Goal: Task Accomplishment & Management: Complete application form

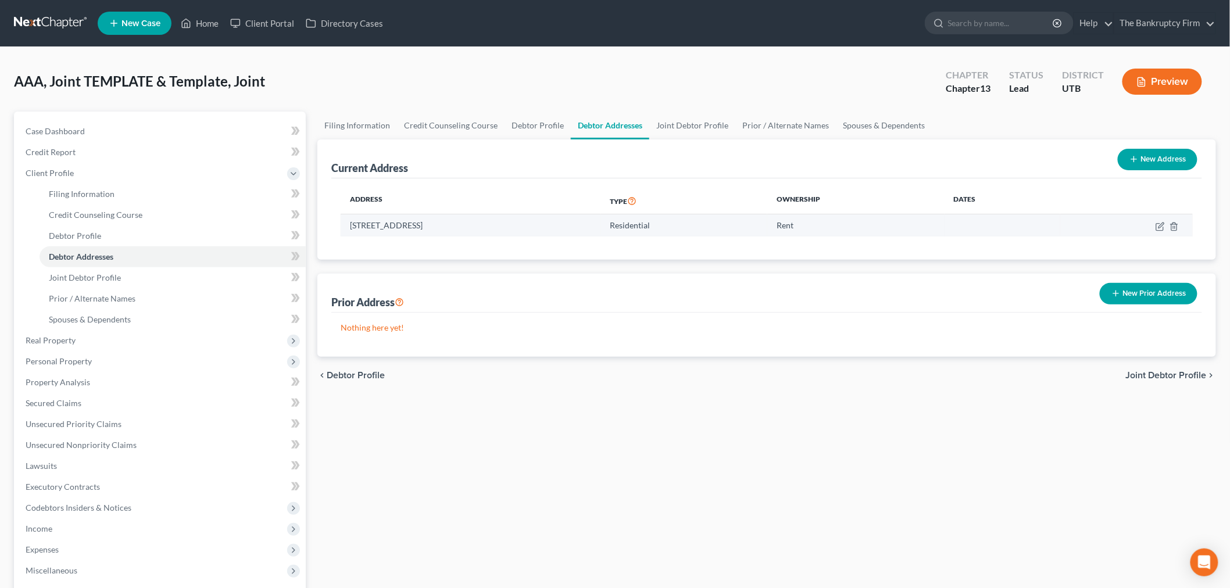
click at [510, 186] on div "Address Type Ownership Dates [STREET_ADDRESS] Residential Rent" at bounding box center [766, 218] width 871 height 81
click at [450, 110] on div "AAA, Joint TEMPLATE & Template, Joint Upgraded Chapter Chapter 13 Status Lead D…" at bounding box center [615, 86] width 1202 height 51
click at [204, 24] on link "Home" at bounding box center [199, 23] width 49 height 21
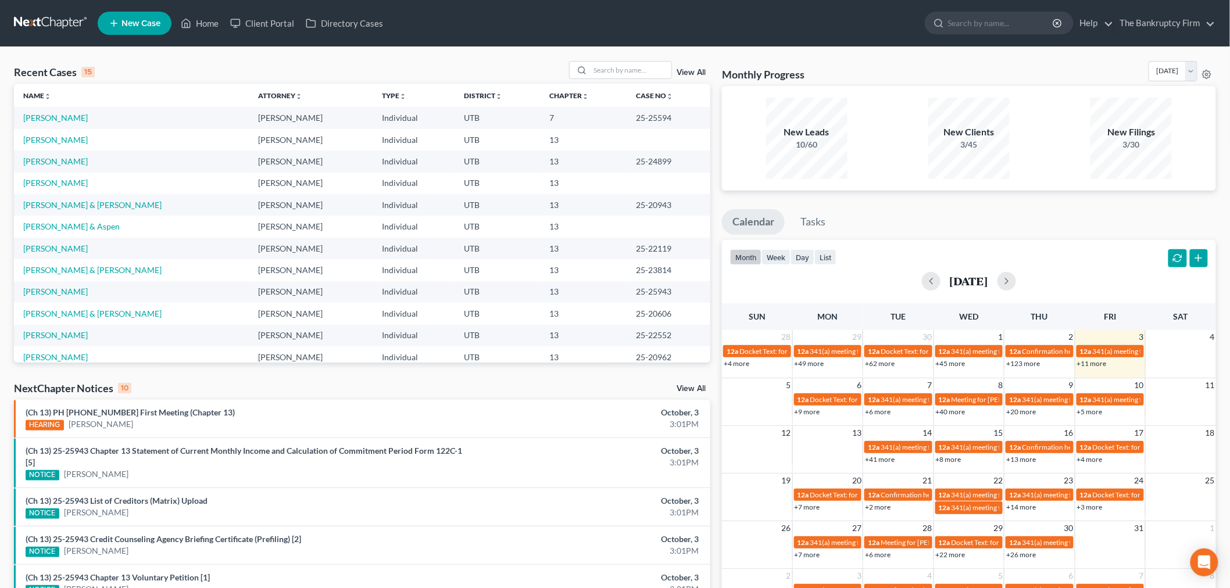
click at [681, 69] on link "View All" at bounding box center [691, 73] width 29 height 8
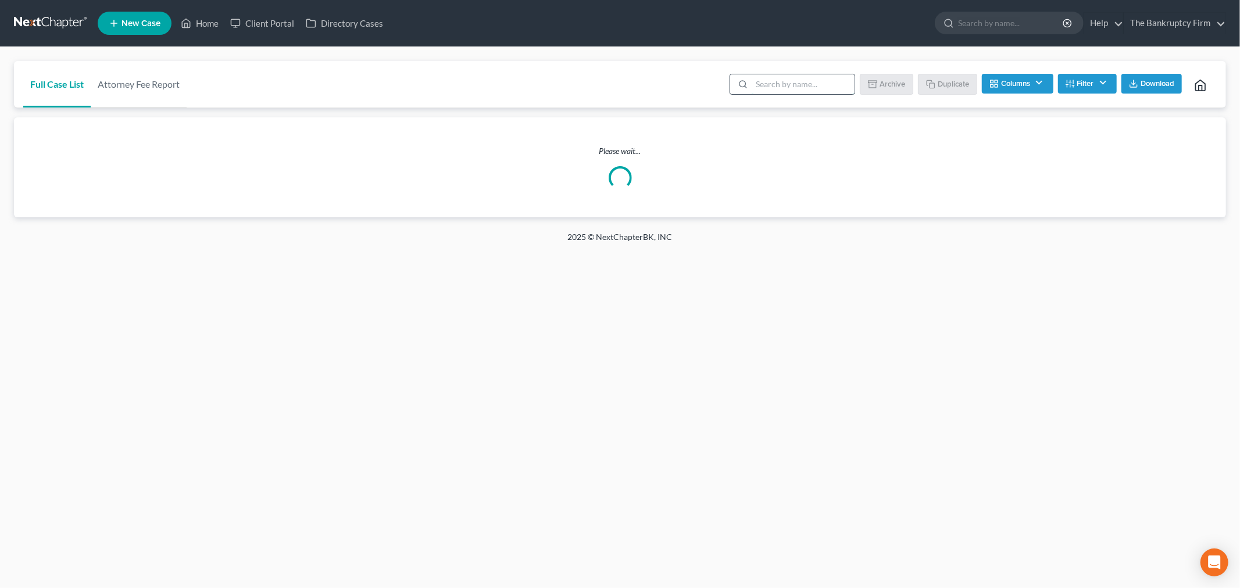
click at [766, 90] on input "search" at bounding box center [803, 84] width 103 height 20
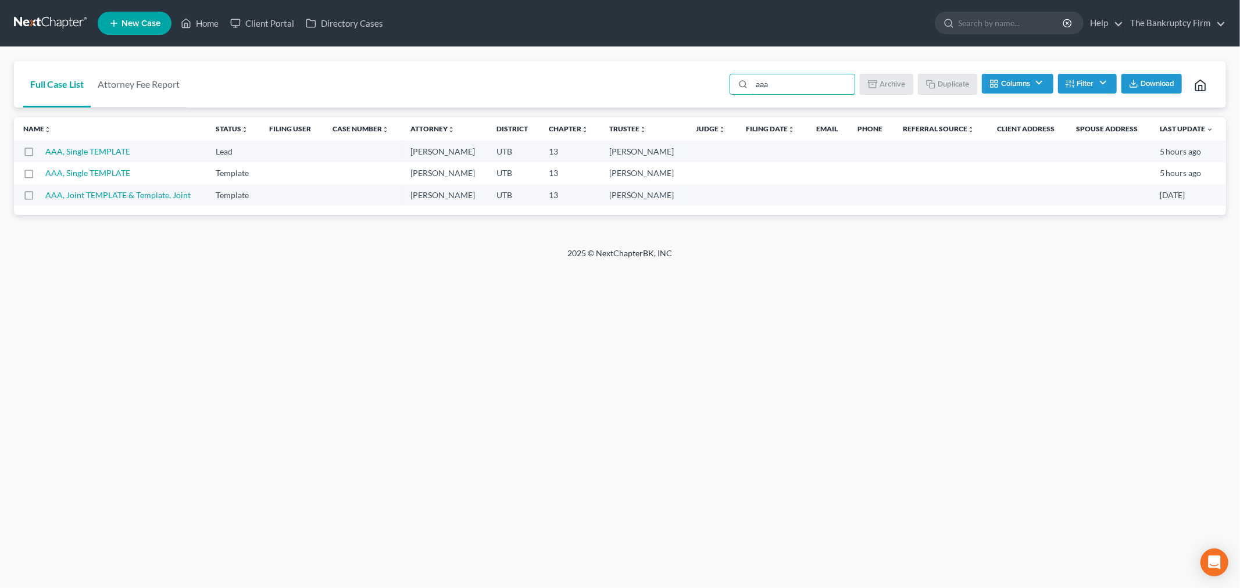
click at [40, 198] on label at bounding box center [40, 198] width 0 height 0
type input "aaa"
click at [44, 193] on input "checkbox" at bounding box center [48, 194] width 8 height 8
click at [949, 82] on button "Duplicate" at bounding box center [948, 84] width 58 height 20
checkbox input "false"
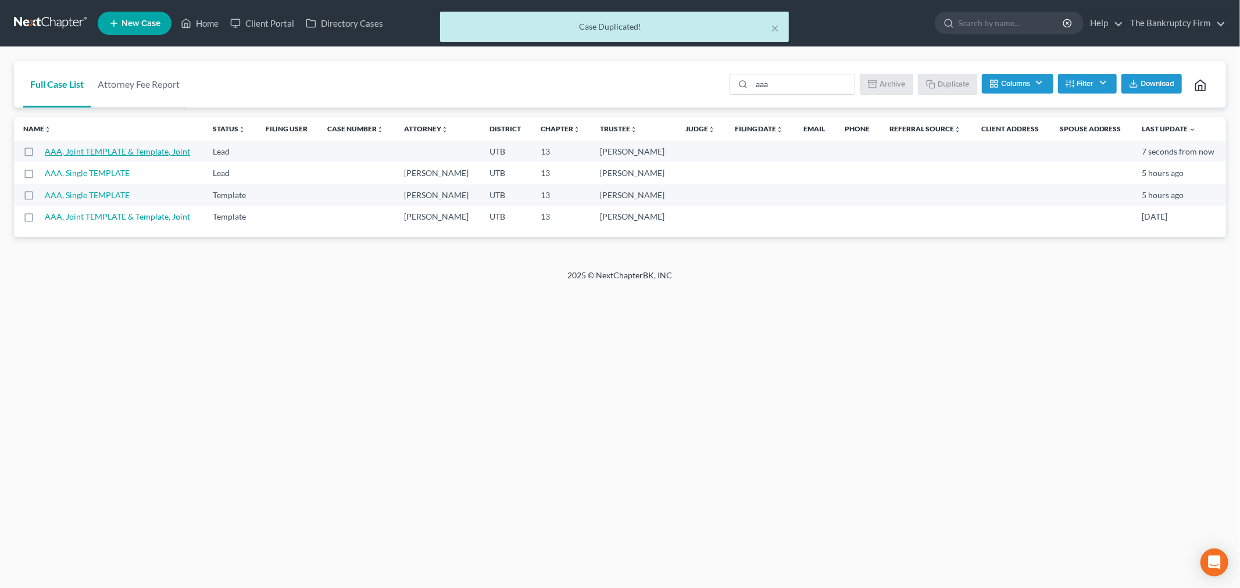
click at [140, 153] on link "AAA, Joint TEMPLATE & Template, Joint" at bounding box center [117, 152] width 145 height 10
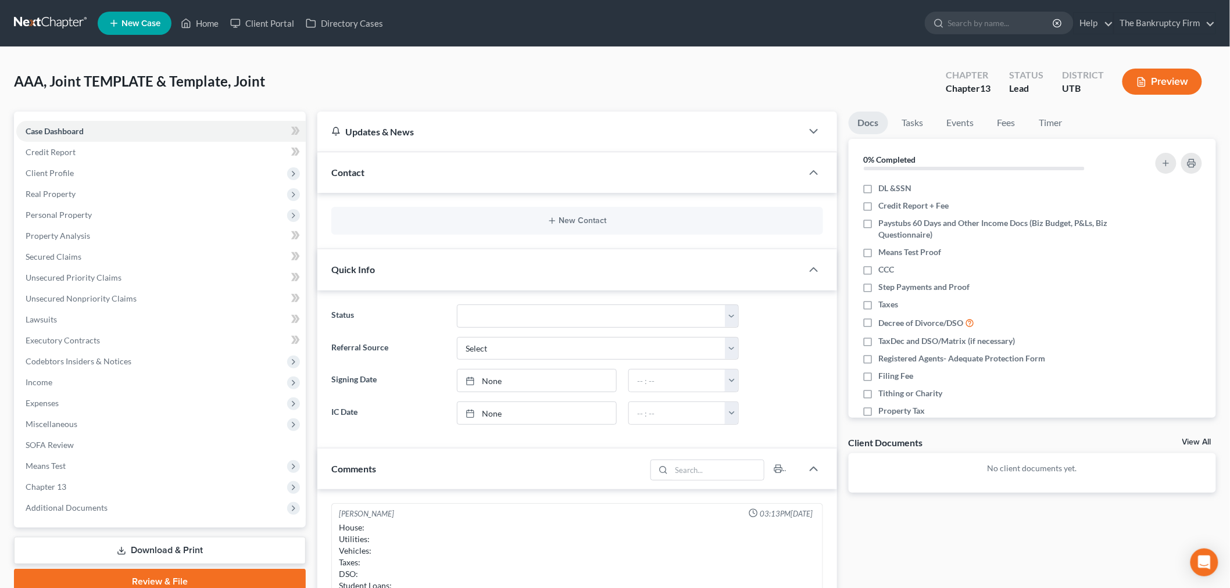
click at [498, 231] on div "New Contact" at bounding box center [577, 221] width 492 height 28
click at [527, 223] on button "New Contact" at bounding box center [577, 220] width 473 height 9
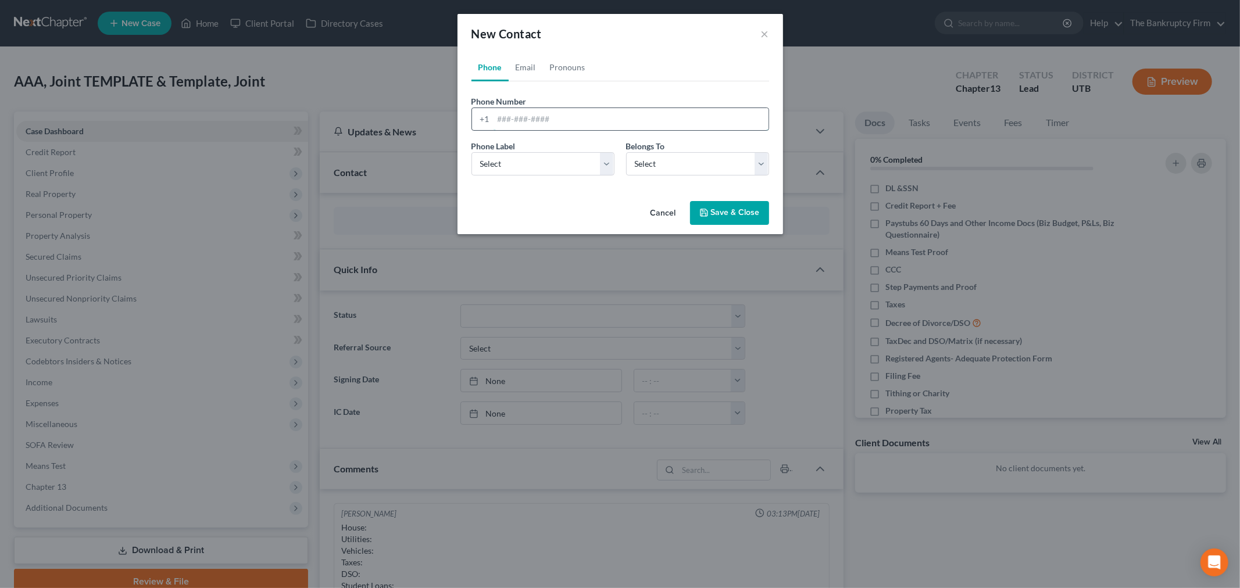
drag, startPoint x: 535, startPoint y: 128, endPoint x: 532, endPoint y: 121, distance: 8.3
click at [535, 128] on input "tel" at bounding box center [631, 119] width 275 height 22
type input "9"
drag, startPoint x: 574, startPoint y: 159, endPoint x: 570, endPoint y: 173, distance: 14.4
click at [574, 159] on select "Select Mobile Home Work Other" at bounding box center [543, 163] width 143 height 23
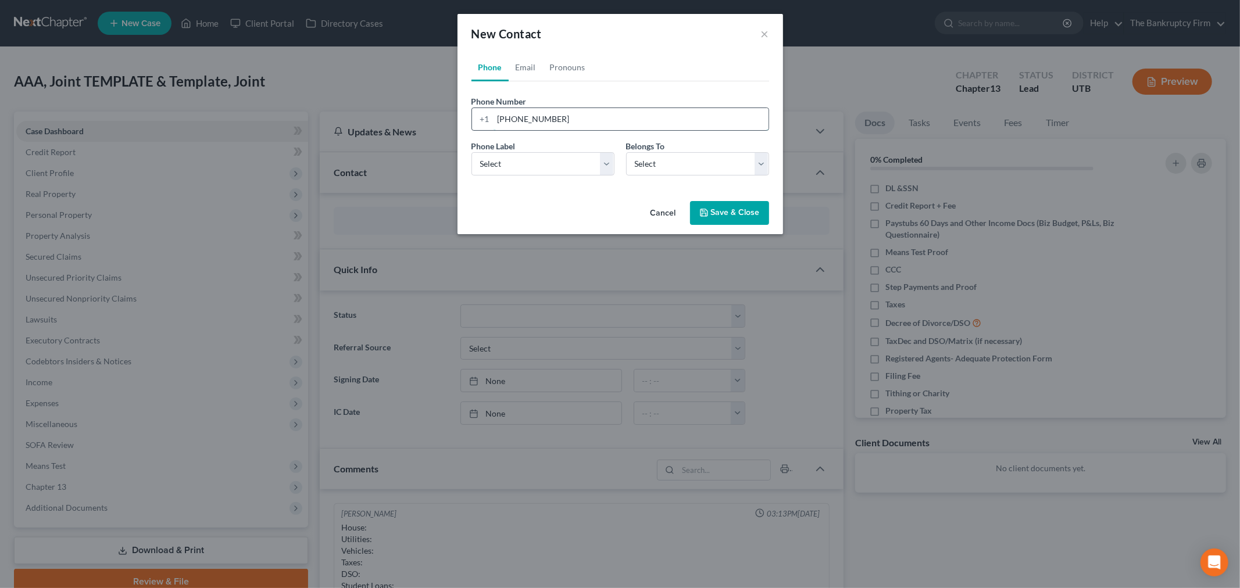
click at [555, 119] on input "[PHONE_NUMBER]" at bounding box center [631, 119] width 275 height 22
type input "[PHONE_NUMBER]"
click at [554, 173] on select "Select Mobile Home Work Other" at bounding box center [543, 163] width 143 height 23
select select "0"
click at [472, 152] on select "Select Mobile Home Work Other" at bounding box center [543, 163] width 143 height 23
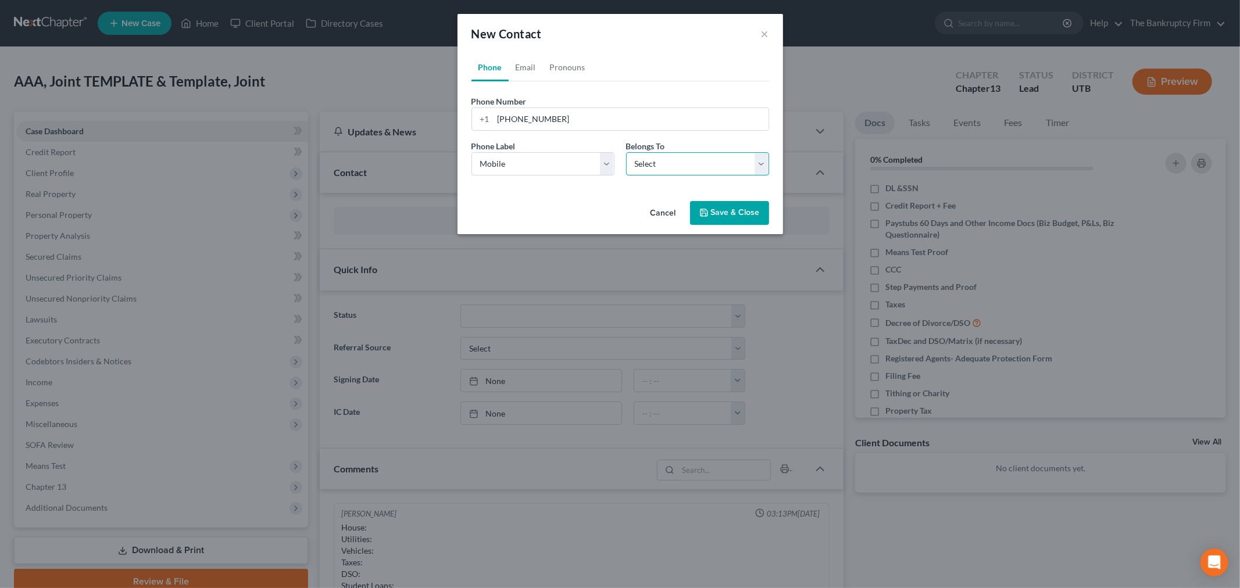
click at [654, 173] on select "Select Client Spouse Other" at bounding box center [697, 163] width 143 height 23
select select "0"
click at [626, 152] on select "Select Client Spouse Other" at bounding box center [697, 163] width 143 height 23
select select "0"
click at [531, 73] on link "Email" at bounding box center [526, 67] width 34 height 28
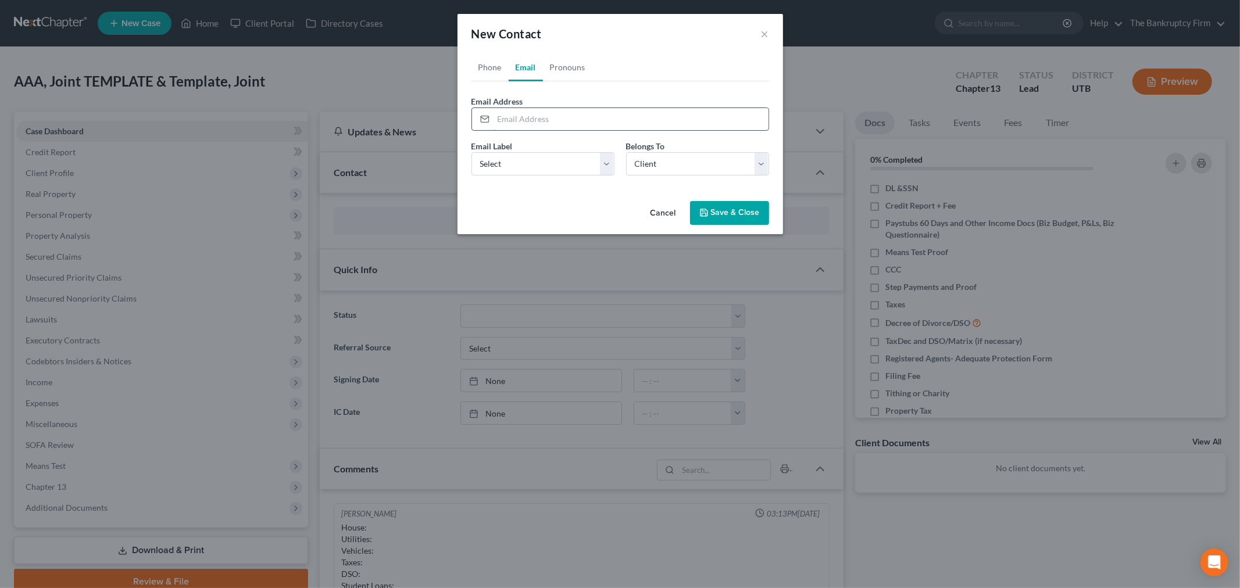
drag, startPoint x: 541, startPoint y: 120, endPoint x: 562, endPoint y: 124, distance: 21.3
click at [541, 120] on input "email" at bounding box center [631, 119] width 275 height 22
type input "[EMAIL_ADDRESS][DOMAIN_NAME]"
click at [554, 172] on select "Select Home Work Other" at bounding box center [543, 163] width 143 height 23
select select "0"
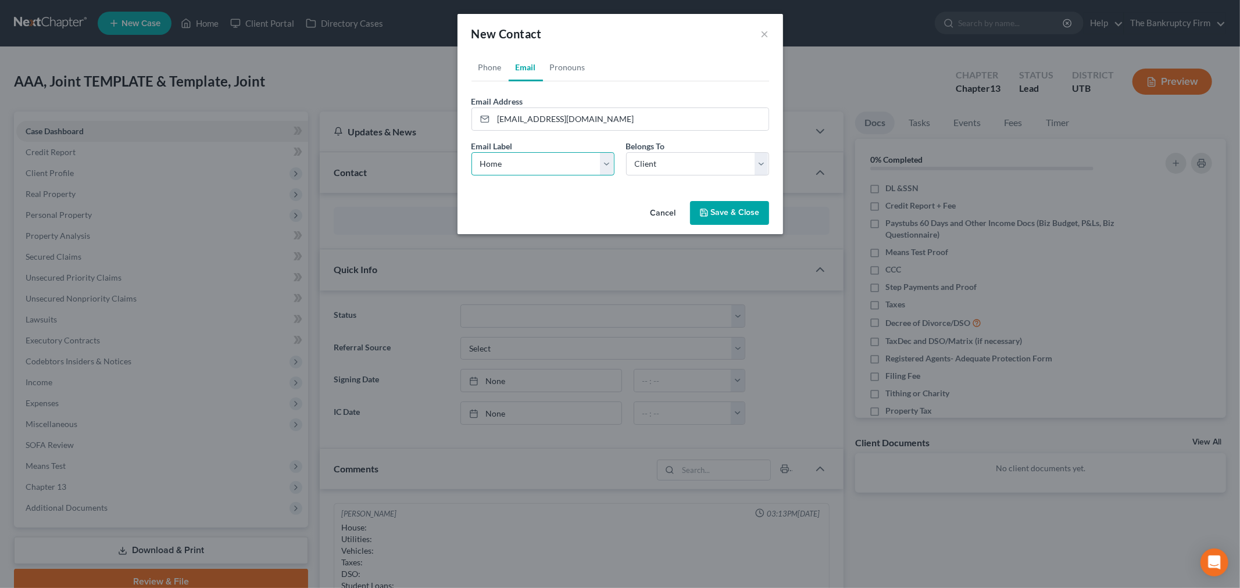
click at [472, 152] on select "Select Home Work Other" at bounding box center [543, 163] width 143 height 23
click at [643, 170] on select "Select Client Spouse Other" at bounding box center [697, 163] width 143 height 23
drag, startPoint x: 644, startPoint y: 170, endPoint x: 687, endPoint y: 197, distance: 50.2
click at [644, 170] on select "Select Client Spouse Other" at bounding box center [697, 163] width 143 height 23
click at [713, 210] on button "Save & Close" at bounding box center [729, 213] width 79 height 24
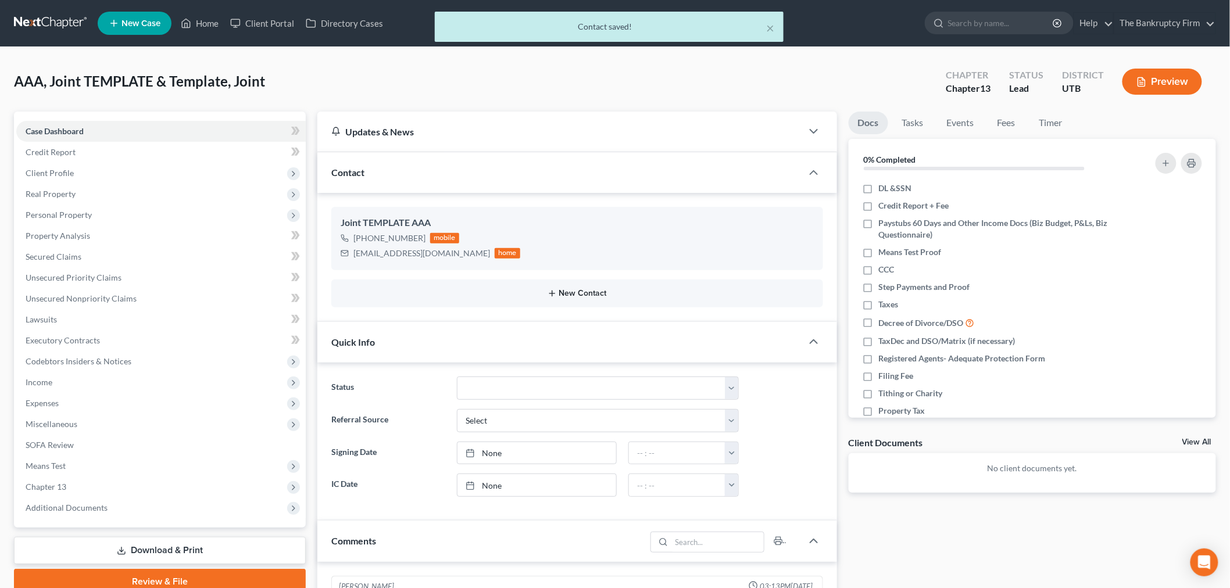
click at [554, 289] on icon "button" at bounding box center [552, 293] width 9 height 9
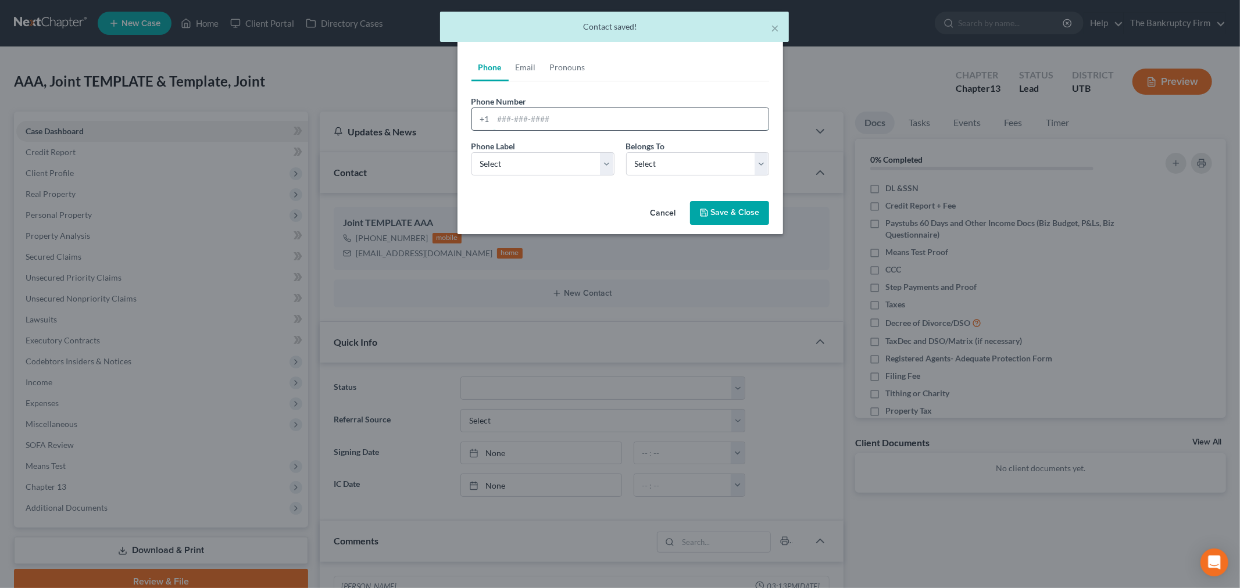
click at [526, 111] on input "tel" at bounding box center [631, 119] width 275 height 22
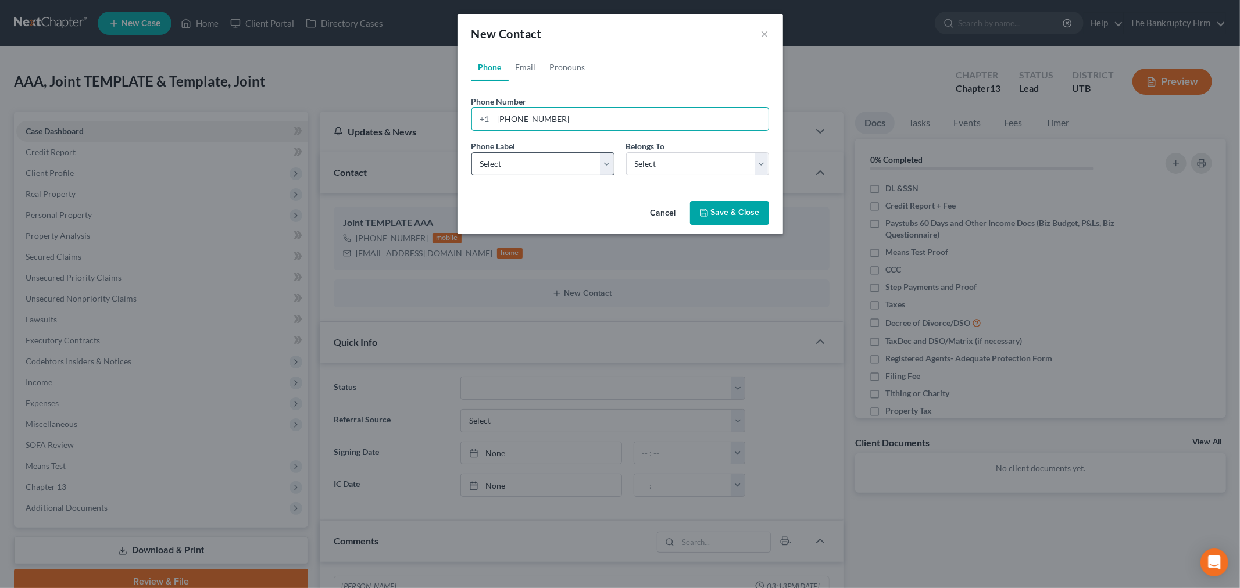
type input "[PHONE_NUMBER]"
click at [581, 166] on select "Select Mobile Home Work Other" at bounding box center [543, 163] width 143 height 23
select select "0"
click at [472, 152] on select "Select Mobile Home Work Other" at bounding box center [543, 163] width 143 height 23
drag, startPoint x: 646, startPoint y: 173, endPoint x: 654, endPoint y: 175, distance: 7.9
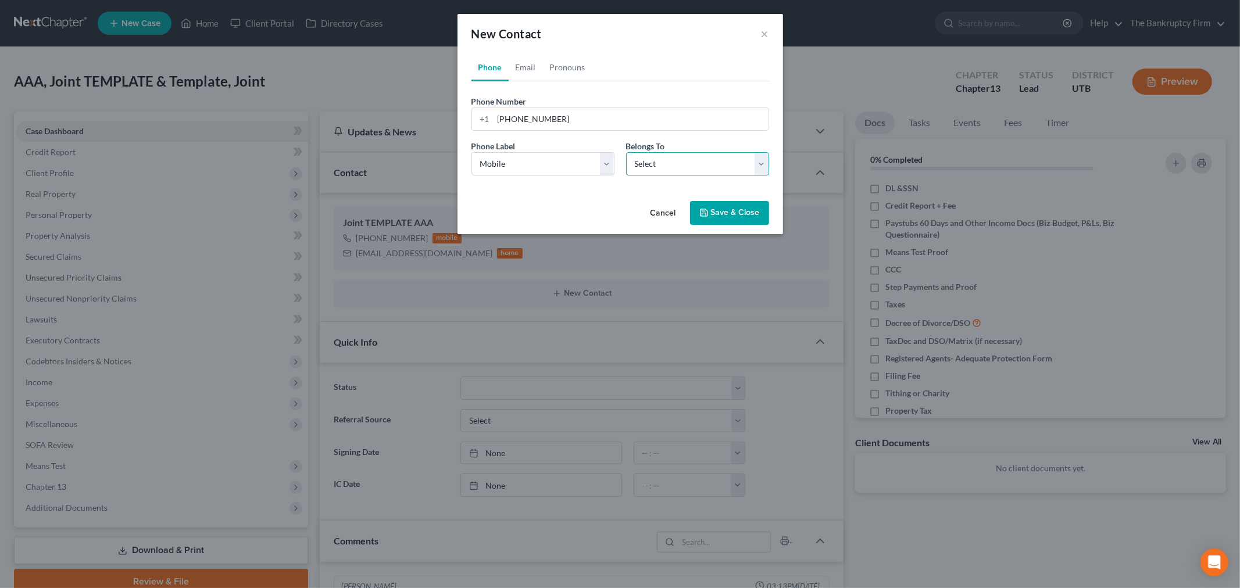
click at [647, 172] on select "Select Client Spouse Other" at bounding box center [697, 163] width 143 height 23
select select "1"
click at [626, 152] on select "Select Client Spouse Other" at bounding box center [697, 163] width 143 height 23
select select "1"
drag, startPoint x: 530, startPoint y: 73, endPoint x: 542, endPoint y: 109, distance: 37.5
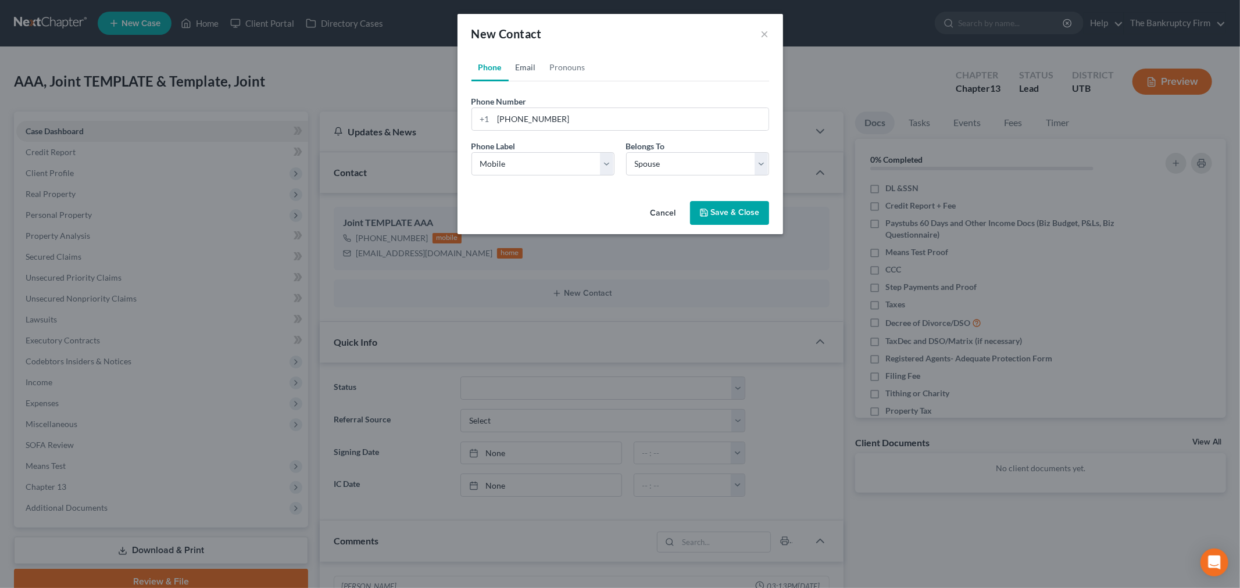
click at [530, 73] on link "Email" at bounding box center [526, 67] width 34 height 28
click at [542, 109] on input "email" at bounding box center [631, 119] width 275 height 22
click at [522, 120] on input "[EMAIL_ADDRESS][DOMAIN_NAME]" at bounding box center [631, 119] width 275 height 22
click at [525, 117] on input "[EMAIL_ADDRESS][DOMAIN_NAME]" at bounding box center [631, 119] width 275 height 22
click at [636, 115] on input "[EMAIL_ADDRESS][DOMAIN_NAME]" at bounding box center [631, 119] width 275 height 22
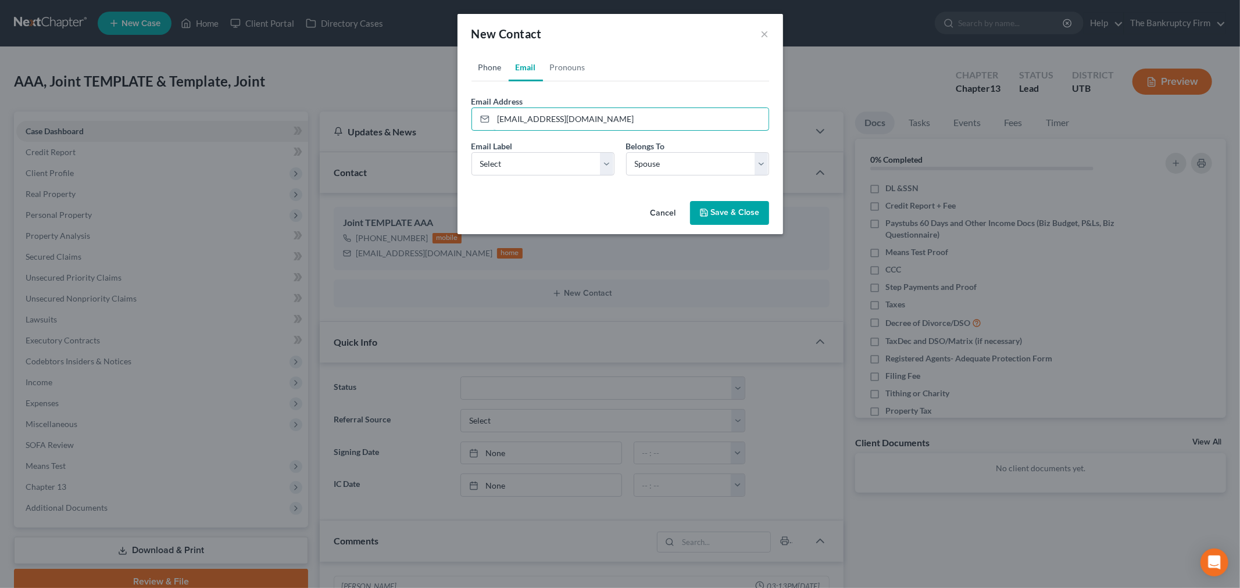
type input "[EMAIL_ADDRESS][DOMAIN_NAME]"
click at [503, 70] on link "Phone" at bounding box center [490, 67] width 37 height 28
click at [696, 205] on button "Save & Close" at bounding box center [729, 213] width 79 height 24
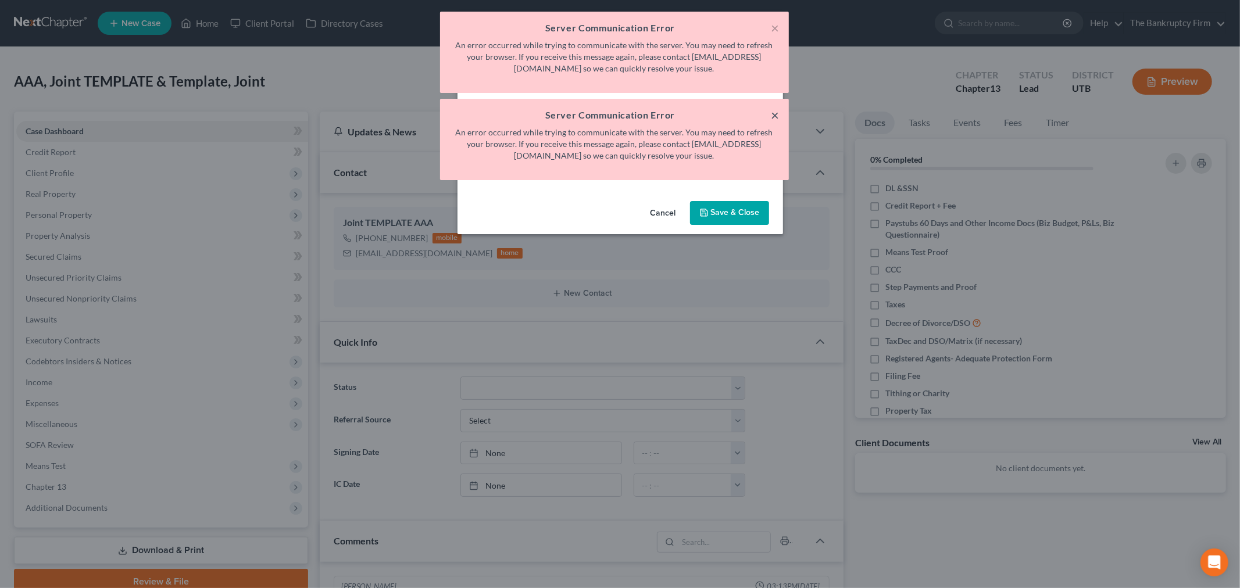
click at [778, 115] on button "×" at bounding box center [776, 115] width 8 height 14
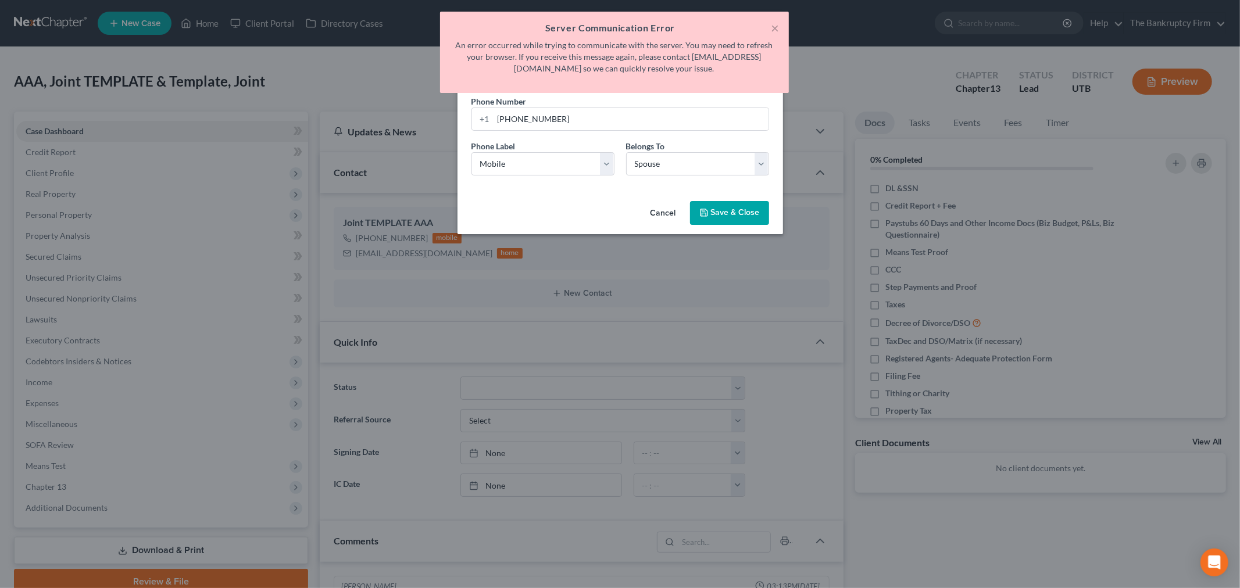
click at [772, 113] on div "Phone Number * [PHONE_NUMBER]" at bounding box center [620, 112] width 309 height 35
click at [775, 18] on div "× Server Communication Error An error occurred while trying to communicate with…" at bounding box center [614, 52] width 349 height 81
click at [769, 31] on h5 "Server Communication Error" at bounding box center [614, 28] width 330 height 14
click at [776, 26] on button "×" at bounding box center [776, 28] width 8 height 14
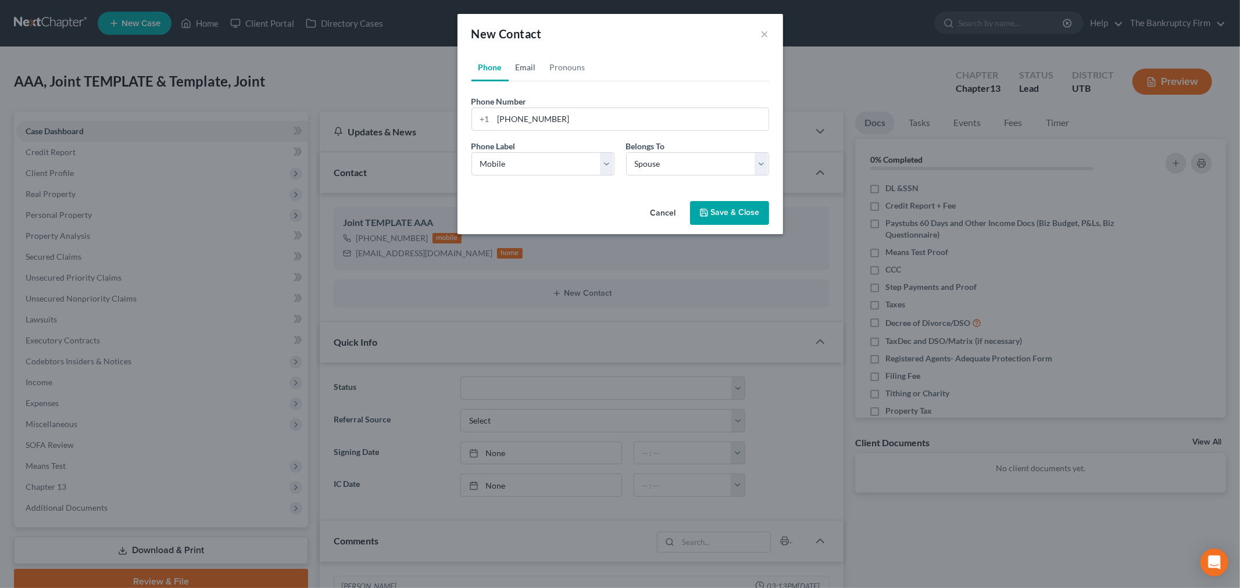
click at [530, 67] on link "Email" at bounding box center [526, 67] width 34 height 28
click at [712, 205] on button "Save & Close" at bounding box center [729, 213] width 79 height 24
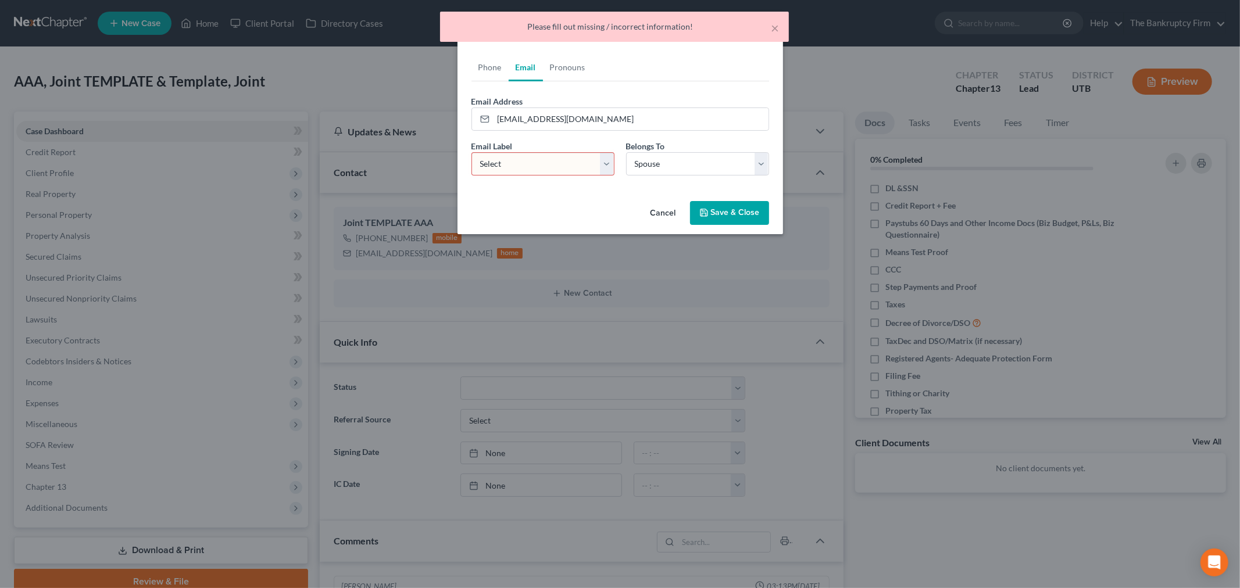
drag, startPoint x: 585, startPoint y: 164, endPoint x: 582, endPoint y: 173, distance: 9.7
click at [585, 164] on select "Select Home Work Other" at bounding box center [543, 163] width 143 height 23
select select "0"
click at [472, 152] on select "Select Home Work Other" at bounding box center [543, 163] width 143 height 23
click at [722, 208] on button "Save & Close" at bounding box center [729, 213] width 79 height 24
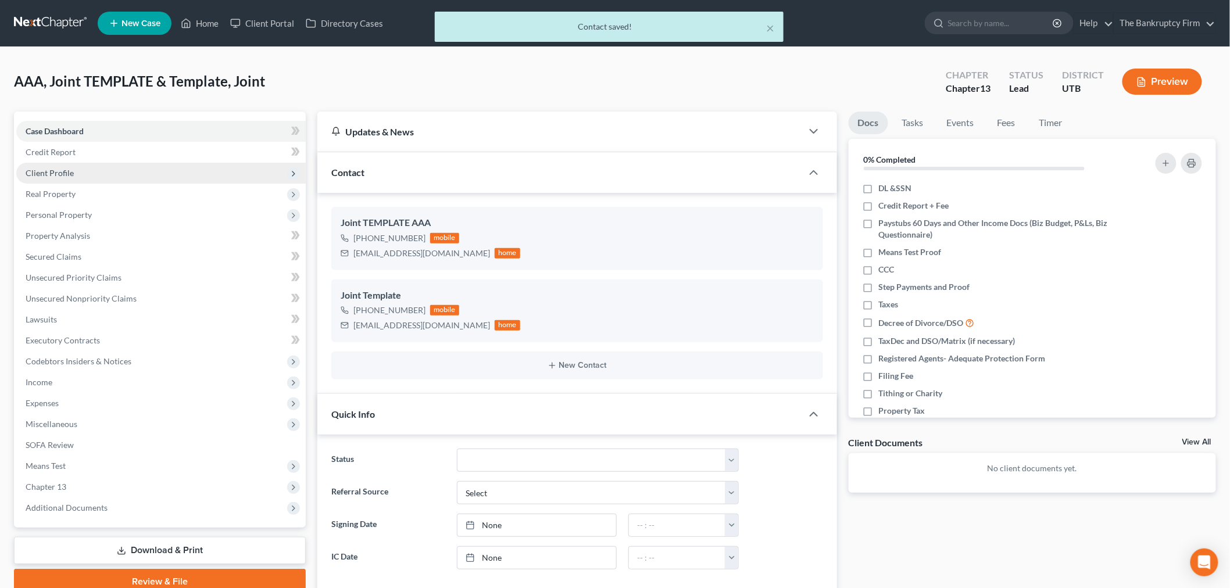
click at [130, 175] on span "Client Profile" at bounding box center [161, 173] width 290 height 21
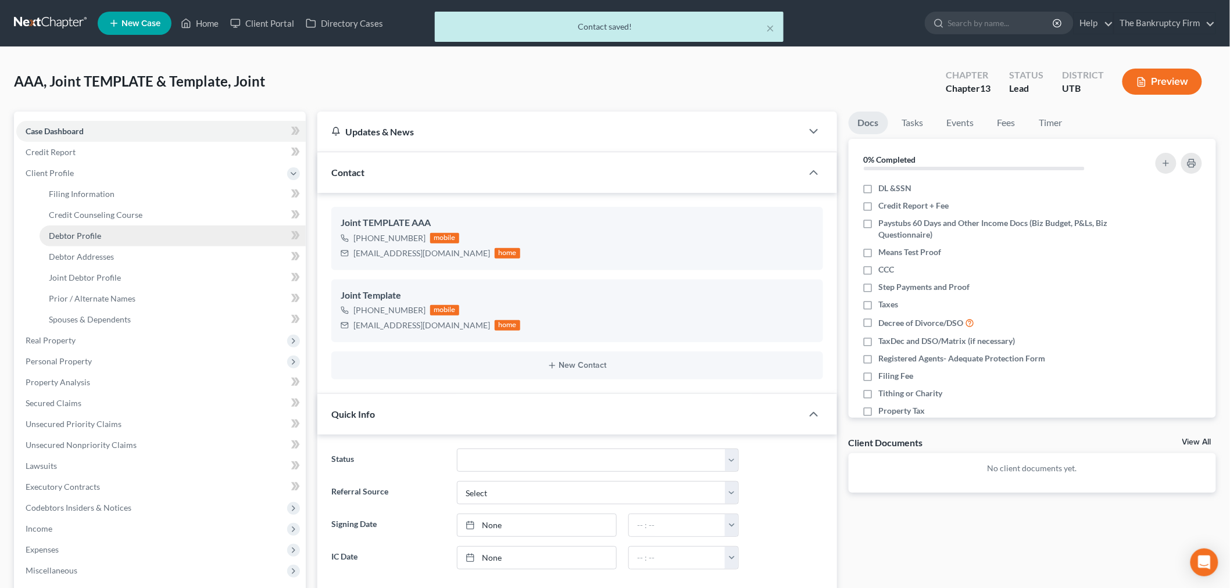
click at [112, 230] on link "Debtor Profile" at bounding box center [173, 236] width 266 height 21
select select "1"
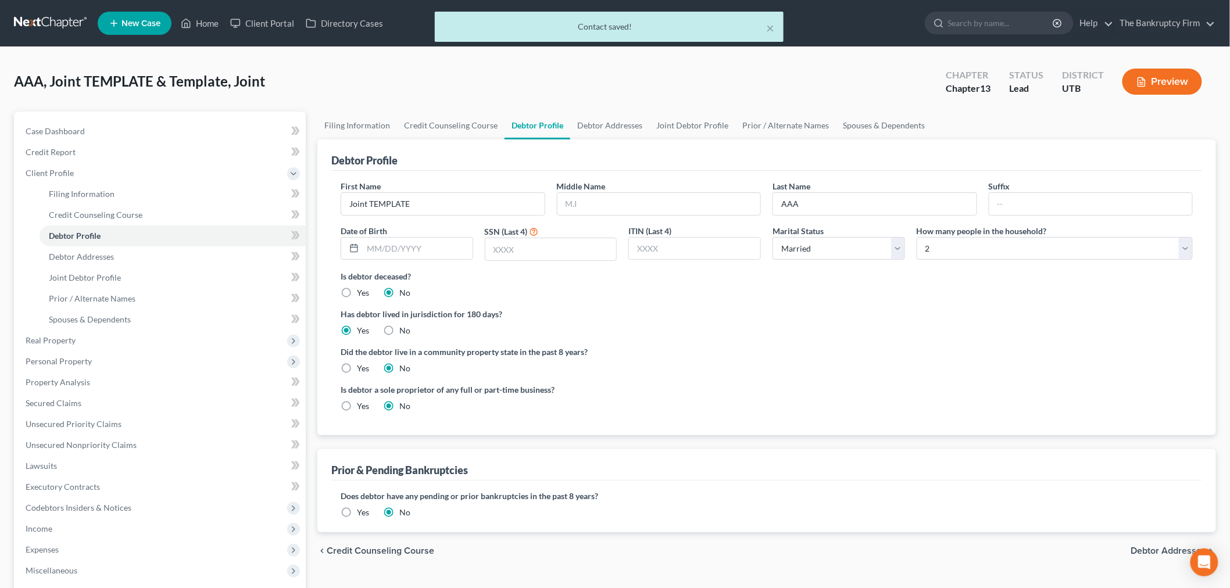
click at [317, 208] on div "Debtor Profile First Name Joint TEMPLATE Middle Name Last Name AAA Suffix Date …" at bounding box center [766, 288] width 899 height 296
drag, startPoint x: 442, startPoint y: 204, endPoint x: 332, endPoint y: 205, distance: 109.9
click at [332, 205] on div "First Name Joint TEMPLATE Middle Name Last Name AAA Suffix Date of Birth SSN (L…" at bounding box center [766, 303] width 871 height 265
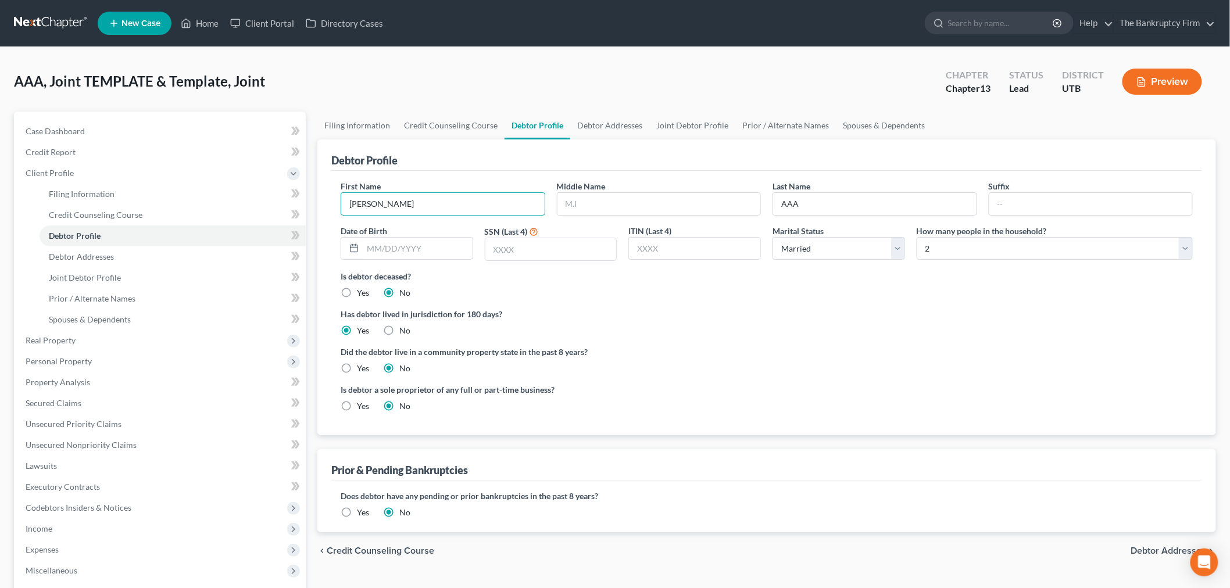
type input "[PERSON_NAME]"
drag, startPoint x: 829, startPoint y: 208, endPoint x: 745, endPoint y: 201, distance: 84.1
click at [719, 201] on div "First Name [PERSON_NAME] Middle Name Last Name AAA Suffix Date of Birth SSN (La…" at bounding box center [767, 225] width 864 height 90
type input "Fongse"
drag, startPoint x: 469, startPoint y: 243, endPoint x: 540, endPoint y: 250, distance: 70.7
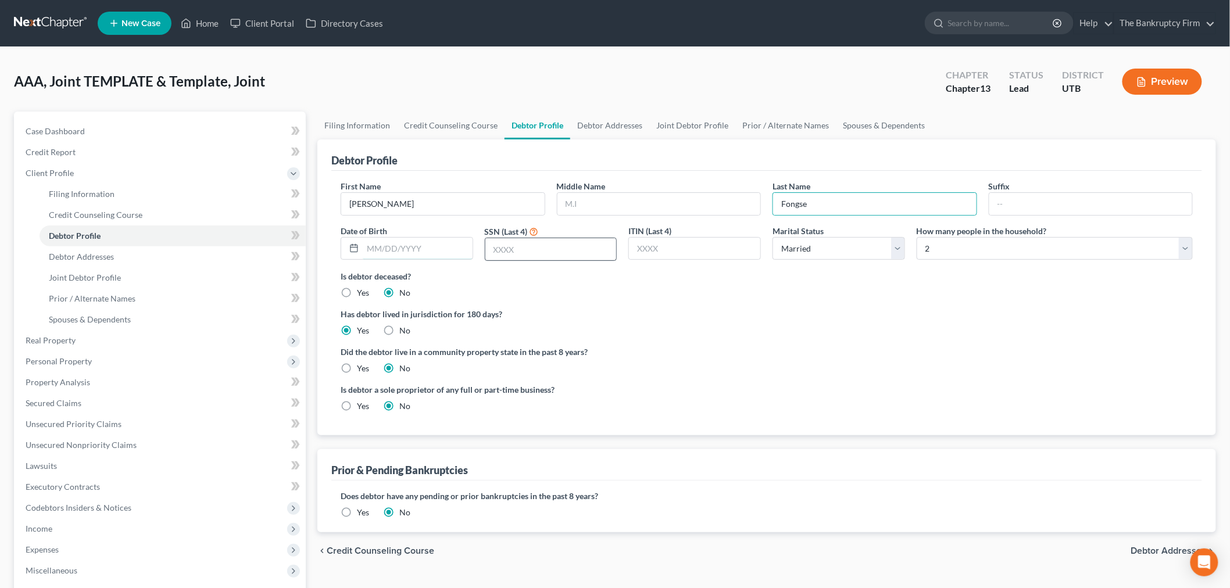
click at [469, 243] on input "text" at bounding box center [418, 249] width 110 height 22
type input "[DATE]"
click at [561, 322] on div "Has debtor lived in jurisdiction for 180 days? Yes No Debtor must reside in jur…" at bounding box center [767, 322] width 852 height 28
click at [512, 251] on input "text" at bounding box center [550, 249] width 131 height 22
type input "3129"
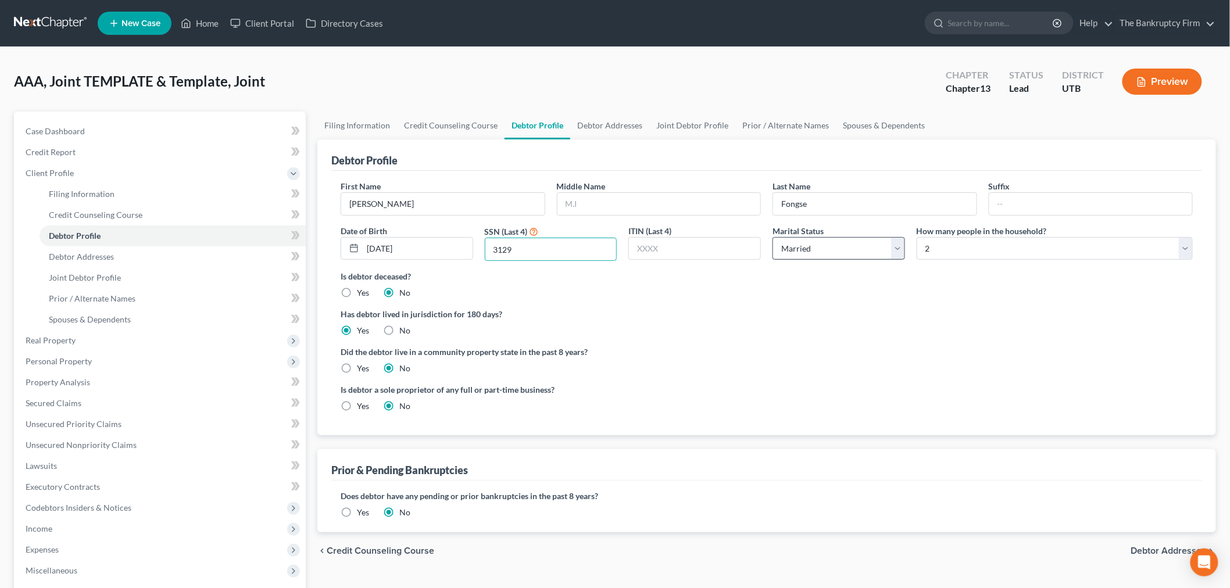
click at [666, 309] on label "Has debtor lived in jurisdiction for 180 days?" at bounding box center [767, 314] width 852 height 12
drag, startPoint x: 800, startPoint y: 250, endPoint x: 784, endPoint y: 249, distance: 16.3
click at [800, 250] on select "Select Single Married Separated Divorced Widowed" at bounding box center [839, 248] width 133 height 23
click at [773, 237] on select "Select Single Married Separated Divorced Widowed" at bounding box center [839, 248] width 133 height 23
click at [961, 250] on select "Select 1 2 3 4 5 6 7 8 9 10 11 12 13 14 15 16 17 18 19 20" at bounding box center [1055, 248] width 276 height 23
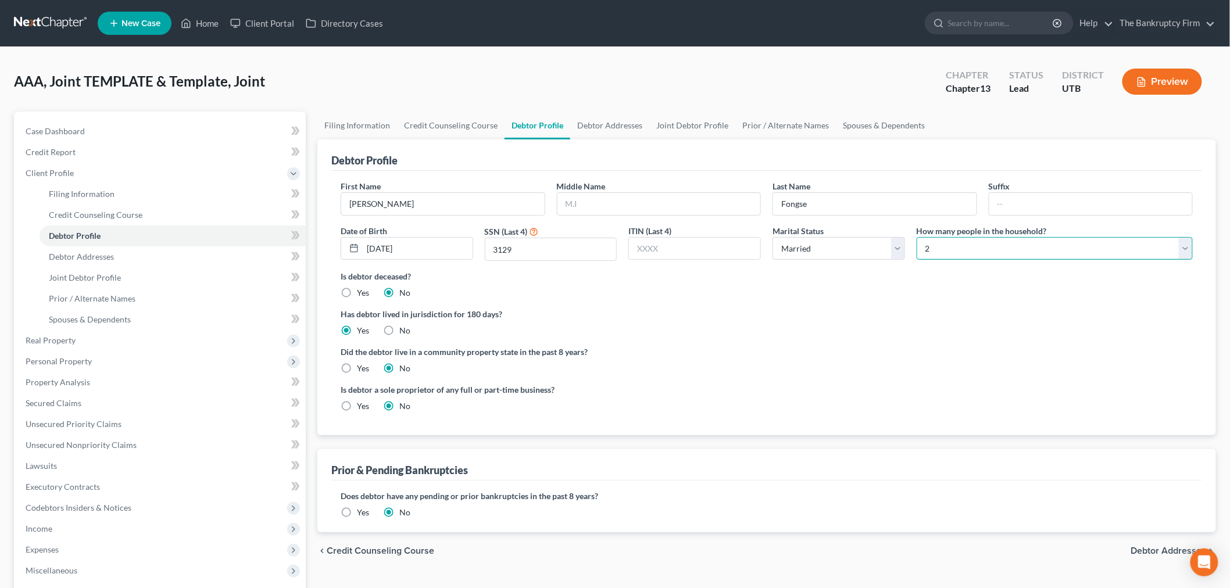
click at [917, 237] on select "Select 1 2 3 4 5 6 7 8 9 10 11 12 13 14 15 16 17 18 19 20" at bounding box center [1055, 248] width 276 height 23
click at [926, 247] on select "Select 1 2 3 4 5 6 7 8 9 10 11 12 13 14 15 16 17 18 19 20" at bounding box center [1055, 248] width 276 height 23
click at [964, 242] on select "Select 1 2 3 4 5 6 7 8 9 10 11 12 13 14 15 16 17 18 19 20" at bounding box center [1055, 248] width 276 height 23
click at [945, 250] on select "Select 1 2 3 4 5 6 7 8 9 10 11 12 13 14 15 16 17 18 19 20" at bounding box center [1055, 248] width 276 height 23
select select "4"
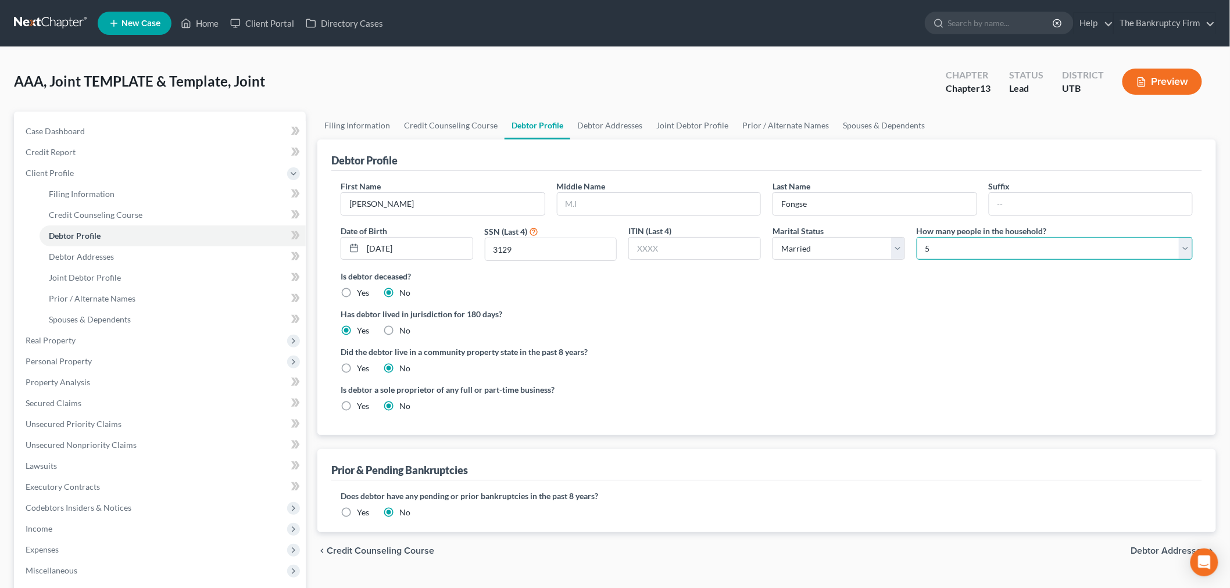
click at [917, 237] on select "Select 1 2 3 4 5 6 7 8 9 10 11 12 13 14 15 16 17 18 19 20" at bounding box center [1055, 248] width 276 height 23
click at [600, 126] on link "Debtor Addresses" at bounding box center [609, 126] width 79 height 28
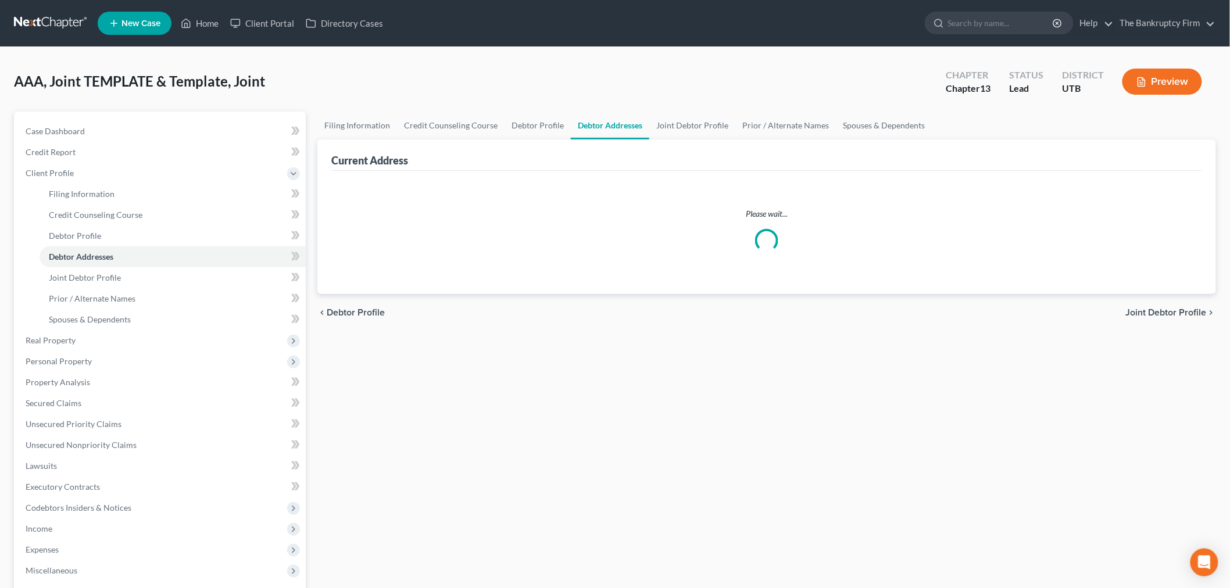
select select "0"
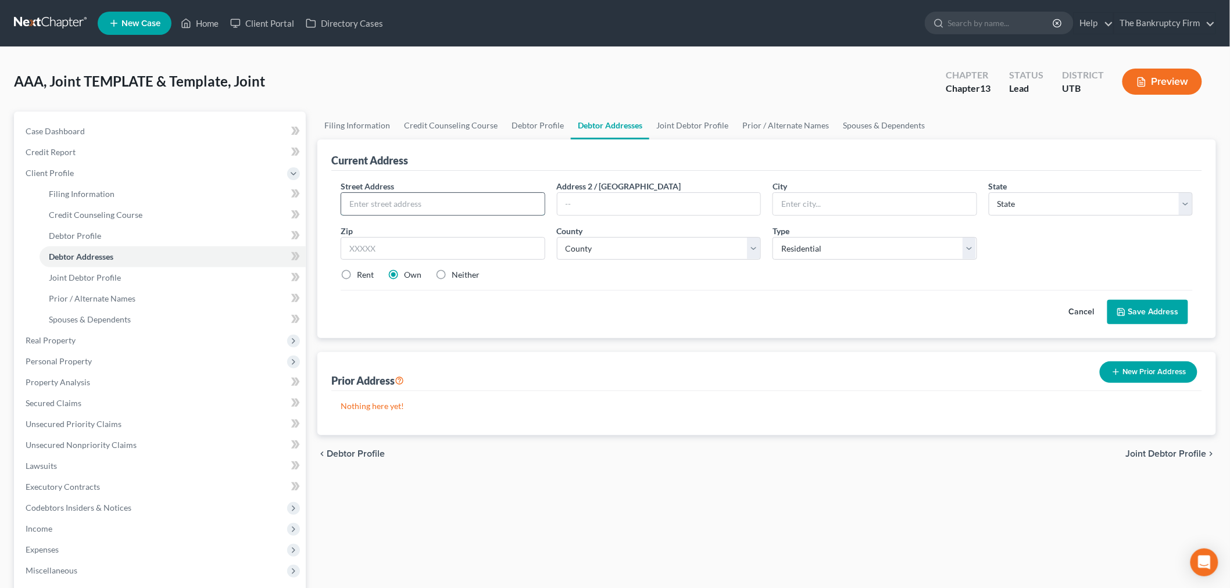
drag, startPoint x: 510, startPoint y: 207, endPoint x: 524, endPoint y: 205, distance: 14.1
click at [512, 206] on input "text" at bounding box center [443, 204] width 204 height 22
type input "[STREET_ADDRESS]"
click at [496, 242] on input "text" at bounding box center [443, 248] width 205 height 23
type input "84404"
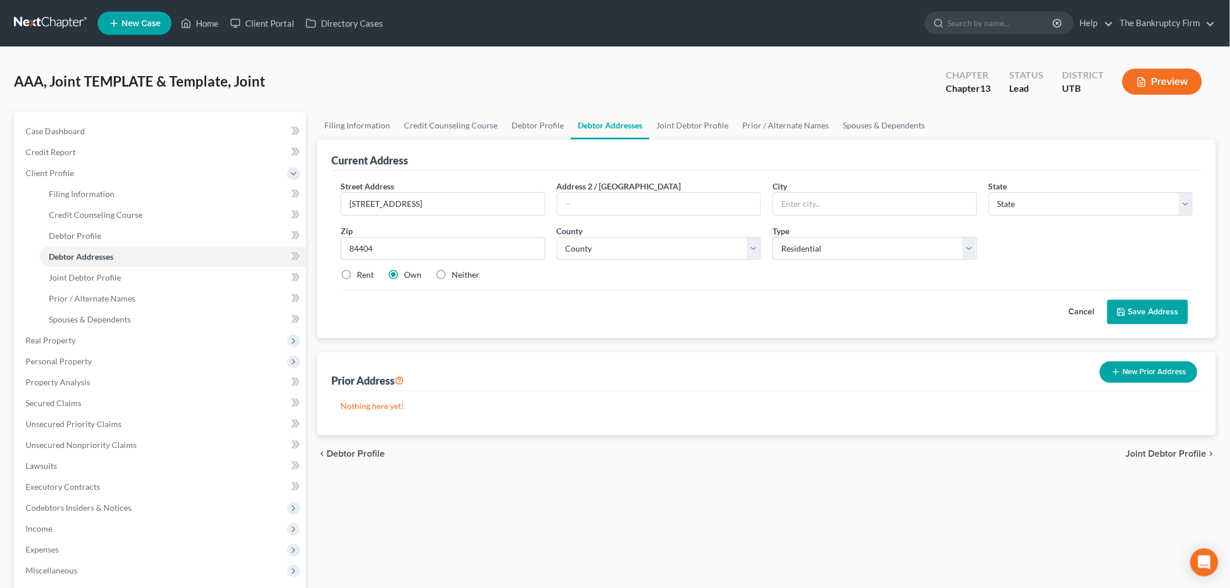
click at [547, 295] on div "Cancel Save Address" at bounding box center [767, 307] width 852 height 34
type input "[PERSON_NAME]"
select select "46"
drag, startPoint x: 754, startPoint y: 245, endPoint x: 662, endPoint y: 327, distance: 123.9
click at [754, 245] on select "County" at bounding box center [659, 248] width 205 height 23
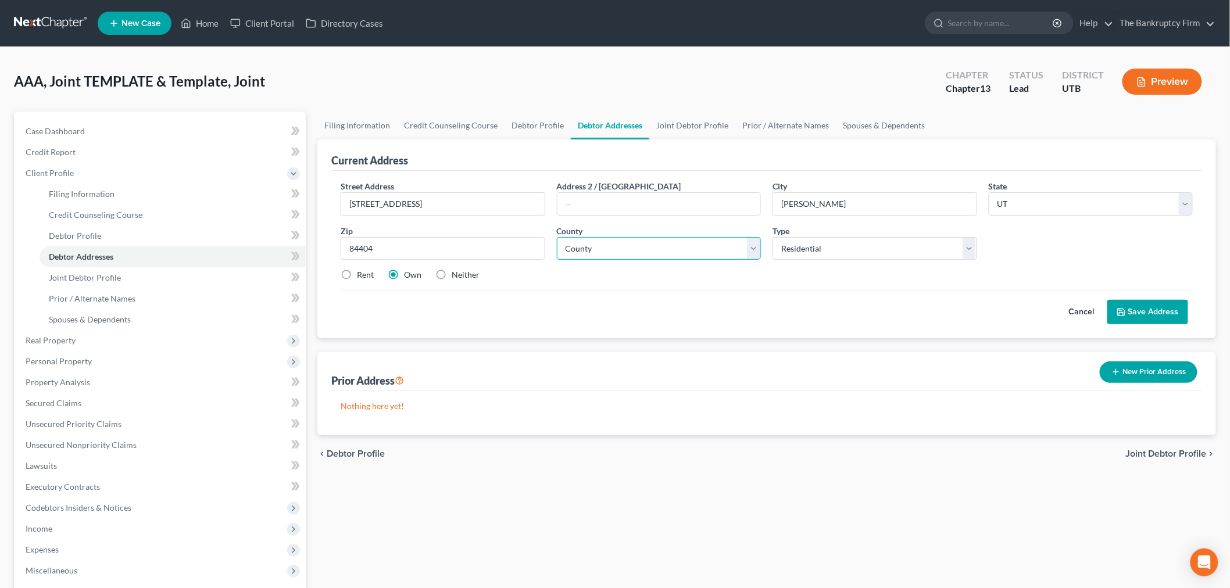
select select "28"
click at [557, 237] on select "County [GEOGRAPHIC_DATA] [GEOGRAPHIC_DATA] [GEOGRAPHIC_DATA] [GEOGRAPHIC_DATA] …" at bounding box center [659, 248] width 205 height 23
click at [661, 473] on div "Filing Information Credit Counseling Course Debtor Profile Debtor Addresses Joi…" at bounding box center [767, 427] width 911 height 630
click at [362, 278] on label "Rent" at bounding box center [365, 275] width 17 height 12
click at [362, 277] on input "Rent" at bounding box center [366, 273] width 8 height 8
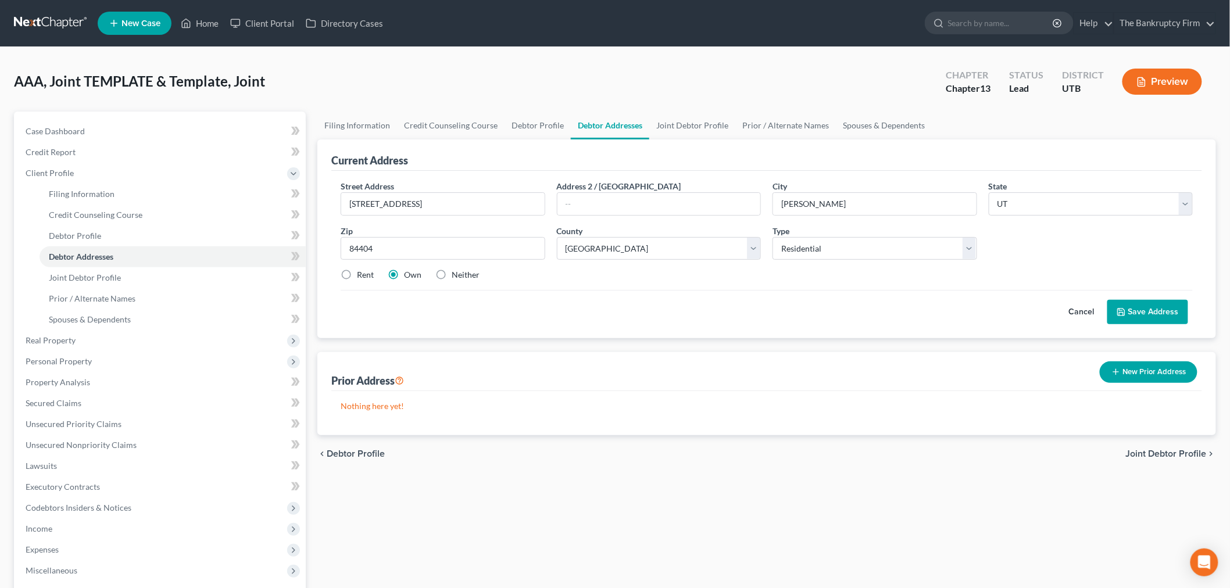
radio input "true"
click at [685, 128] on link "Joint Debtor Profile" at bounding box center [692, 126] width 86 height 28
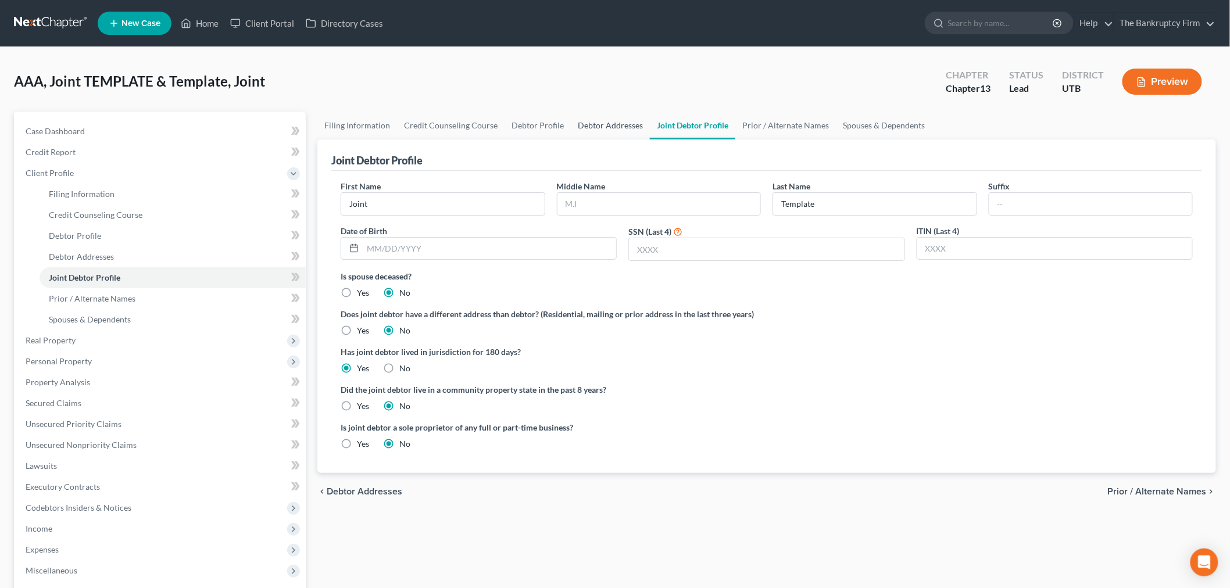
click at [619, 128] on link "Debtor Addresses" at bounding box center [610, 126] width 79 height 28
select select "0"
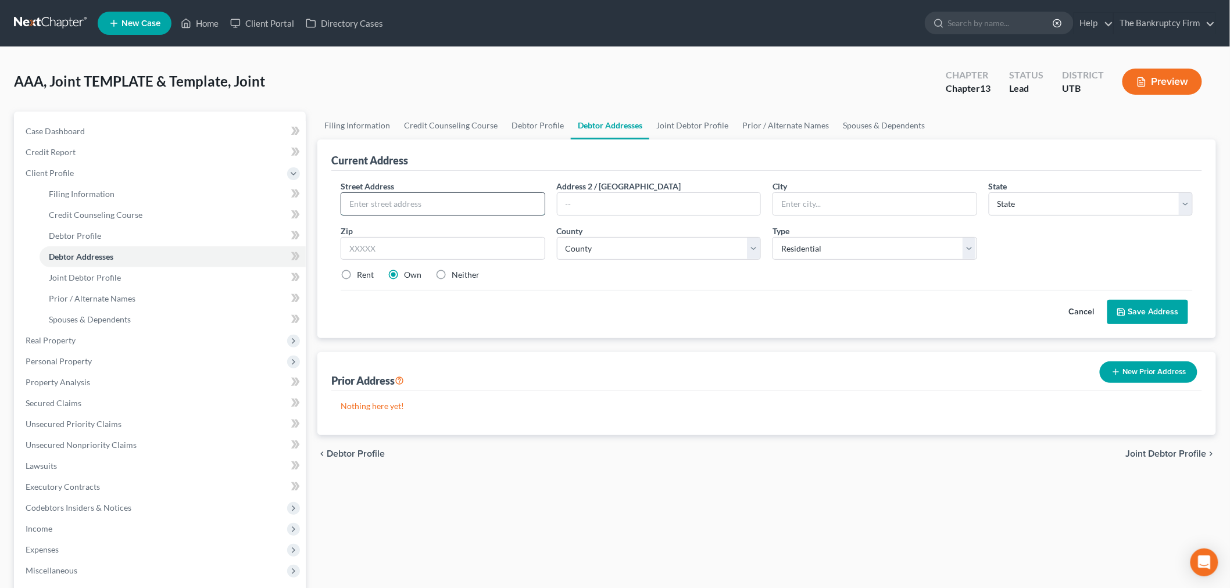
drag, startPoint x: 466, startPoint y: 206, endPoint x: 495, endPoint y: 192, distance: 32.0
click at [466, 206] on input "text" at bounding box center [443, 204] width 204 height 22
drag, startPoint x: 664, startPoint y: 118, endPoint x: 603, endPoint y: 117, distance: 61.1
click at [665, 117] on link "Joint Debtor Profile" at bounding box center [692, 126] width 86 height 28
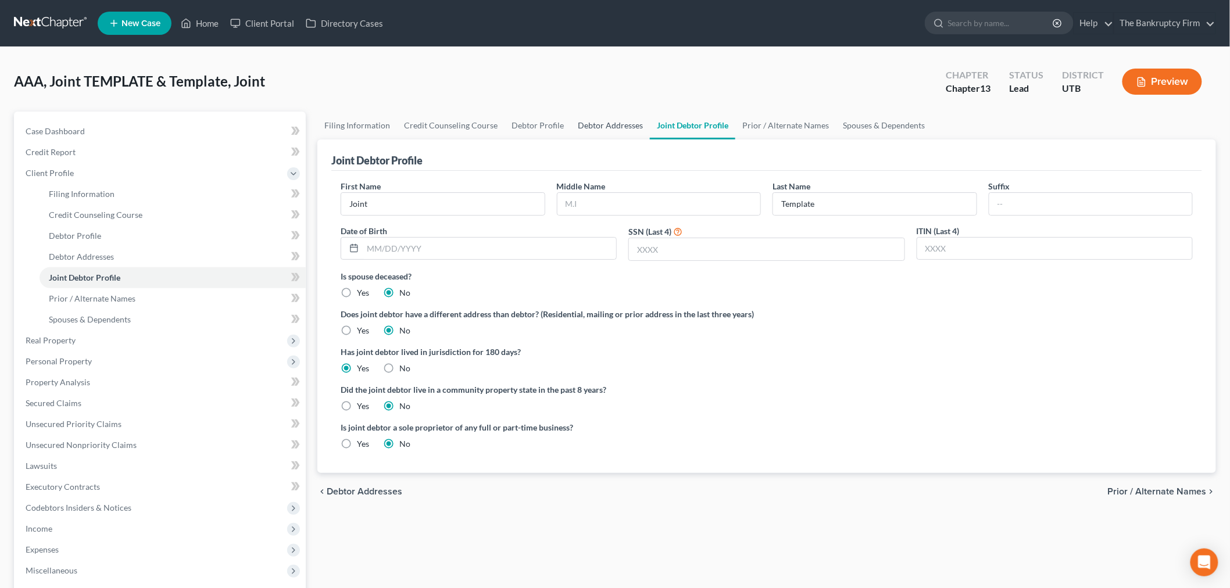
click at [602, 119] on link "Debtor Addresses" at bounding box center [610, 126] width 79 height 28
select select "0"
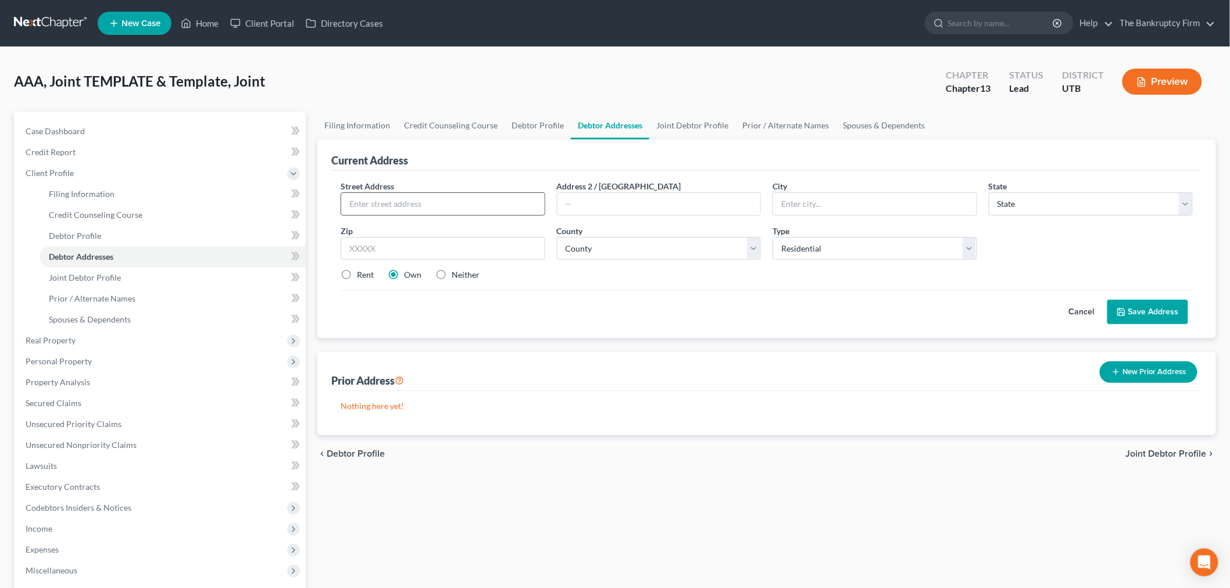
click at [449, 198] on input "text" at bounding box center [443, 204] width 204 height 22
click at [577, 223] on div "Street Address * Address 2 / [GEOGRAPHIC_DATA] * State * State [US_STATE] AK AR…" at bounding box center [767, 235] width 864 height 110
click at [483, 204] on input "text" at bounding box center [443, 204] width 204 height 22
drag, startPoint x: 913, startPoint y: 306, endPoint x: 492, endPoint y: 226, distance: 428.1
click at [909, 309] on div "Cancel Save Address" at bounding box center [767, 307] width 852 height 34
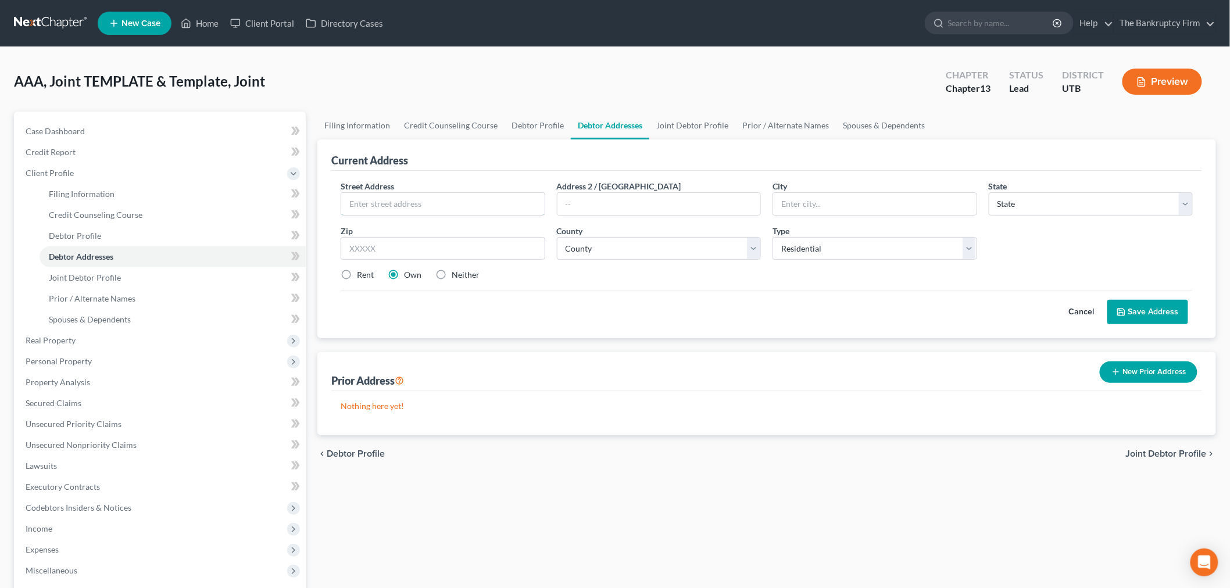
drag, startPoint x: 433, startPoint y: 196, endPoint x: 434, endPoint y: 190, distance: 5.9
click at [433, 196] on input "text" at bounding box center [443, 204] width 204 height 22
type input "[STREET_ADDRESS]"
click at [396, 250] on input "text" at bounding box center [443, 248] width 205 height 23
type input "84404"
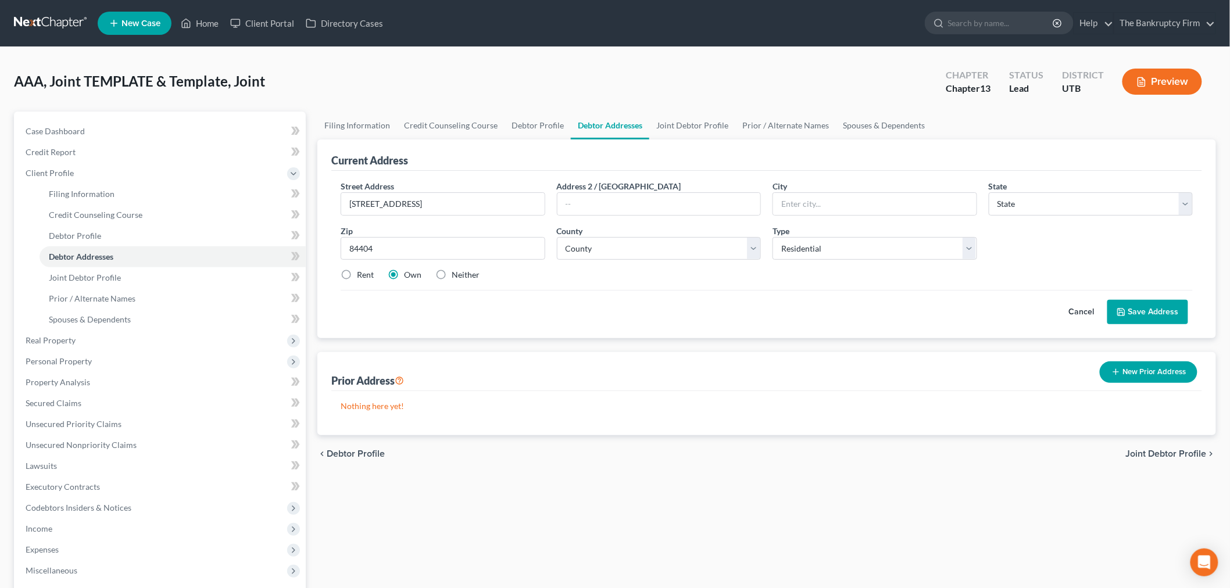
click at [586, 295] on div "Cancel Save Address" at bounding box center [767, 307] width 852 height 34
type input "[PERSON_NAME]"
select select "46"
drag, startPoint x: 754, startPoint y: 253, endPoint x: 749, endPoint y: 259, distance: 7.4
click at [754, 253] on select "County [GEOGRAPHIC_DATA] [GEOGRAPHIC_DATA] [GEOGRAPHIC_DATA] [GEOGRAPHIC_DATA] …" at bounding box center [659, 248] width 205 height 23
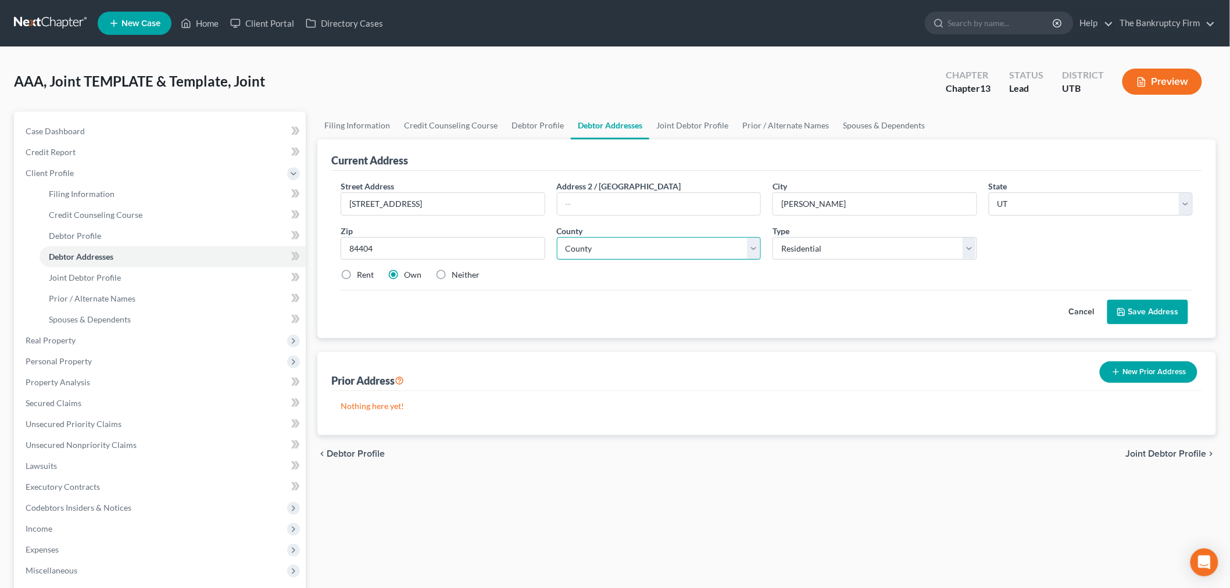
select select "28"
click at [557, 237] on select "County [GEOGRAPHIC_DATA] [GEOGRAPHIC_DATA] [GEOGRAPHIC_DATA] [GEOGRAPHIC_DATA] …" at bounding box center [659, 248] width 205 height 23
click at [357, 274] on label "Rent" at bounding box center [365, 275] width 17 height 12
click at [362, 274] on input "Rent" at bounding box center [366, 273] width 8 height 8
radio input "true"
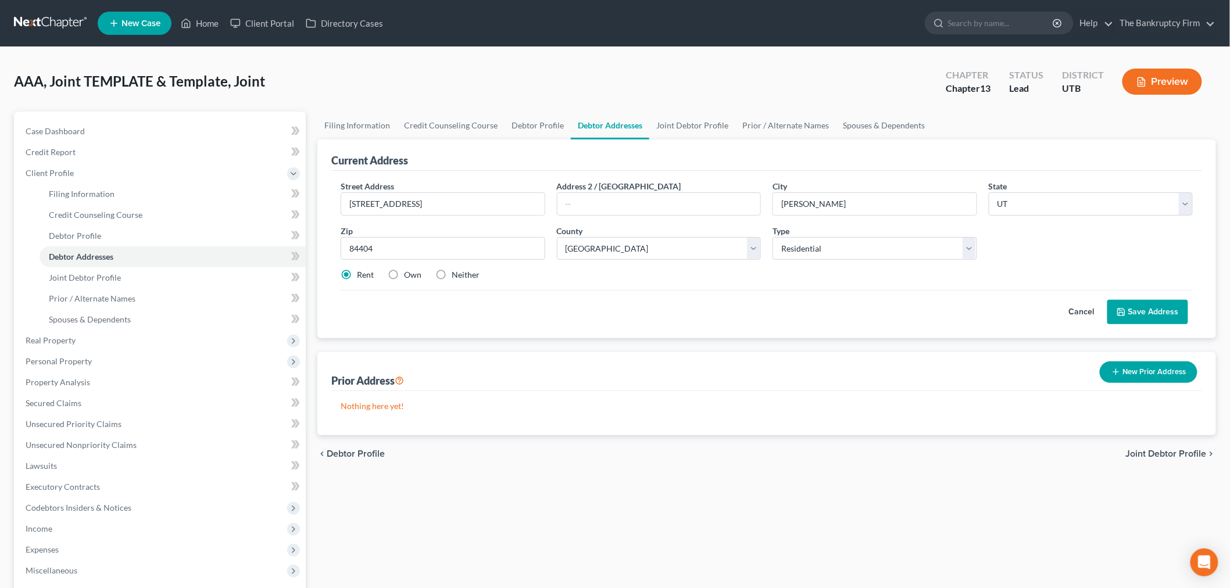
click at [403, 276] on div "Own" at bounding box center [405, 275] width 34 height 12
click at [404, 276] on label "Own" at bounding box center [412, 275] width 17 height 12
click at [409, 276] on input "Own" at bounding box center [413, 273] width 8 height 8
radio input "true"
click at [1136, 304] on button "Save Address" at bounding box center [1148, 312] width 81 height 24
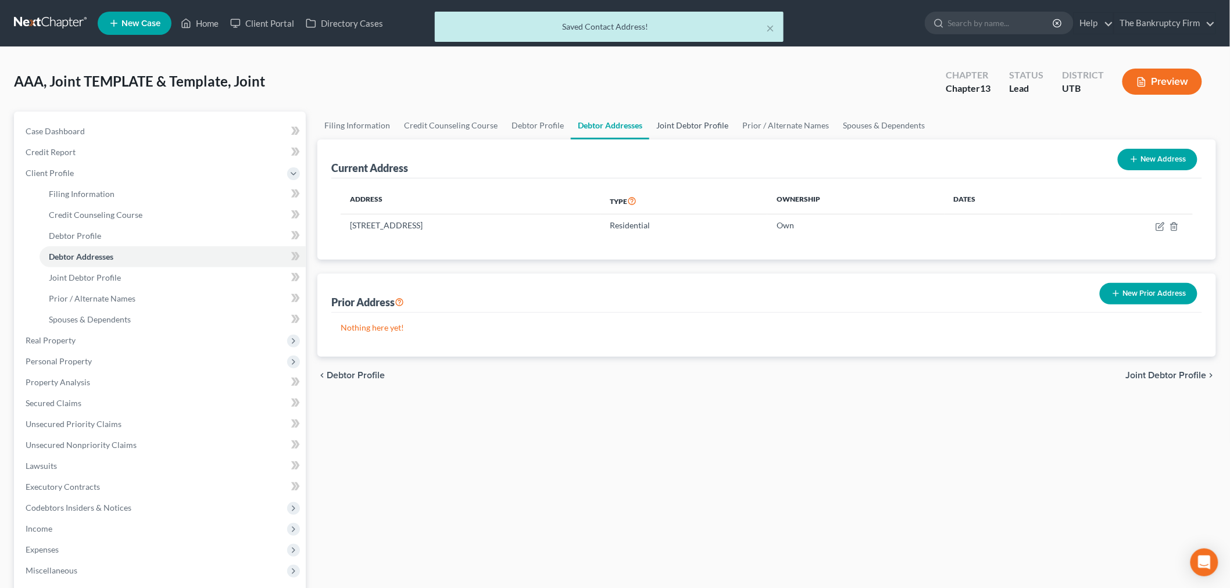
click at [683, 124] on link "Joint Debtor Profile" at bounding box center [692, 126] width 86 height 28
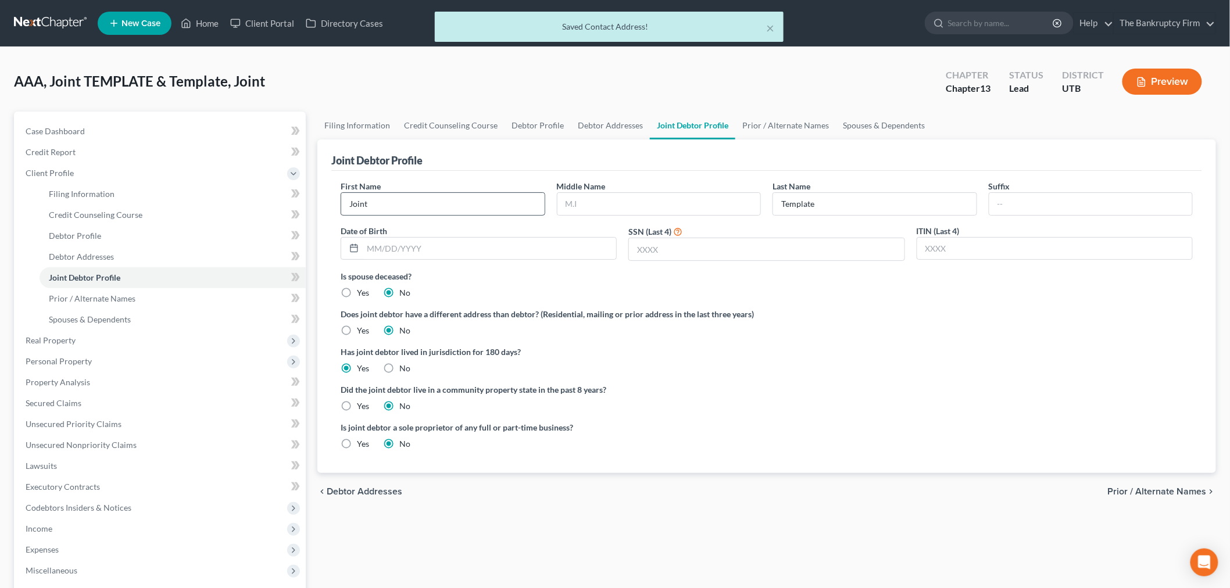
click at [448, 216] on div "First Name Joint Middle Name Last Name Template Suffix Date of Birth SSN (Last …" at bounding box center [767, 225] width 864 height 90
click at [444, 206] on input "Joint" at bounding box center [443, 204] width 204 height 22
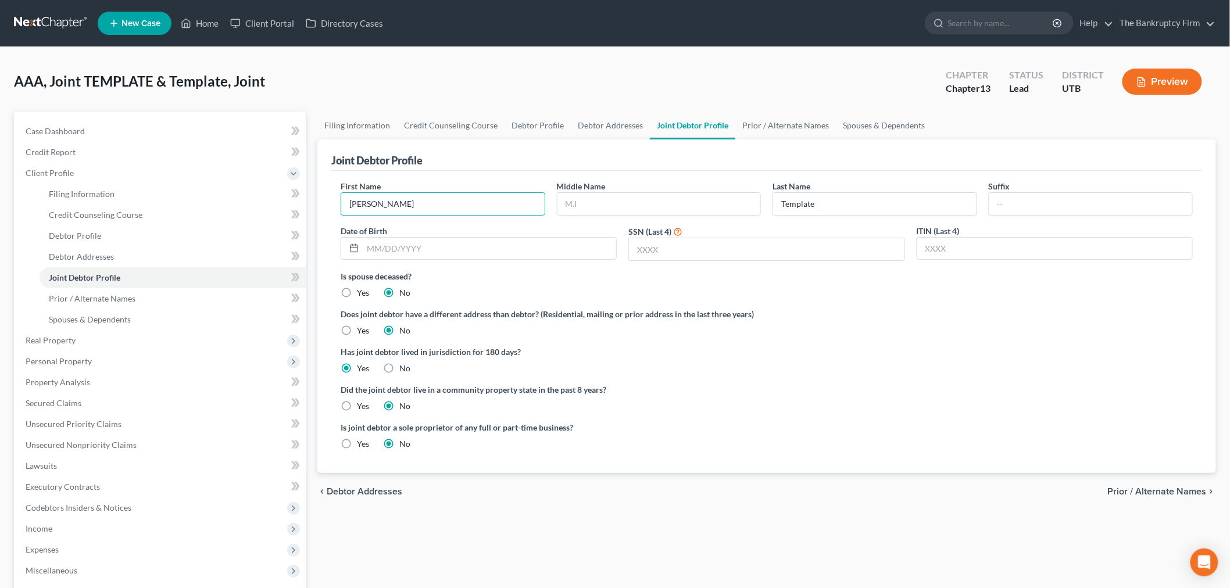
type input "[PERSON_NAME]"
click at [786, 353] on label "Has joint debtor lived in jurisdiction for 180 days?" at bounding box center [767, 352] width 852 height 12
drag, startPoint x: 830, startPoint y: 211, endPoint x: 837, endPoint y: 194, distance: 19.0
click at [788, 200] on input "Template" at bounding box center [875, 204] width 204 height 22
type input "T"
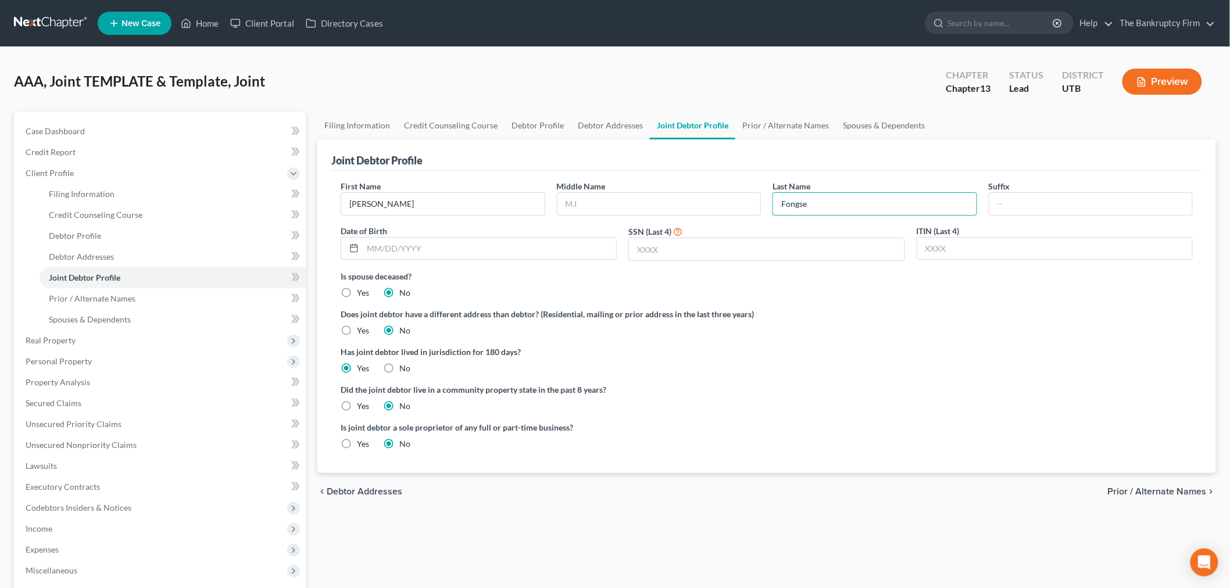
type input "Fongse"
click at [811, 332] on div "Does joint debtor have a different address than debtor? (Residential, mailing o…" at bounding box center [767, 322] width 852 height 28
click at [514, 247] on input "text" at bounding box center [490, 249] width 254 height 22
type input "[DATE]"
click at [683, 417] on ng-include "First Name [PERSON_NAME] Middle Name Last Name [PERSON_NAME] Date of Birth [DEM…" at bounding box center [767, 319] width 852 height 279
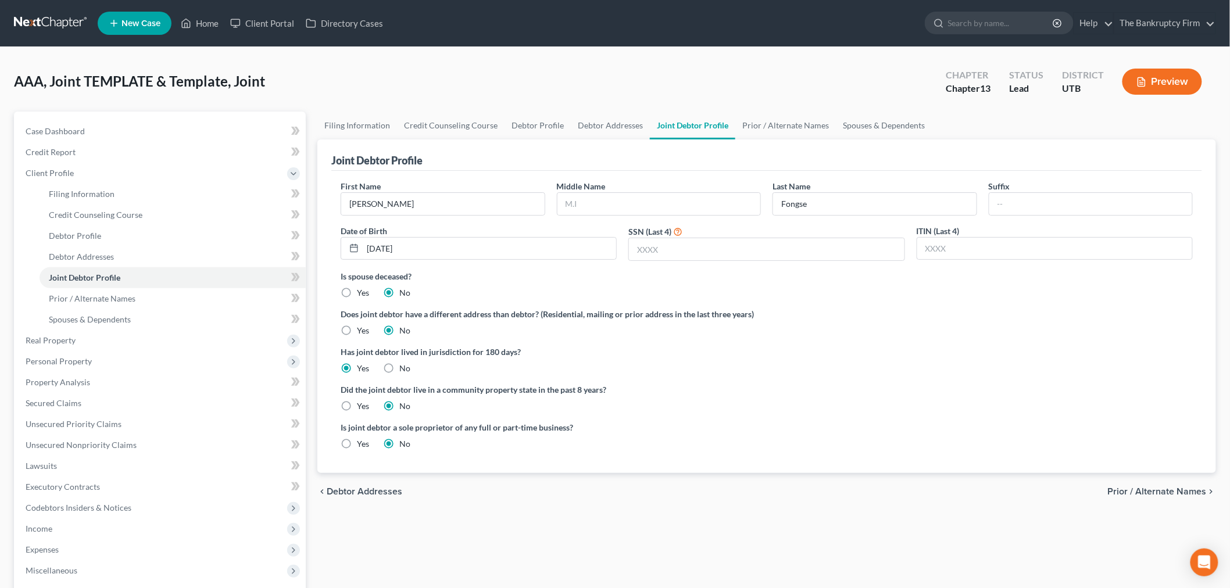
click at [705, 262] on div "First Name [PERSON_NAME] Middle Name Last Name Fongse Suffix Date of Birth [DEM…" at bounding box center [767, 225] width 864 height 90
click at [705, 254] on input "text" at bounding box center [766, 249] width 275 height 22
click at [869, 285] on div "Is spouse deceased? Yes No" at bounding box center [767, 284] width 852 height 28
click at [624, 135] on link "Debtor Addresses" at bounding box center [610, 126] width 79 height 28
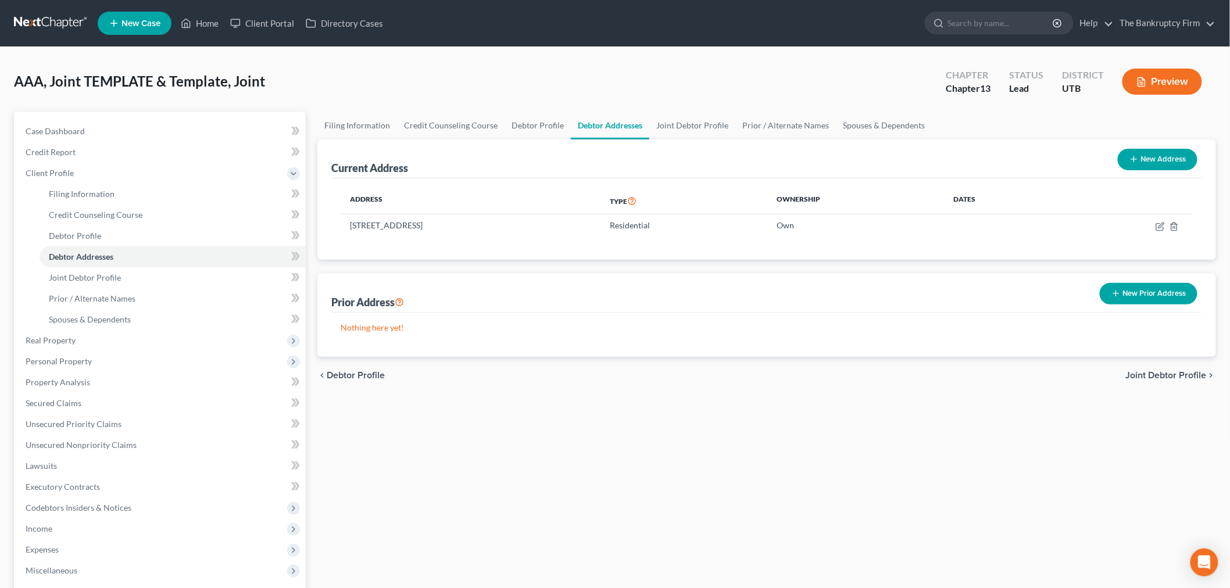
click at [858, 110] on div "AAA, Joint TEMPLATE & Template, Joint Upgraded Chapter Chapter 13 Status Lead D…" at bounding box center [615, 86] width 1202 height 51
drag, startPoint x: 855, startPoint y: 130, endPoint x: 841, endPoint y: 137, distance: 15.9
click at [855, 130] on link "Spouses & Dependents" at bounding box center [884, 126] width 96 height 28
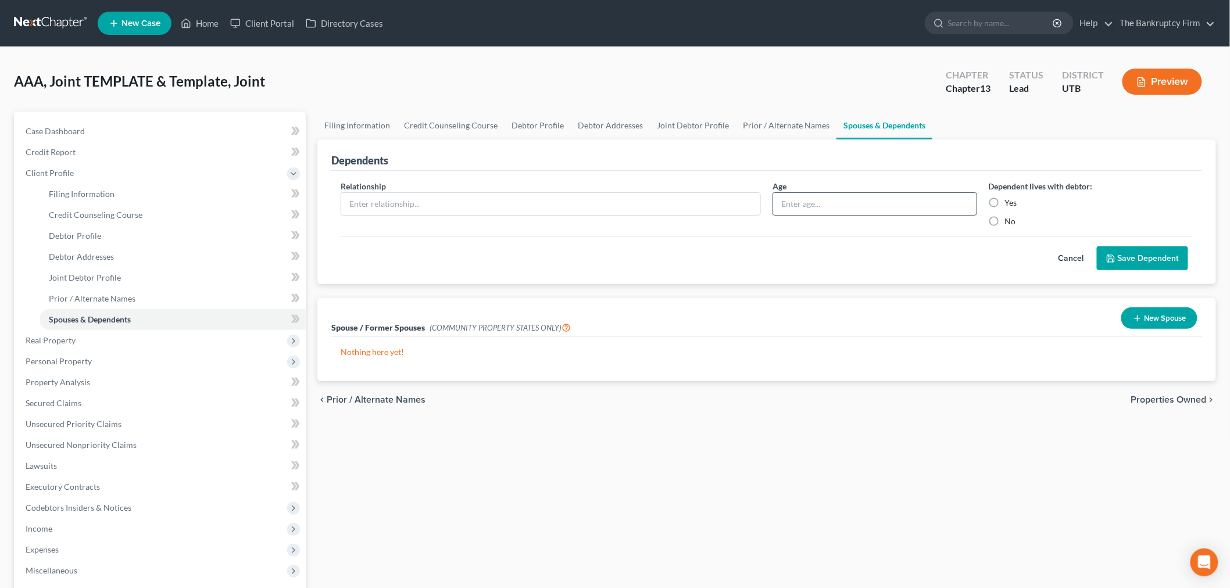
click at [817, 204] on input "text" at bounding box center [875, 204] width 204 height 22
click at [723, 200] on input "text" at bounding box center [550, 204] width 419 height 22
type input "Daughter"
click at [829, 204] on input "text" at bounding box center [875, 204] width 204 height 22
type input "14"
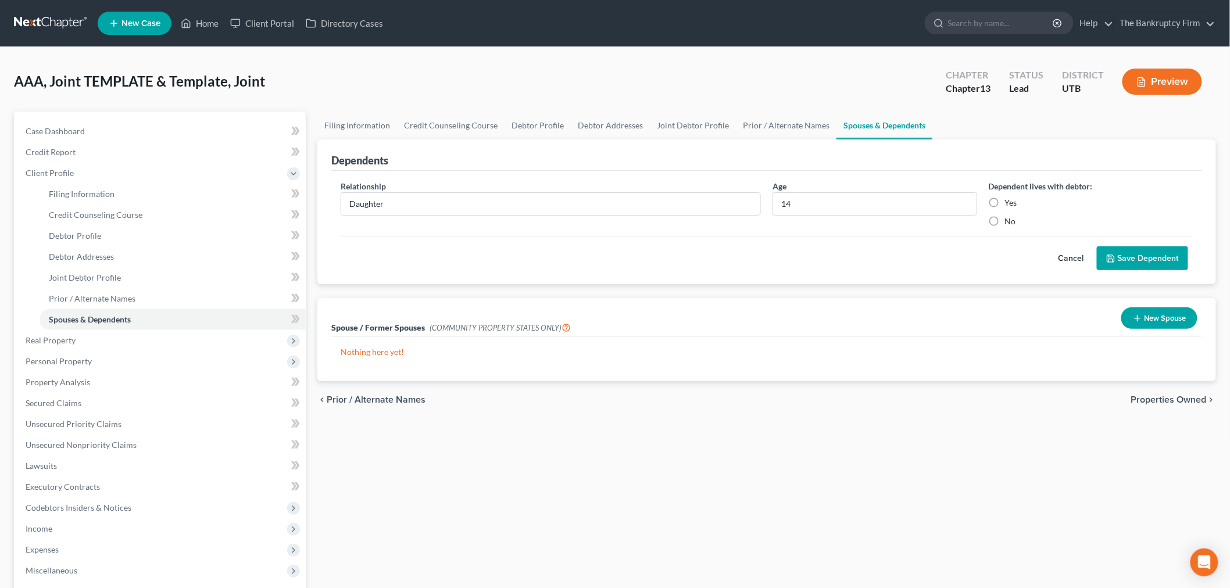
click at [1005, 204] on label "Yes" at bounding box center [1011, 203] width 12 height 12
click at [1010, 204] on input "Yes" at bounding box center [1014, 201] width 8 height 8
radio input "true"
click at [1120, 258] on button "Save Dependent" at bounding box center [1142, 259] width 91 height 24
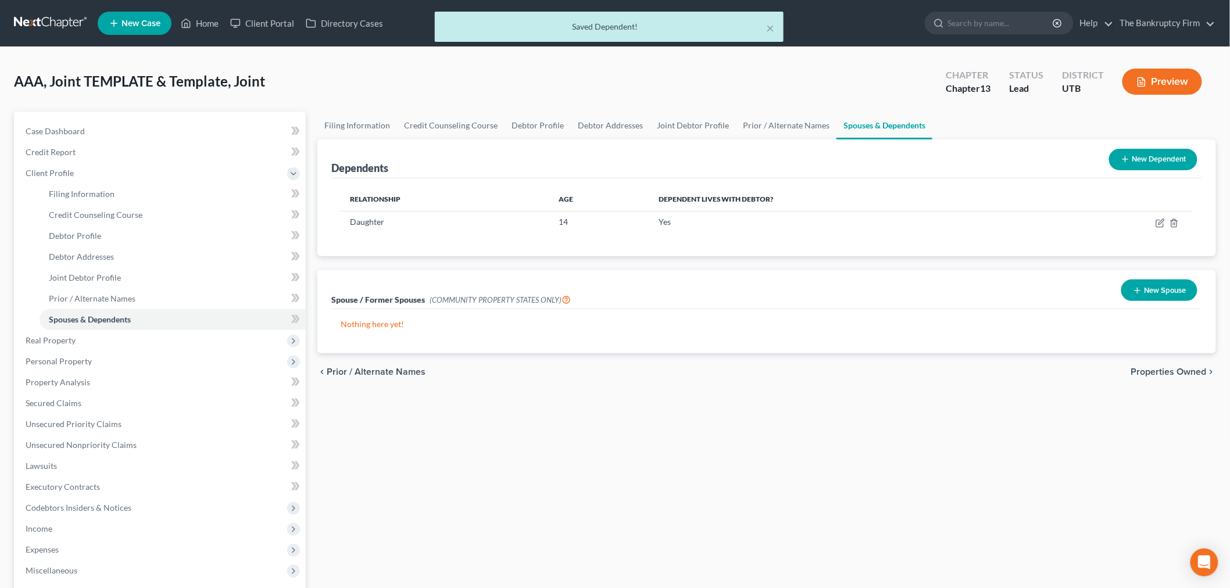
click at [1154, 166] on button "New Dependent" at bounding box center [1153, 160] width 88 height 22
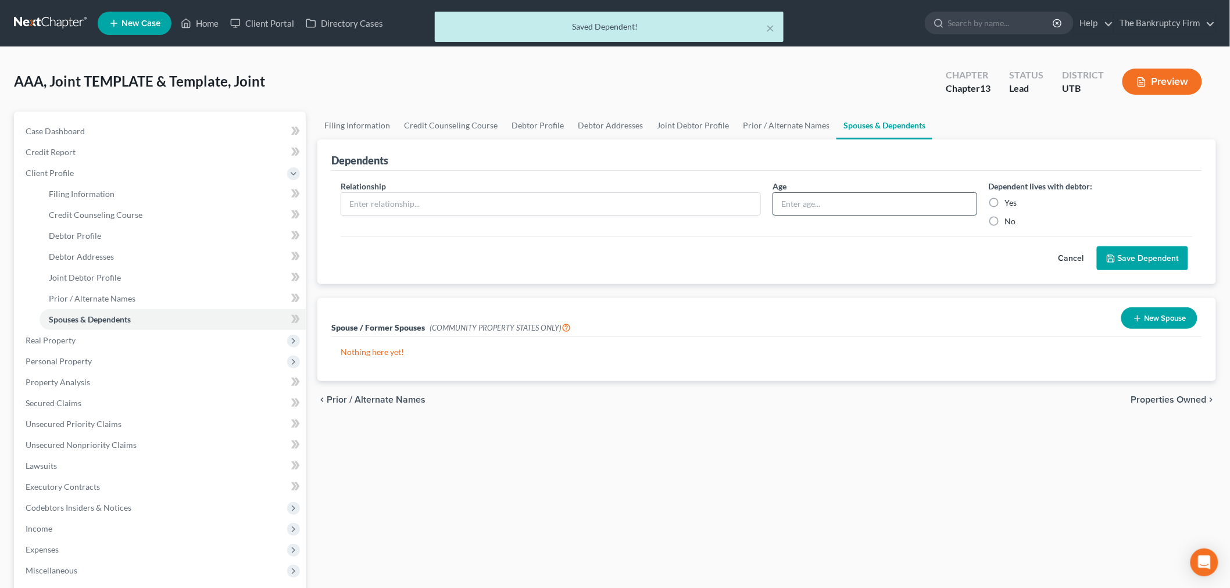
click at [847, 201] on input "text" at bounding box center [875, 204] width 204 height 22
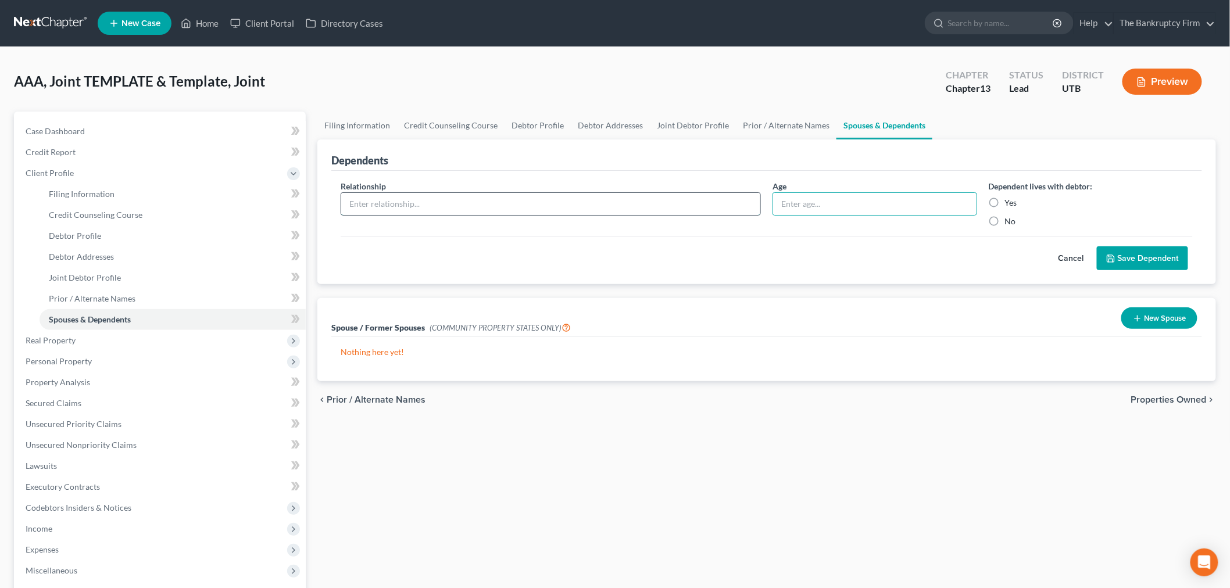
click at [681, 195] on input "text" at bounding box center [550, 204] width 419 height 22
type input "Son"
click at [853, 204] on input "text" at bounding box center [875, 204] width 204 height 22
type input "20"
click at [1005, 202] on label "Yes" at bounding box center [1011, 203] width 12 height 12
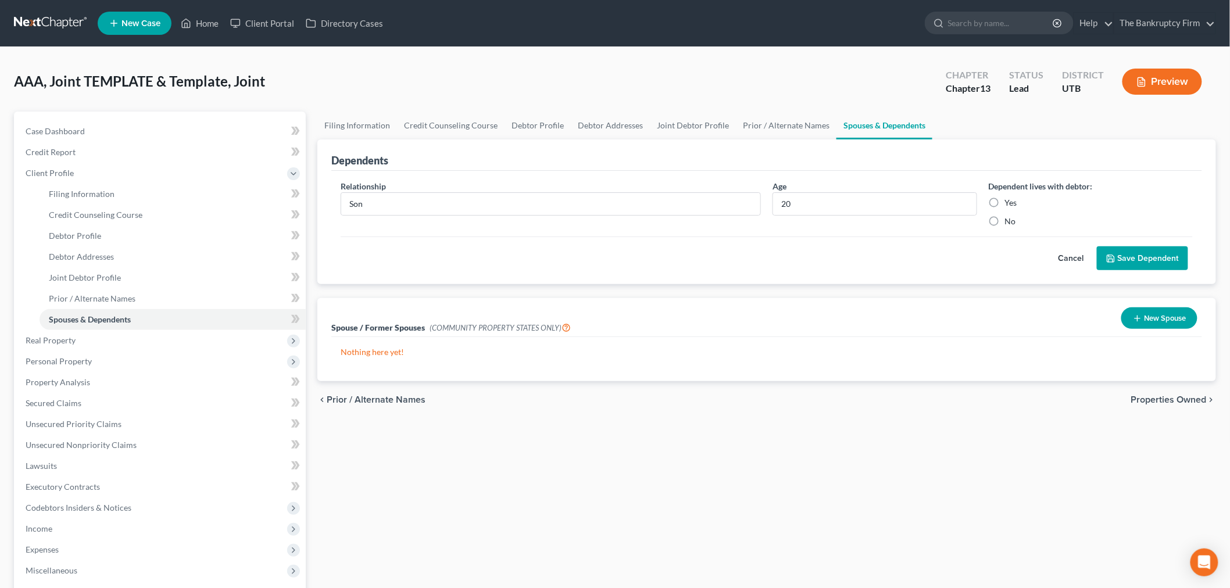
click at [1010, 202] on input "Yes" at bounding box center [1014, 201] width 8 height 8
radio input "true"
click at [1124, 251] on button "Save Dependent" at bounding box center [1142, 259] width 91 height 24
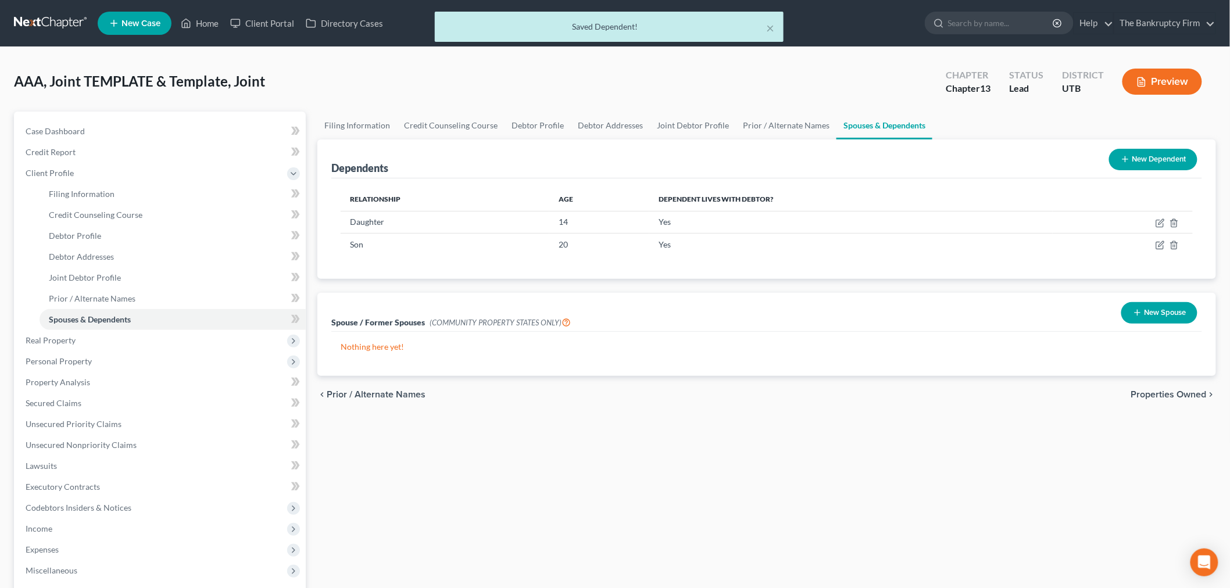
click at [1138, 156] on button "New Dependent" at bounding box center [1153, 160] width 88 height 22
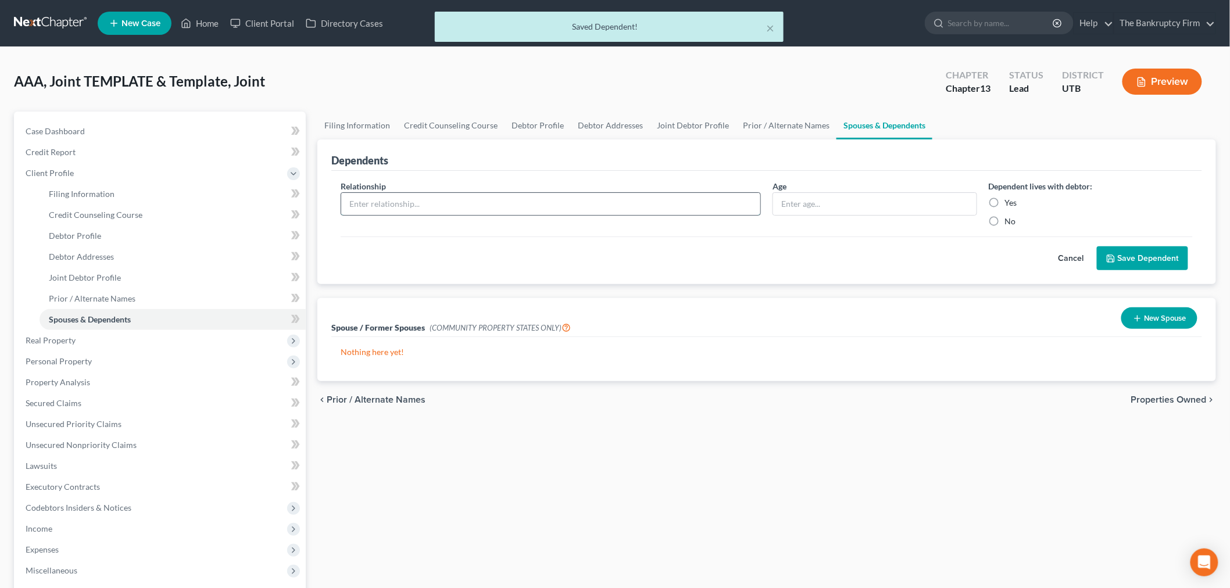
click at [670, 195] on input "text" at bounding box center [550, 204] width 419 height 22
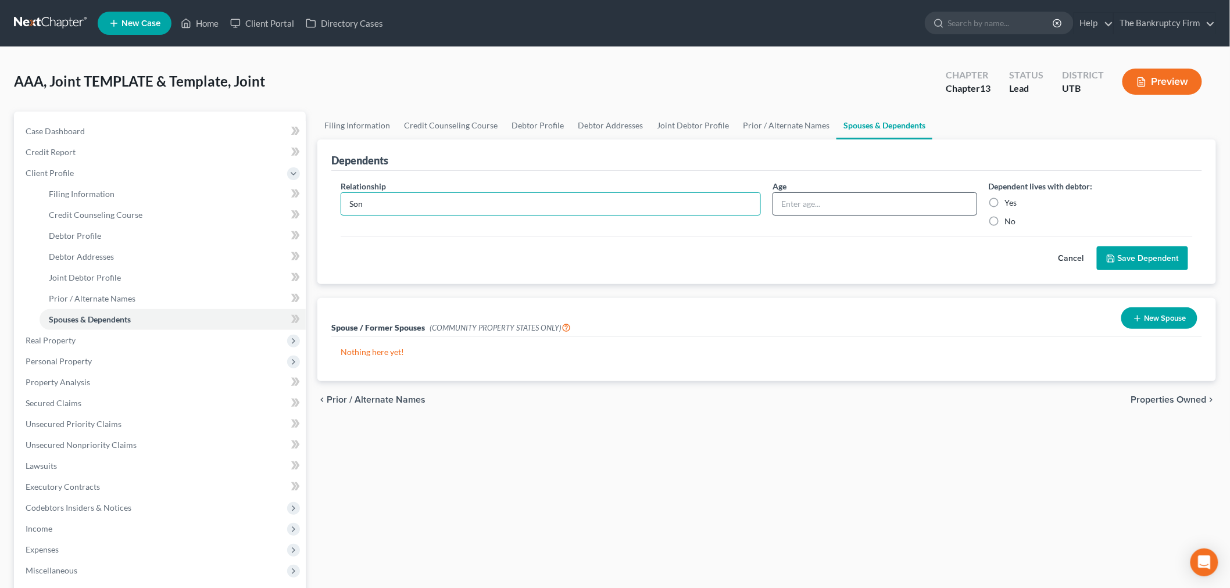
type input "Son"
click at [870, 197] on input "text" at bounding box center [875, 204] width 204 height 22
type input "20"
click at [908, 301] on div "Spouse / Former Spouses (COMMUNITY PROPERTY STATES ONLY) New Spouse" at bounding box center [766, 317] width 871 height 39
click at [1005, 199] on label "Yes" at bounding box center [1011, 203] width 12 height 12
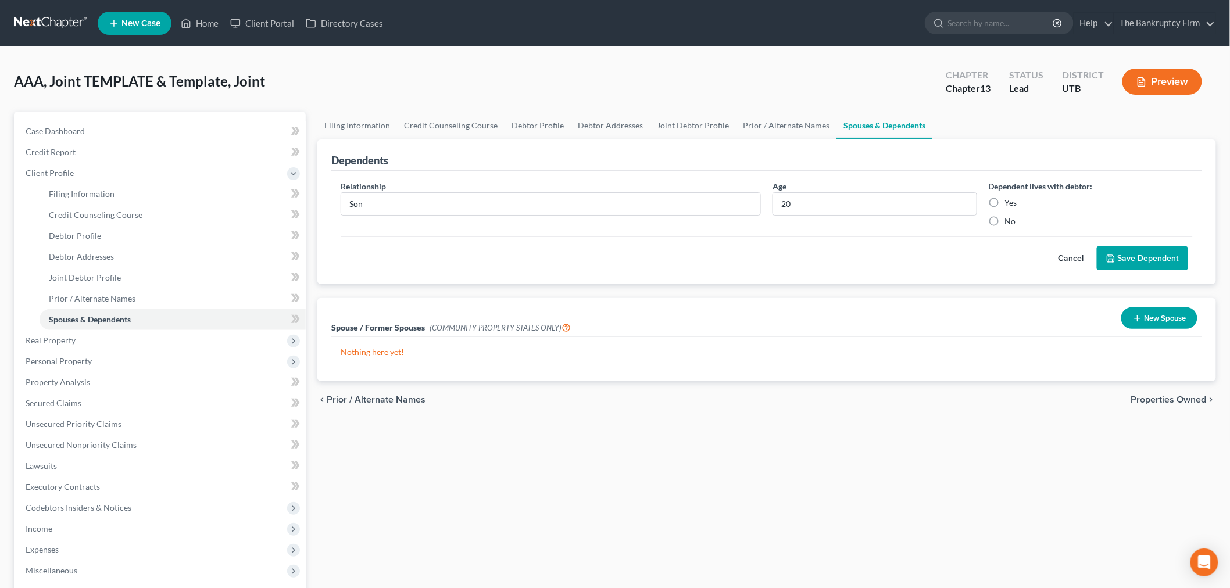
click at [1010, 199] on input "Yes" at bounding box center [1014, 201] width 8 height 8
radio input "true"
click at [1142, 251] on button "Save Dependent" at bounding box center [1142, 259] width 91 height 24
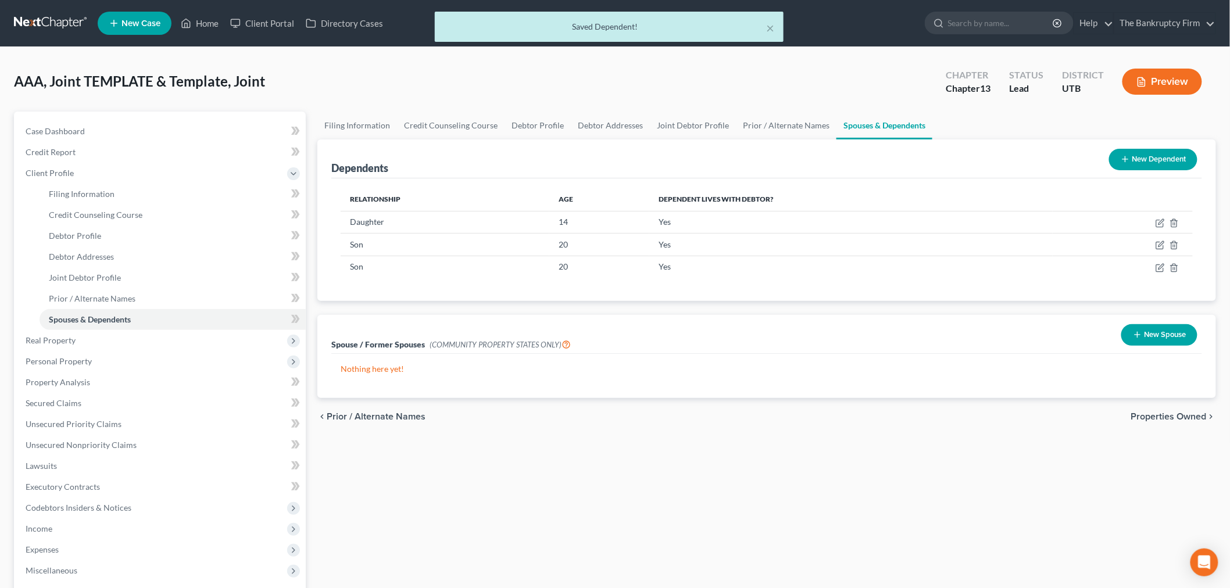
click at [912, 298] on div "Relationship Age Dependent lives with debtor? Daughter [DEMOGRAPHIC_DATA] Yes S…" at bounding box center [766, 239] width 871 height 123
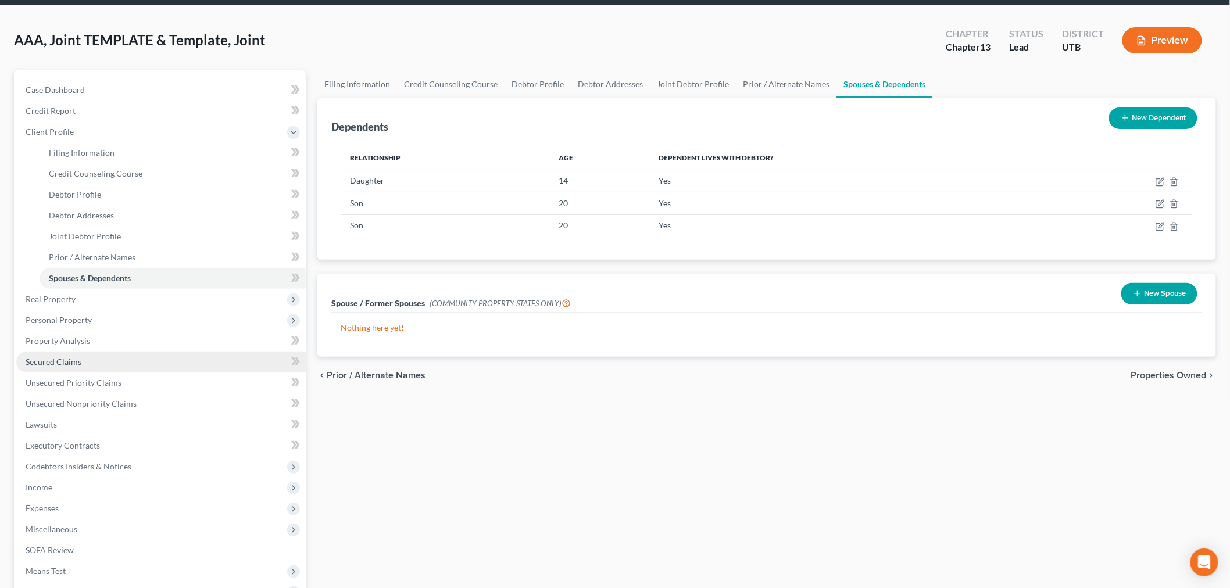
scroll to position [65, 0]
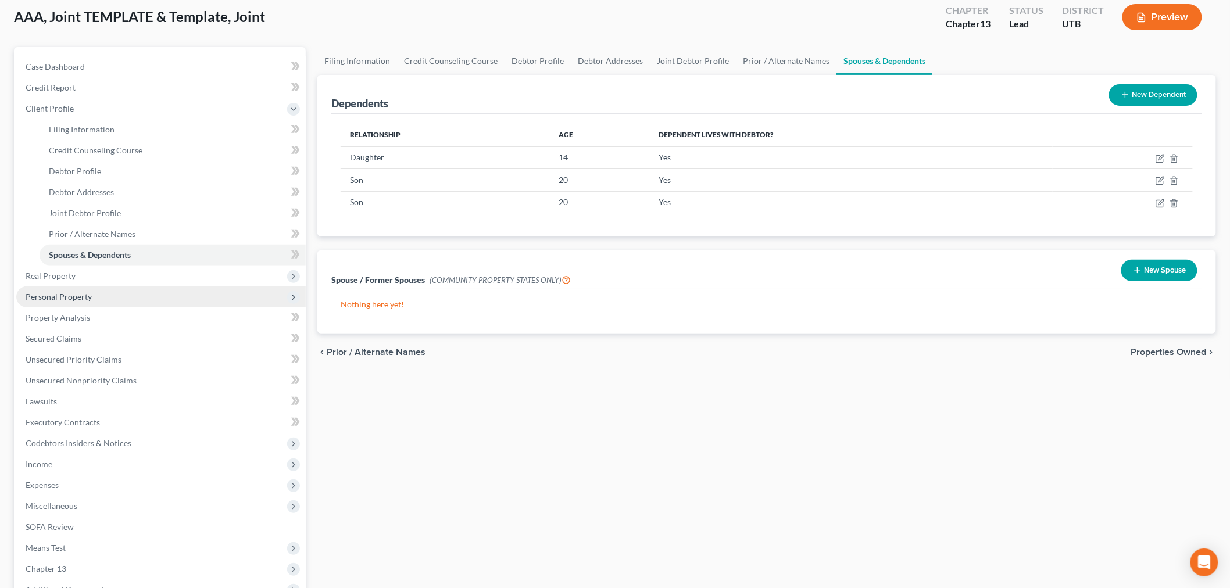
click at [147, 289] on span "Personal Property" at bounding box center [161, 297] width 290 height 21
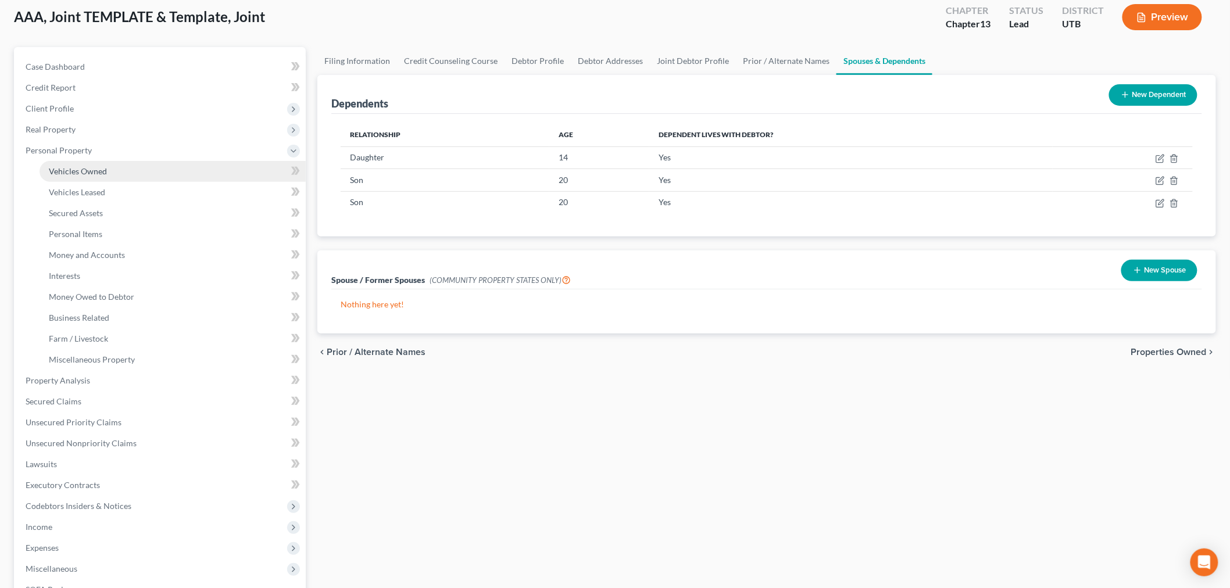
click at [109, 174] on link "Vehicles Owned" at bounding box center [173, 171] width 266 height 21
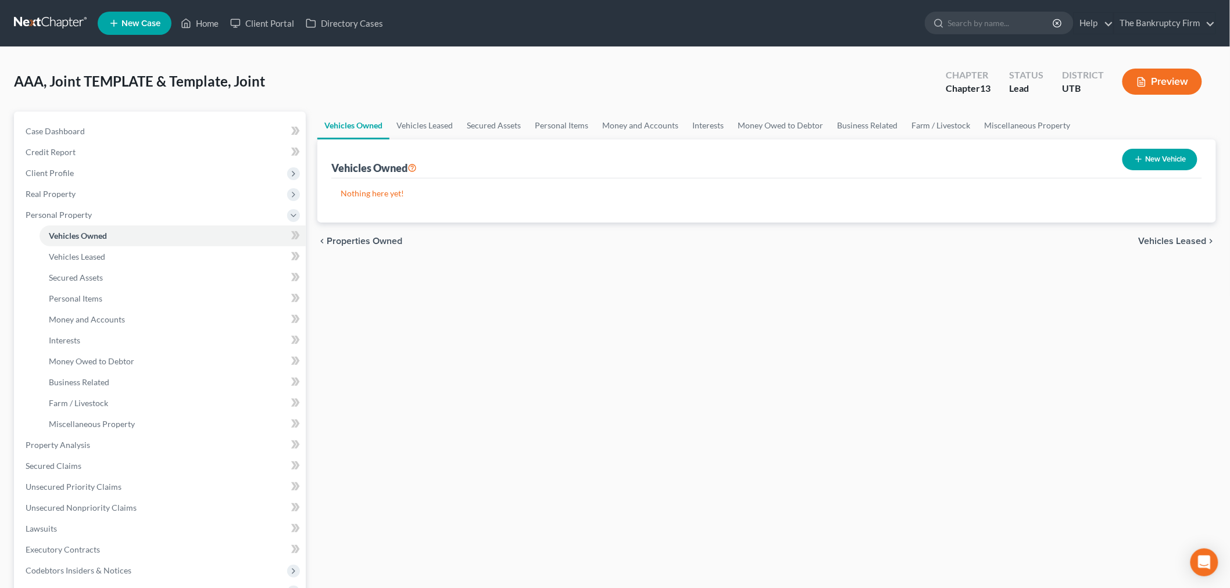
click at [1129, 149] on button "New Vehicle" at bounding box center [1160, 160] width 75 height 22
select select "0"
select select "2"
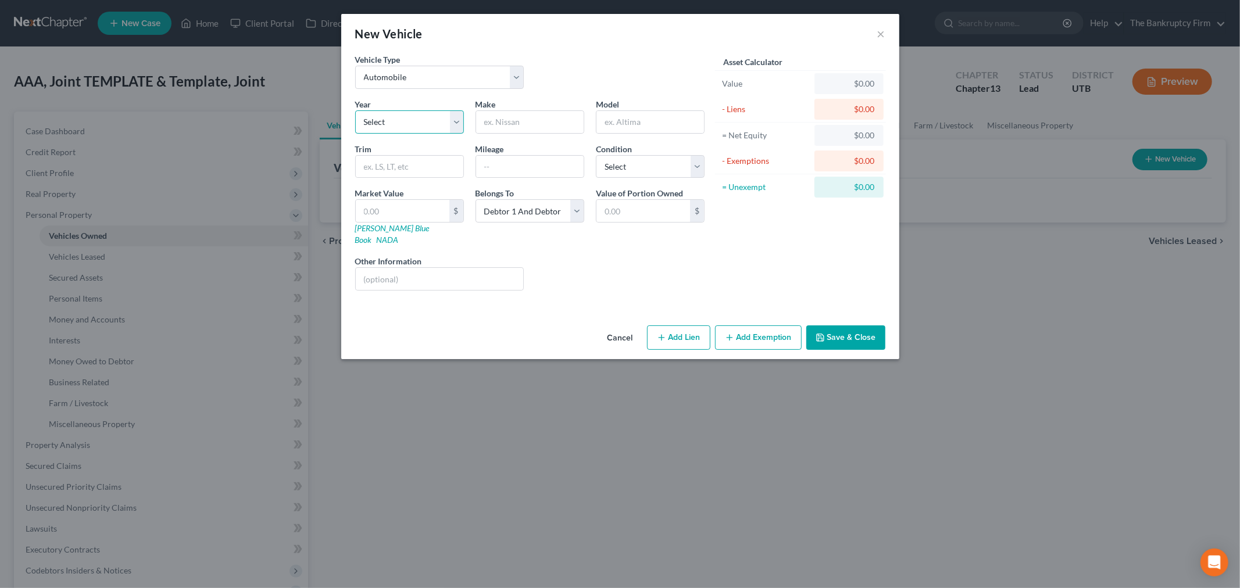
click at [448, 128] on select "Select 2026 2025 2024 2023 2022 2021 2020 2019 2018 2017 2016 2015 2014 2013 20…" at bounding box center [409, 121] width 109 height 23
select select "8"
click at [355, 110] on select "Select 2026 2025 2024 2023 2022 2021 2020 2019 2018 2017 2016 2015 2014 2013 20…" at bounding box center [409, 121] width 109 height 23
click at [520, 122] on input "text" at bounding box center [530, 122] width 108 height 22
type input "Chevy"
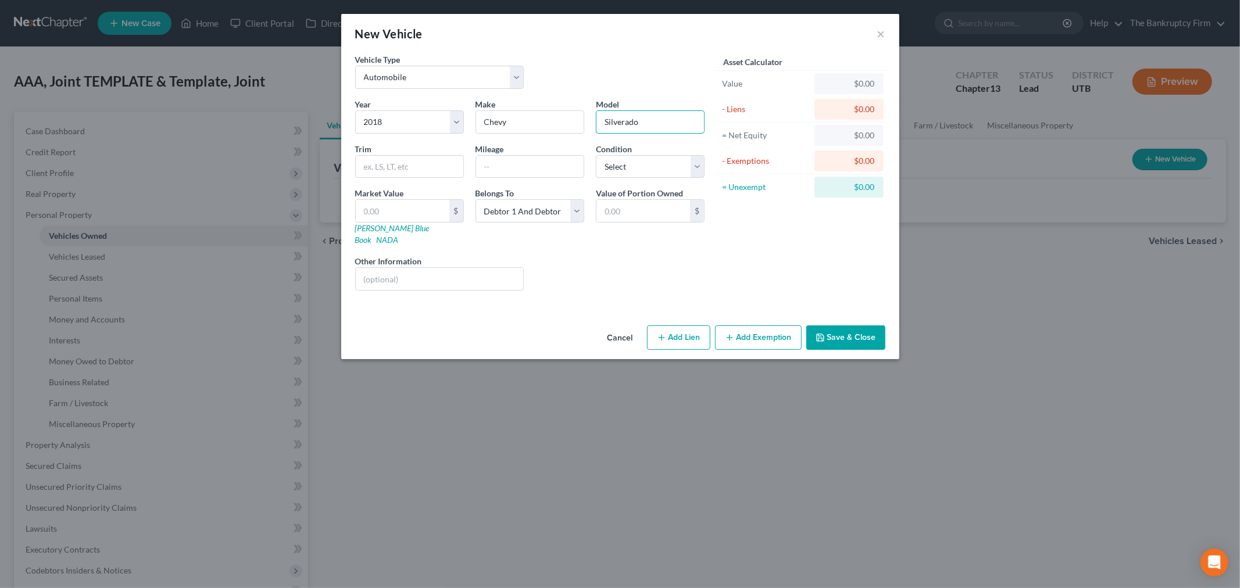
type input "Silverado"
click at [591, 266] on div "Liens Select" at bounding box center [620, 272] width 181 height 35
click at [537, 155] on div at bounding box center [530, 166] width 109 height 23
click at [537, 162] on input "text" at bounding box center [530, 167] width 108 height 22
click at [655, 227] on div "Value of Portion Owned $" at bounding box center [650, 216] width 120 height 59
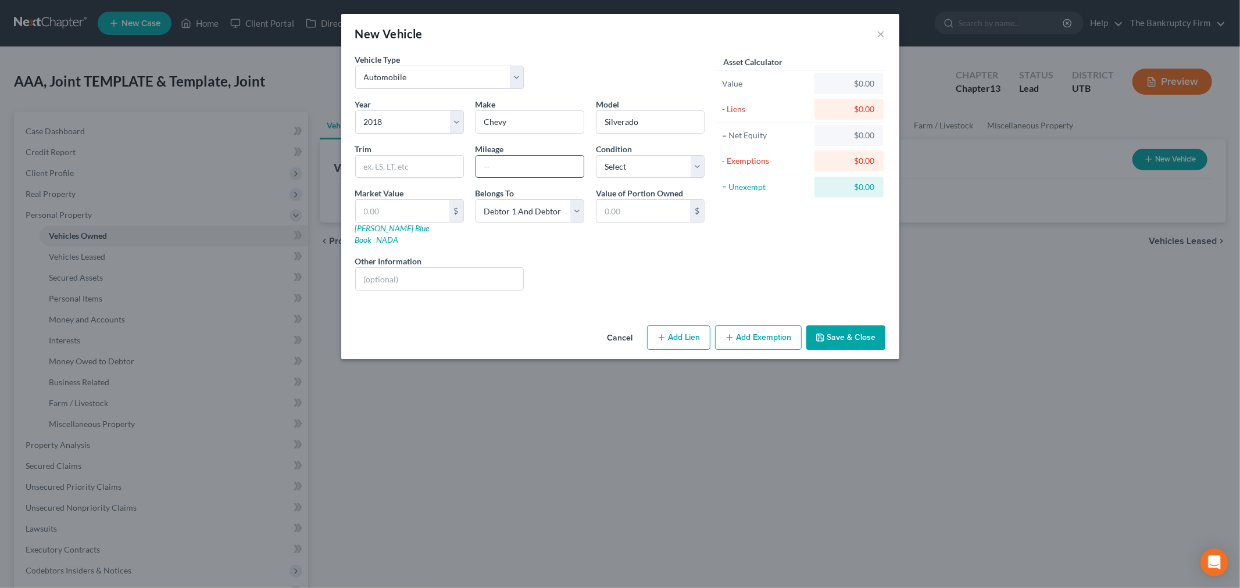
click at [528, 173] on input "text" at bounding box center [530, 167] width 108 height 22
click at [833, 235] on div "Asset Calculator Value $0.00 - Liens $0.00 = Net Equity $0.00 - Exemptions $0.0…" at bounding box center [801, 176] width 181 height 247
click at [502, 173] on input "text" at bounding box center [530, 167] width 108 height 22
type input "125000"
click at [595, 255] on div "Liens Select" at bounding box center [620, 272] width 181 height 35
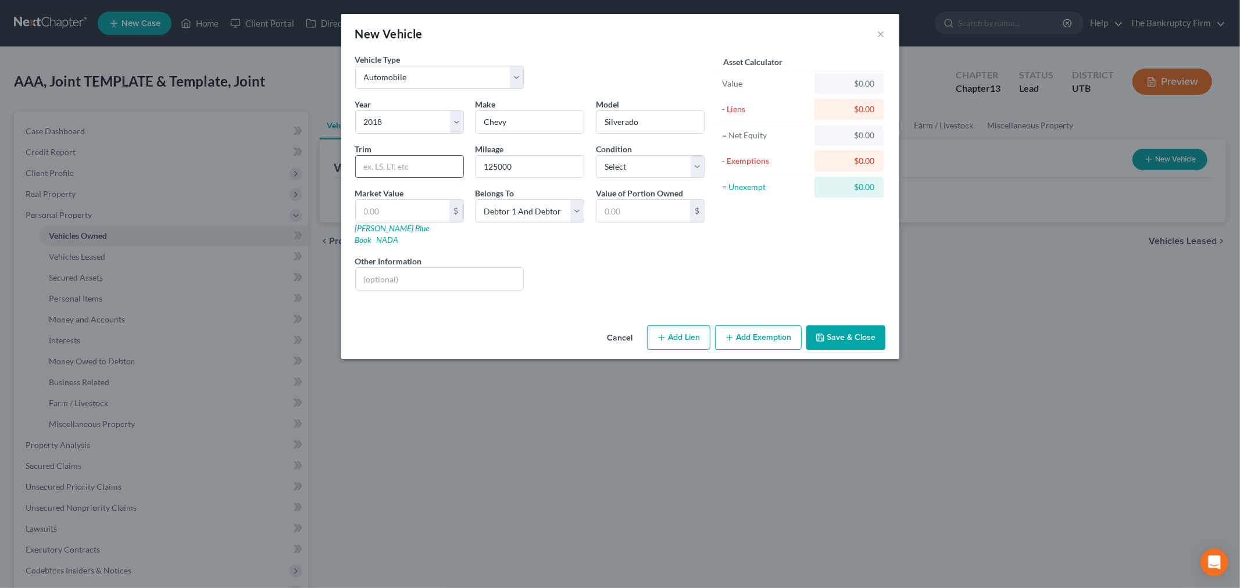
drag, startPoint x: 409, startPoint y: 167, endPoint x: 408, endPoint y: 160, distance: 6.4
click at [409, 165] on input "text" at bounding box center [410, 167] width 108 height 22
click at [663, 122] on input "Silverado" at bounding box center [651, 122] width 108 height 22
type input "Silverado 1500"
click at [425, 208] on input "text" at bounding box center [403, 211] width 94 height 22
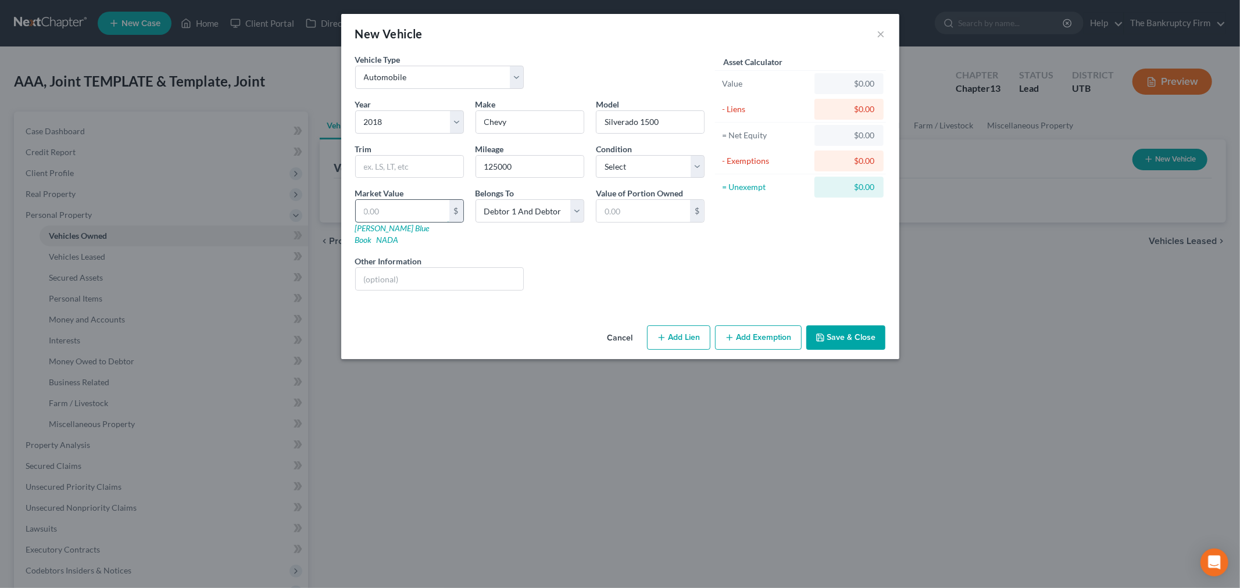
type input "1"
type input "1.00"
type input "17"
type input "17.00"
type input "170"
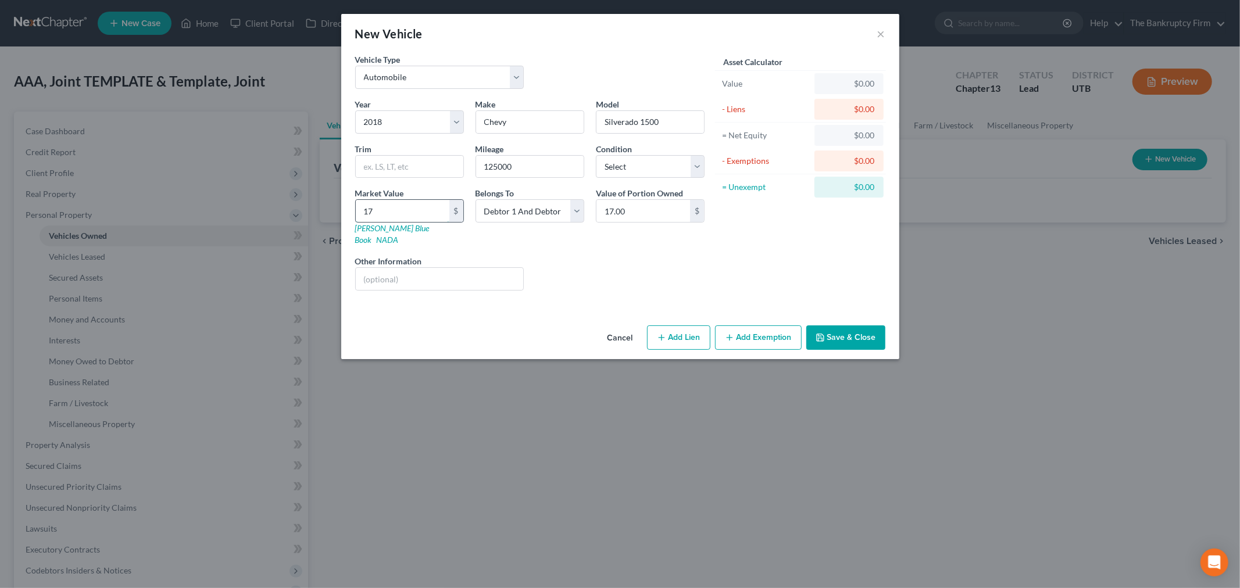
type input "170.00"
type input "1700"
type input "1,700.00"
type input "1,70"
type input "170.00"
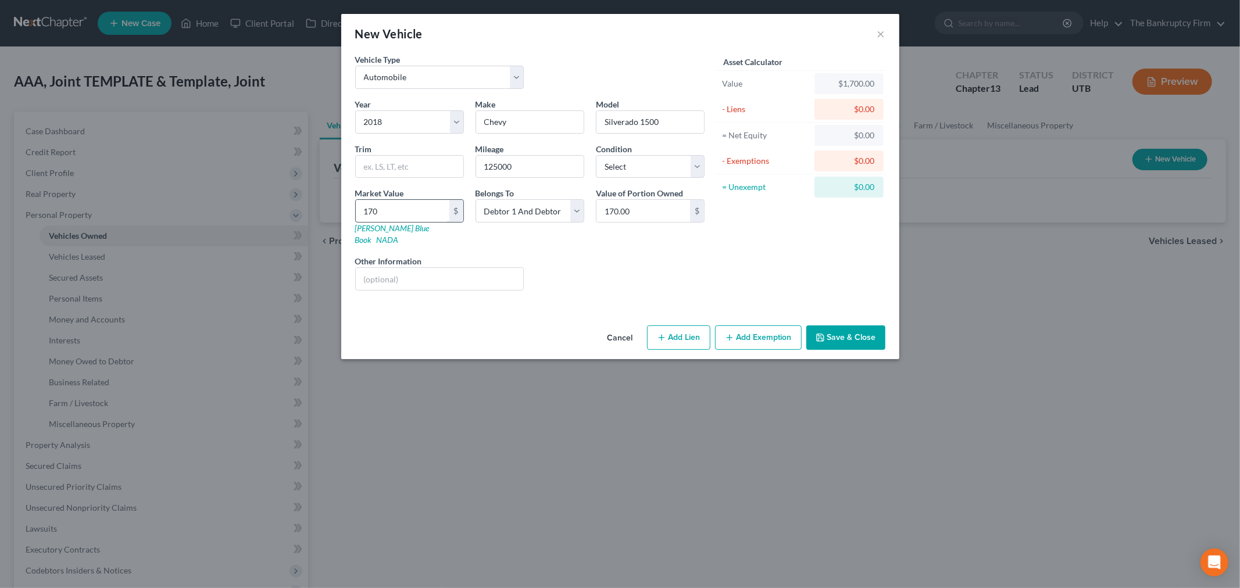
type input "17"
type input "17.00"
type input "174"
type input "174.00"
type input "1740"
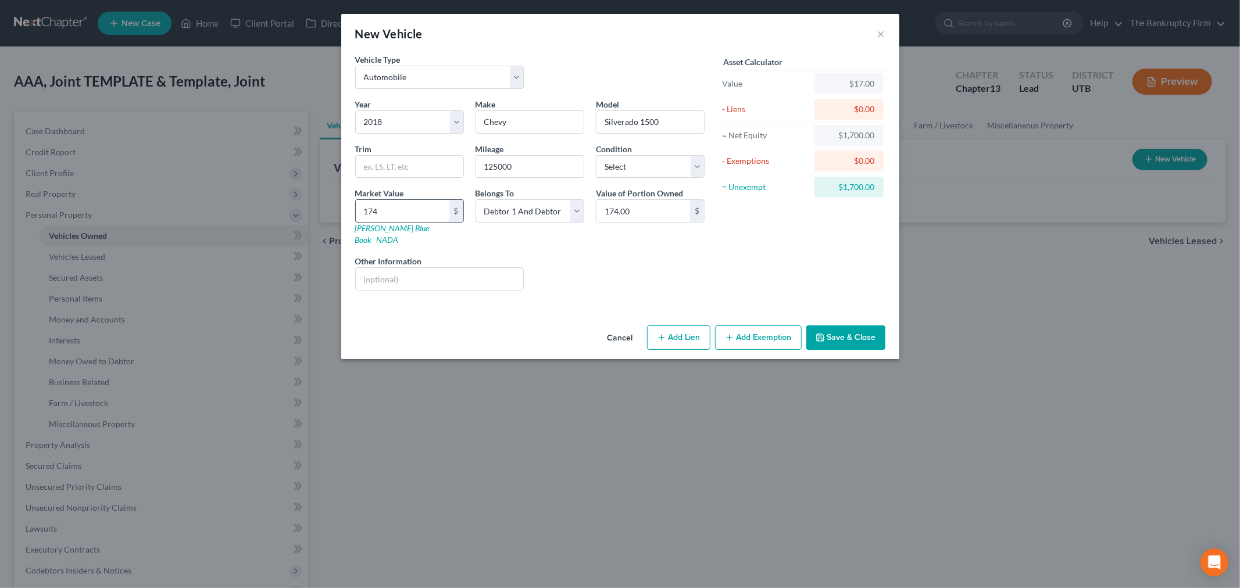
type input "1,740.00"
type input "1,7400"
type input "17,400.00"
type input "17,400"
click at [592, 292] on div "Vehicle Type Select Automobile Truck Trailer Watercraft Aircraft Motor Home Atv…" at bounding box center [620, 186] width 558 height 267
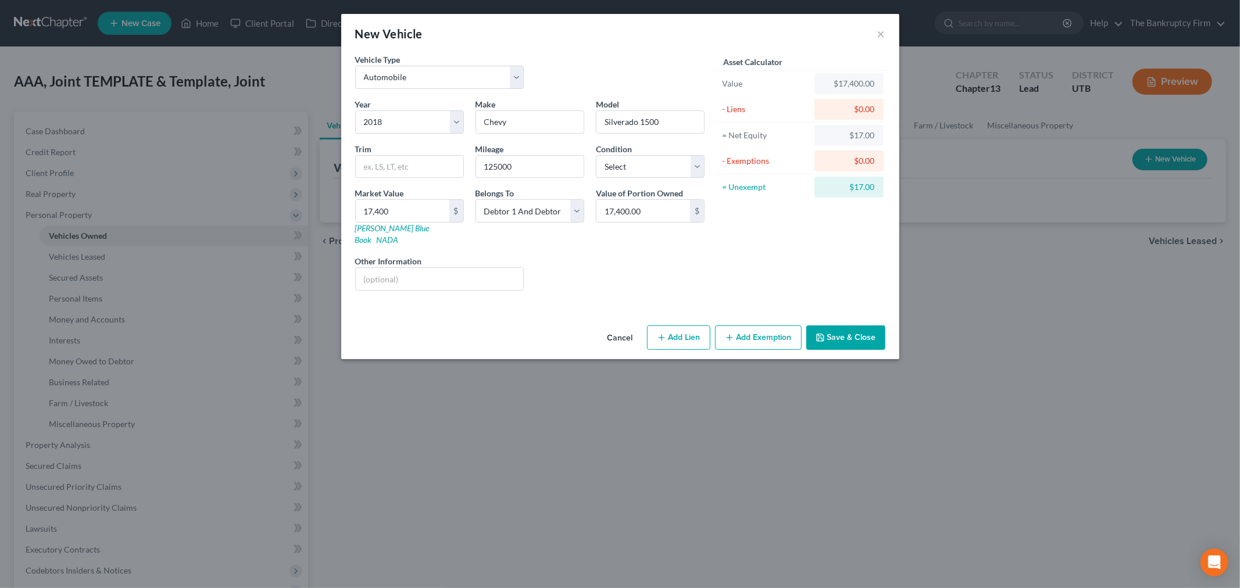
click at [847, 326] on button "Save & Close" at bounding box center [845, 338] width 79 height 24
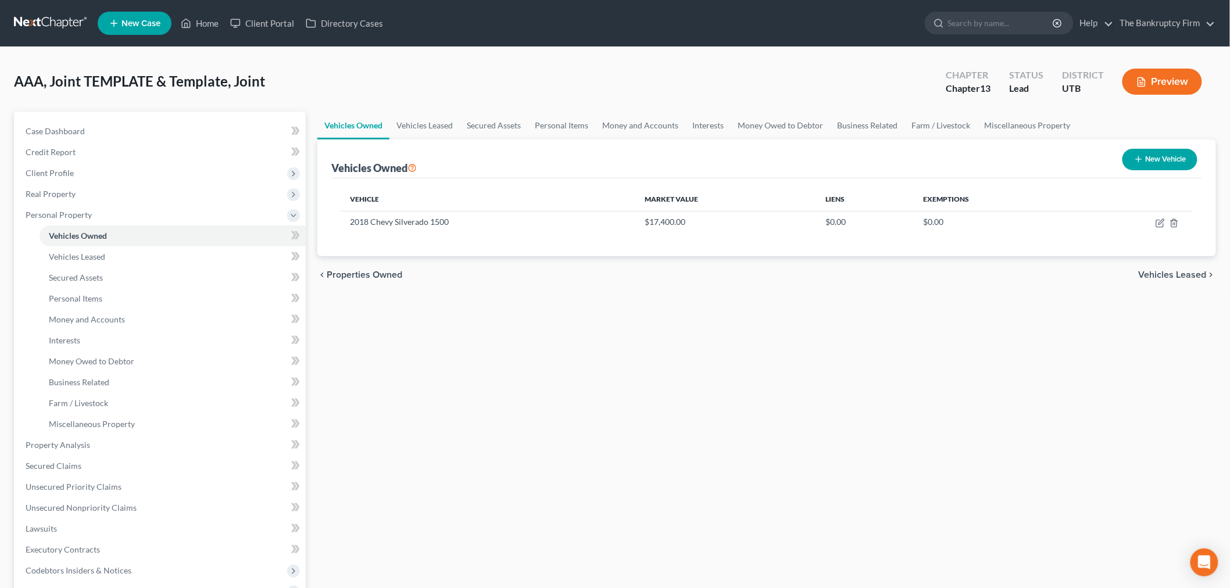
click at [798, 153] on div "Vehicles Owned New Vehicle" at bounding box center [766, 159] width 871 height 39
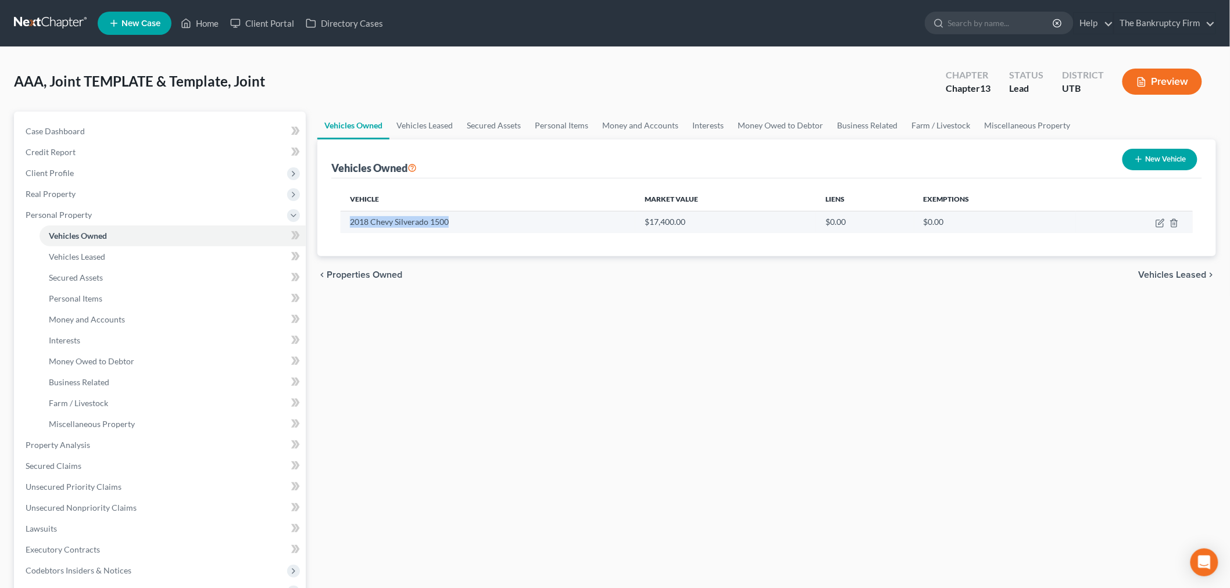
drag, startPoint x: 345, startPoint y: 217, endPoint x: 483, endPoint y: 229, distance: 138.9
click at [483, 229] on td "2018 Chevy Silverado 1500" at bounding box center [488, 222] width 295 height 22
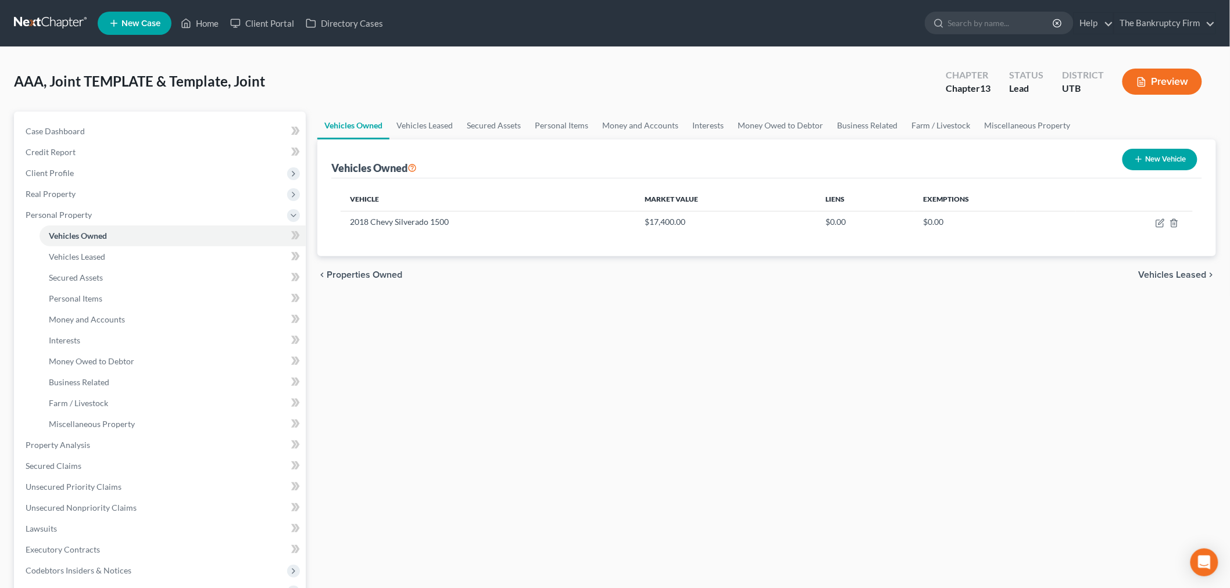
click at [468, 254] on div "Vehicle Market Value Liens Exemptions 2018 Chevy Silverado 1500 $17,400.00 $0.0…" at bounding box center [766, 217] width 871 height 78
click at [1132, 154] on button "New Vehicle" at bounding box center [1160, 160] width 75 height 22
select select "0"
select select "2"
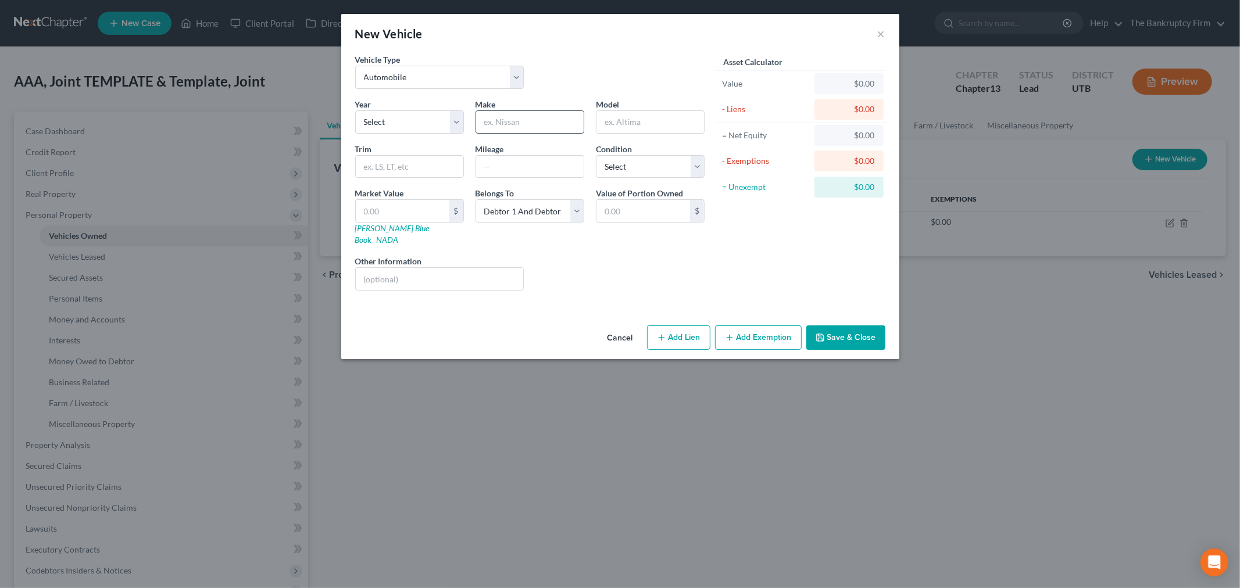
click at [528, 123] on input "text" at bounding box center [530, 122] width 108 height 22
type input "Audi"
click at [434, 128] on select "Select 2026 2025 2024 2023 2022 2021 2020 2019 2018 2017 2016 2015 2014 2013 20…" at bounding box center [409, 121] width 109 height 23
select select "18"
click at [355, 110] on select "Select 2026 2025 2024 2023 2022 2021 2020 2019 2018 2017 2016 2015 2014 2013 20…" at bounding box center [409, 121] width 109 height 23
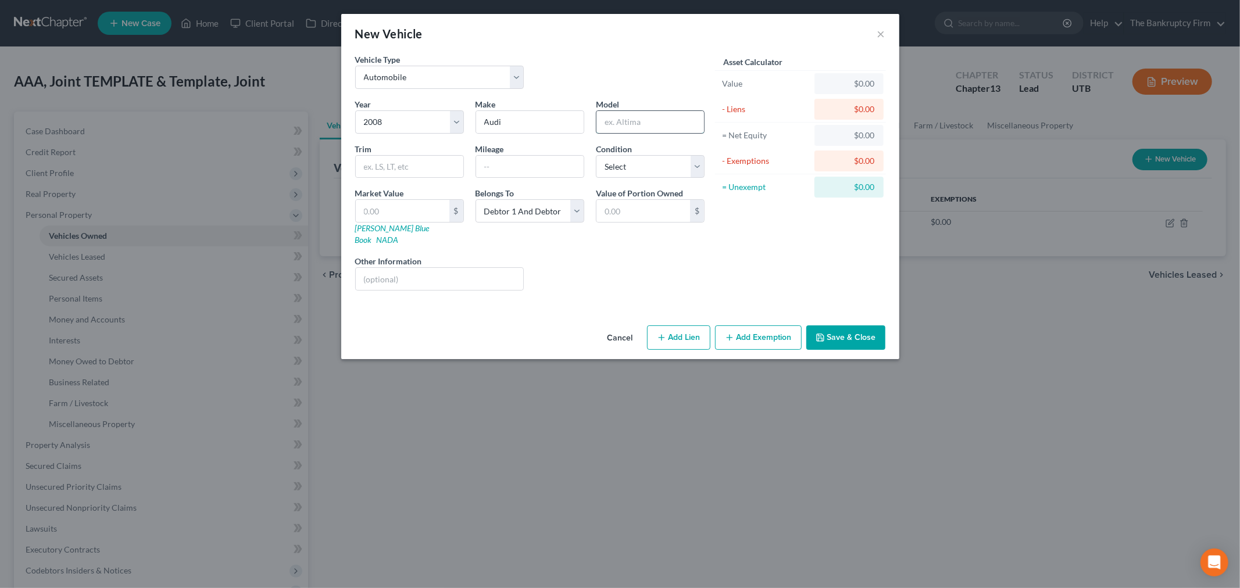
drag, startPoint x: 659, startPoint y: 129, endPoint x: 650, endPoint y: 131, distance: 9.0
click at [659, 129] on input "text" at bounding box center [651, 122] width 108 height 22
type input "Q7"
click at [585, 285] on div "Year Select 2026 2025 2024 2023 2022 2021 2020 2019 2018 2017 2016 2015 2014 20…" at bounding box center [529, 199] width 361 height 202
click at [538, 171] on input "text" at bounding box center [530, 167] width 108 height 22
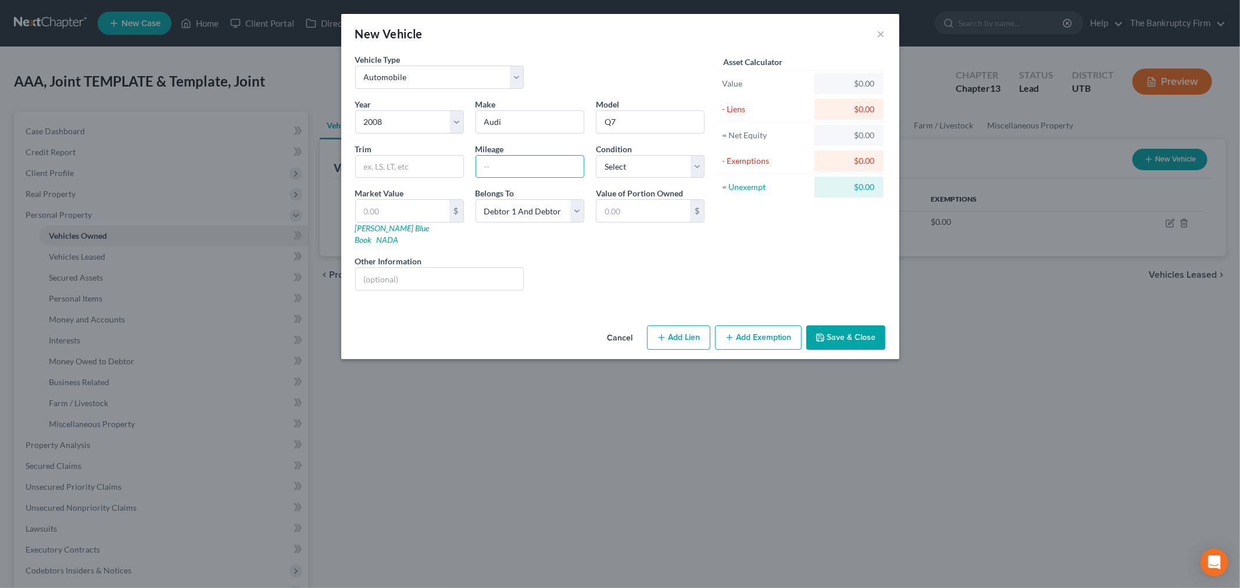
click at [764, 242] on div "Asset Calculator Value $0.00 - Liens $0.00 = Net Equity $0.00 - Exemptions $0.0…" at bounding box center [801, 176] width 181 height 247
click at [541, 160] on input "text" at bounding box center [530, 167] width 108 height 22
click at [380, 199] on div "$" at bounding box center [409, 210] width 109 height 23
click at [385, 206] on input "text" at bounding box center [403, 211] width 94 height 22
type input "7"
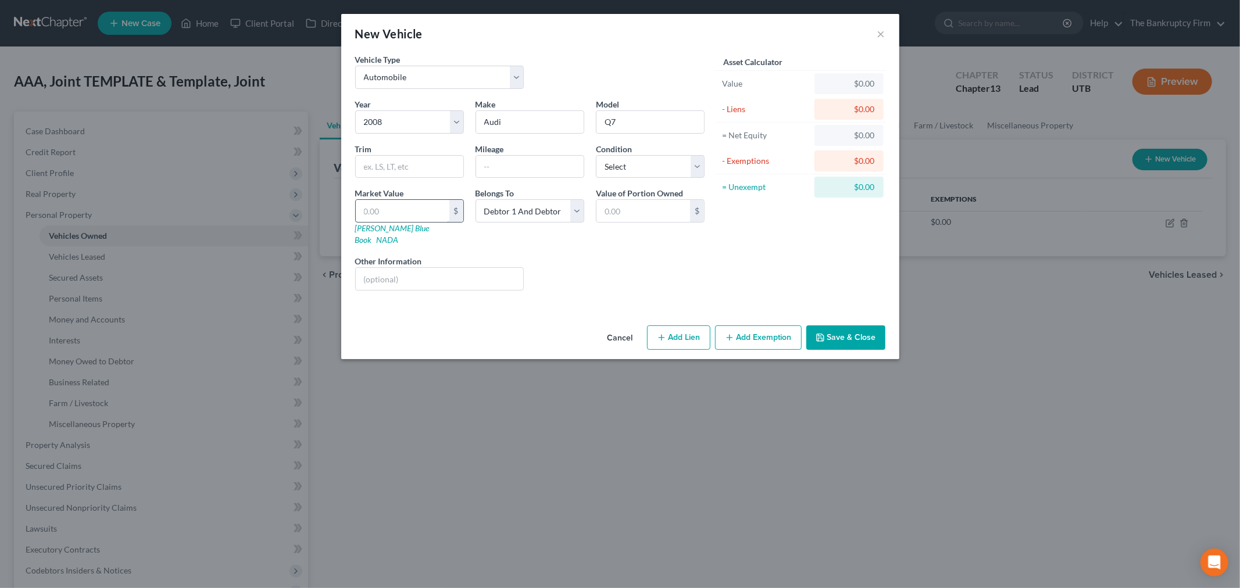
type input "7.00"
type input "70"
type input "70.00"
type input "7"
type input "7.00"
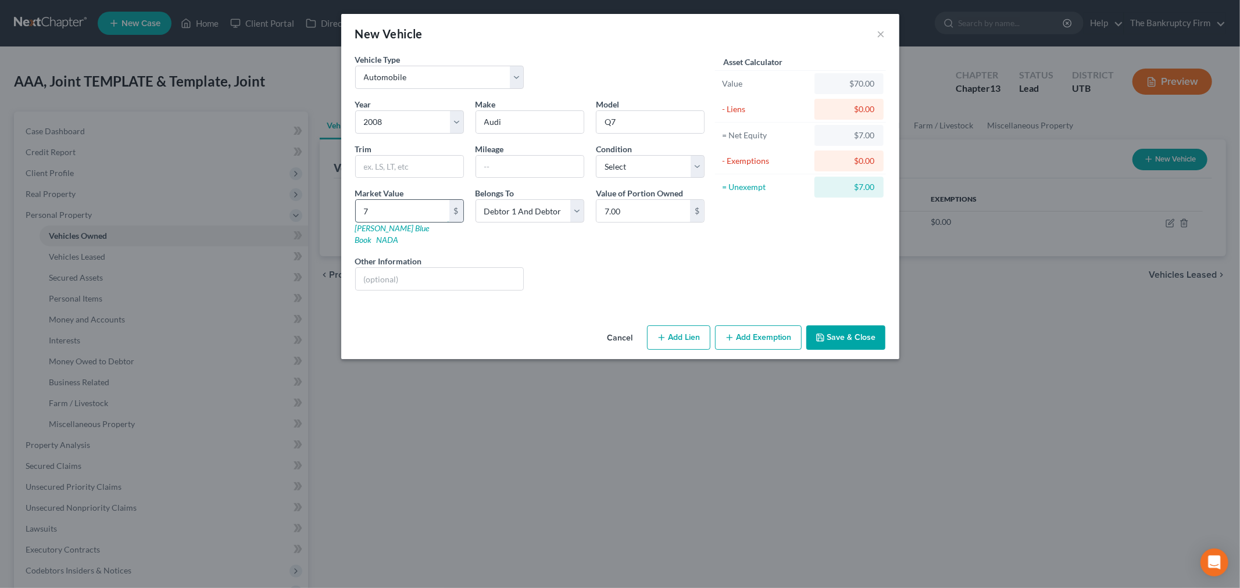
type input "75"
type input "75.00"
type input "750"
type input "750.00"
type input "750"
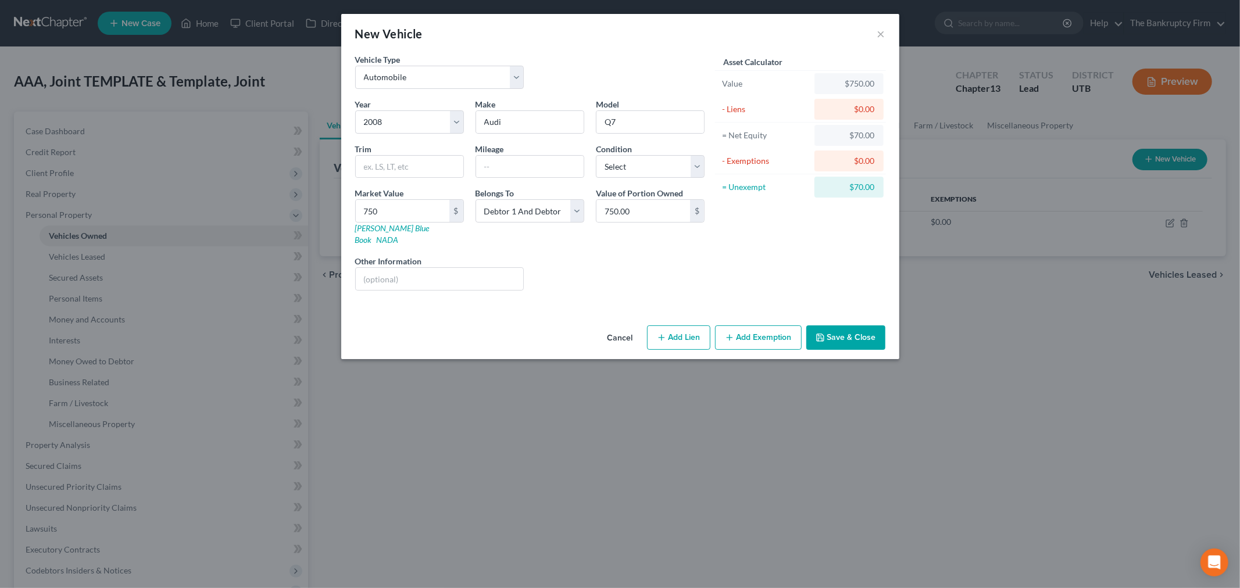
click at [726, 236] on div "Asset Calculator Value $750.00 - Liens $0.00 = Net Equity $70.00 - Exemptions $…" at bounding box center [801, 176] width 181 height 247
click at [741, 263] on div "Asset Calculator Value $750.00 - Liens $0.00 = Net Equity $70.00 - Exemptions $…" at bounding box center [801, 176] width 181 height 247
click at [847, 326] on button "Save & Close" at bounding box center [845, 338] width 79 height 24
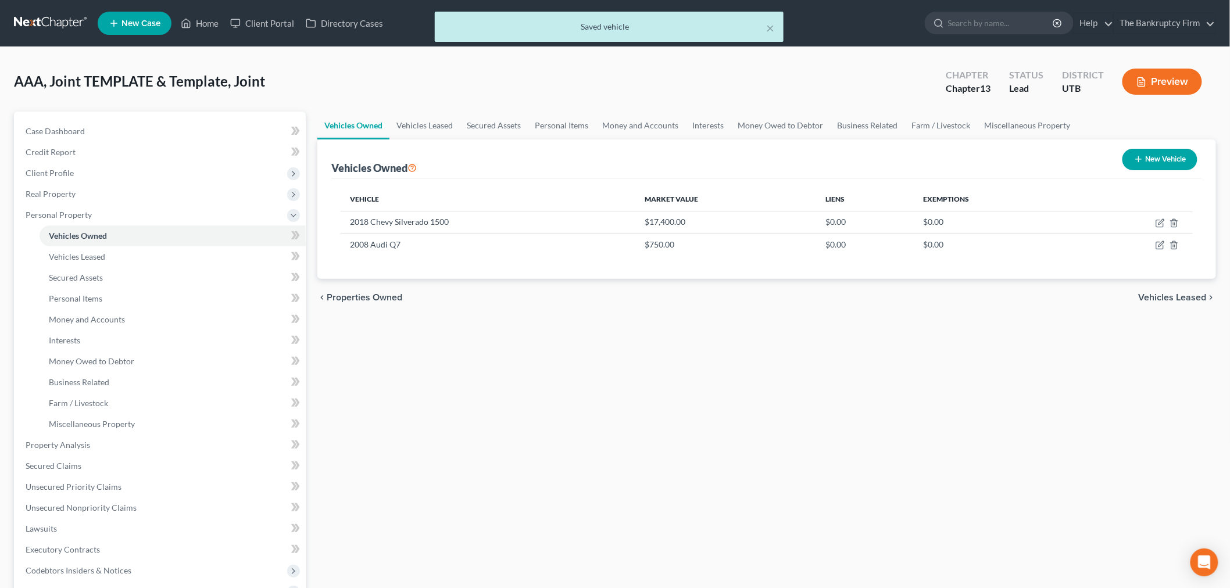
drag, startPoint x: 820, startPoint y: 304, endPoint x: 748, endPoint y: 269, distance: 79.8
click at [820, 303] on div "chevron_left Properties Owned Vehicles Leased chevron_right" at bounding box center [766, 297] width 899 height 37
drag, startPoint x: 692, startPoint y: 242, endPoint x: 721, endPoint y: 274, distance: 43.2
click at [634, 241] on tr "2008 Audi Q7 $750.00 $0.00 $0.00" at bounding box center [767, 245] width 852 height 22
click at [730, 283] on div "chevron_left Properties Owned Vehicles Leased chevron_right" at bounding box center [766, 297] width 899 height 37
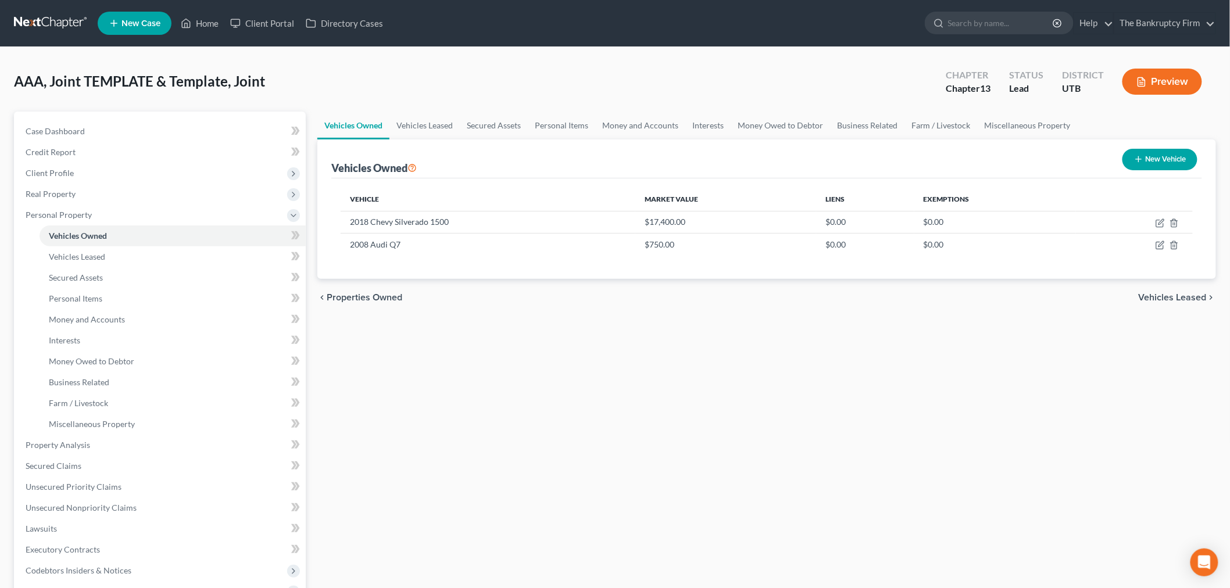
click at [508, 286] on div "chevron_left Properties Owned Vehicles Leased chevron_right" at bounding box center [766, 297] width 899 height 37
click at [1134, 160] on icon "button" at bounding box center [1138, 159] width 9 height 9
select select "0"
select select "2"
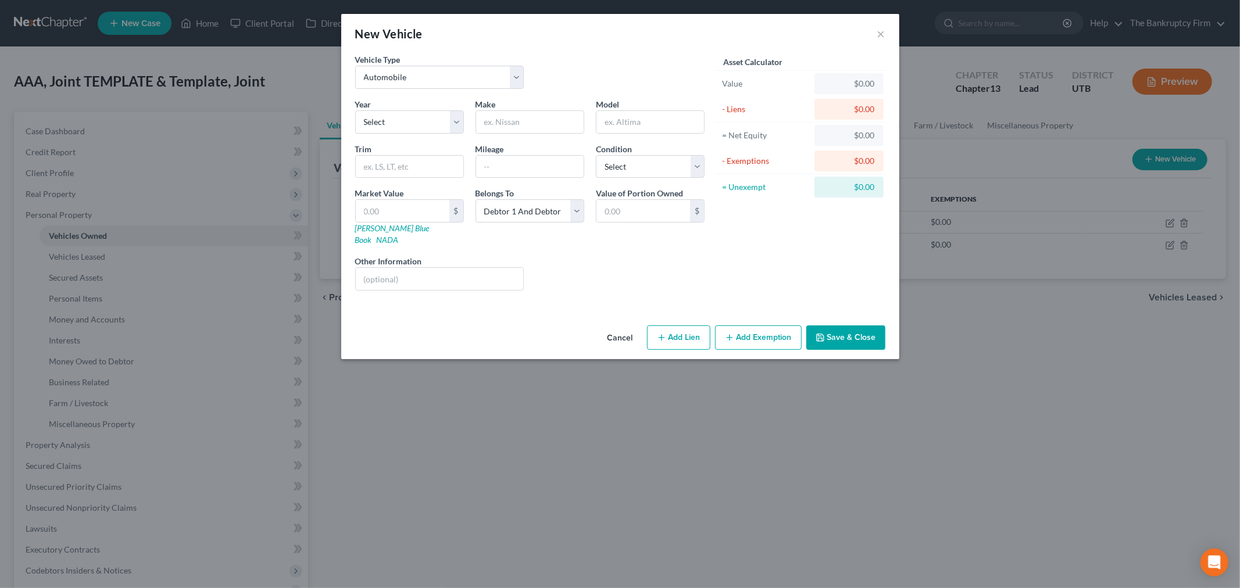
click at [620, 330] on button "Cancel" at bounding box center [620, 338] width 44 height 23
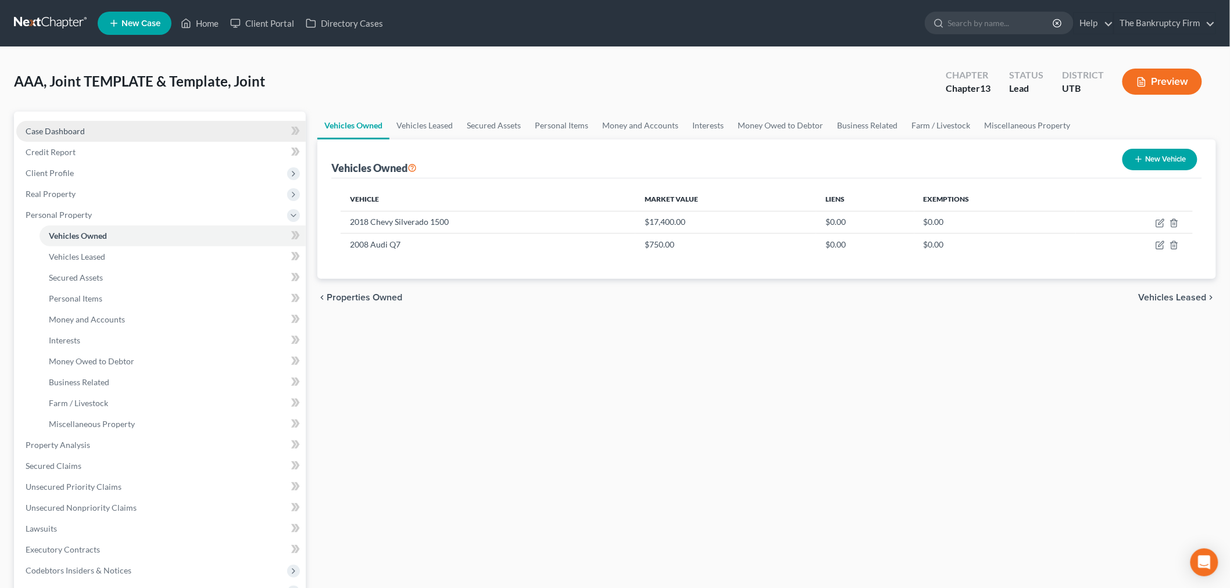
click at [166, 126] on link "Case Dashboard" at bounding box center [161, 131] width 290 height 21
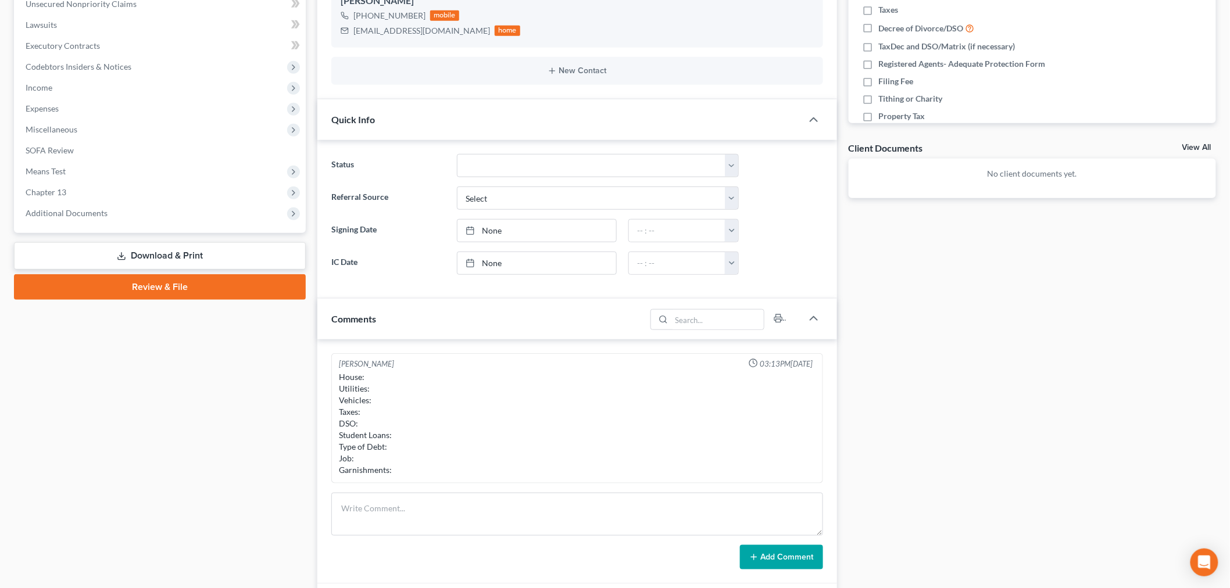
scroll to position [387, 0]
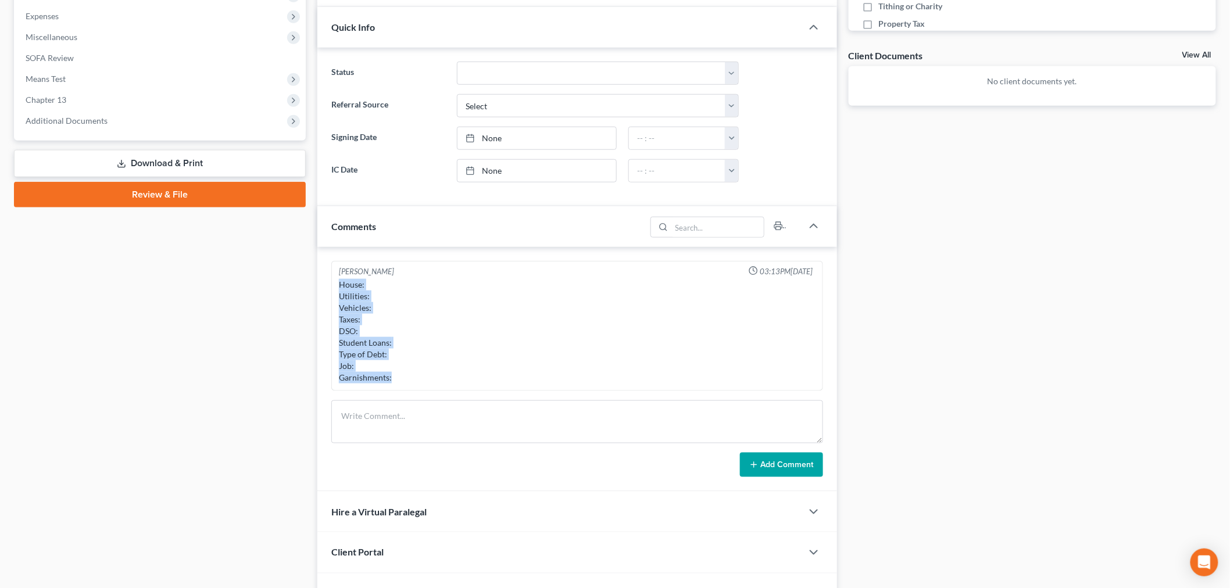
drag, startPoint x: 340, startPoint y: 279, endPoint x: 416, endPoint y: 388, distance: 133.2
click at [415, 390] on div "[PERSON_NAME] 03:13PM[DATE] House: Utilities: Vehicles: Taxes: DSO: Student Loa…" at bounding box center [577, 326] width 492 height 131
copy div "House: Utilities: Vehicles: Taxes: DSO: Student Loans: Type of Debt: Job: Garni…"
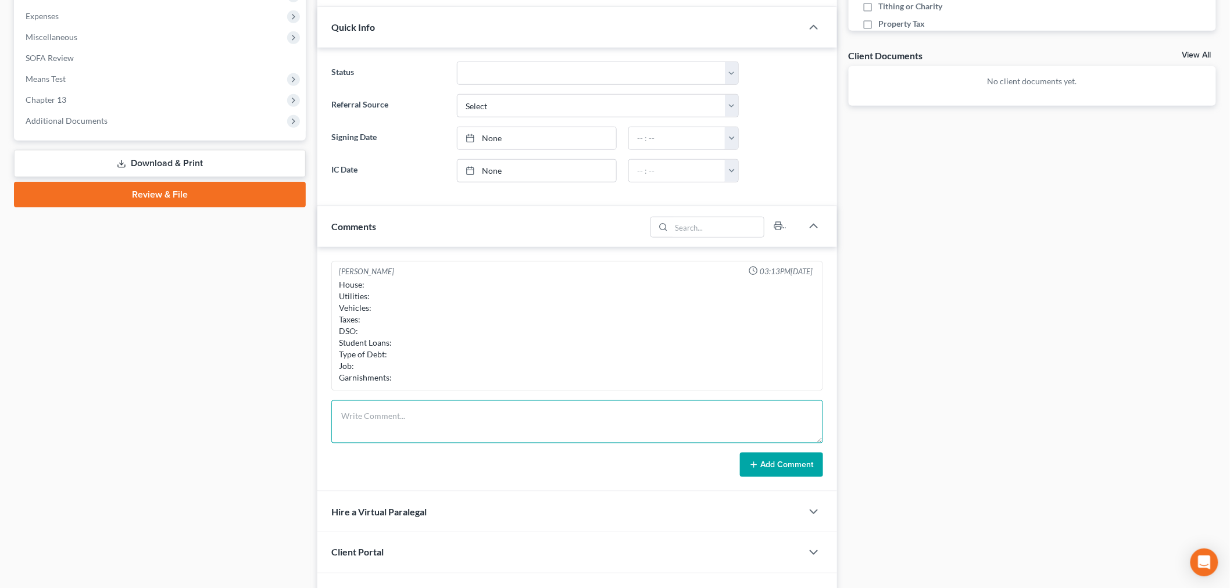
click at [476, 426] on textarea at bounding box center [577, 422] width 492 height 43
paste textarea "House: Utilities: Vehicles: Taxes: DSO: Student Loans: Type of Debt: Job: Garni…"
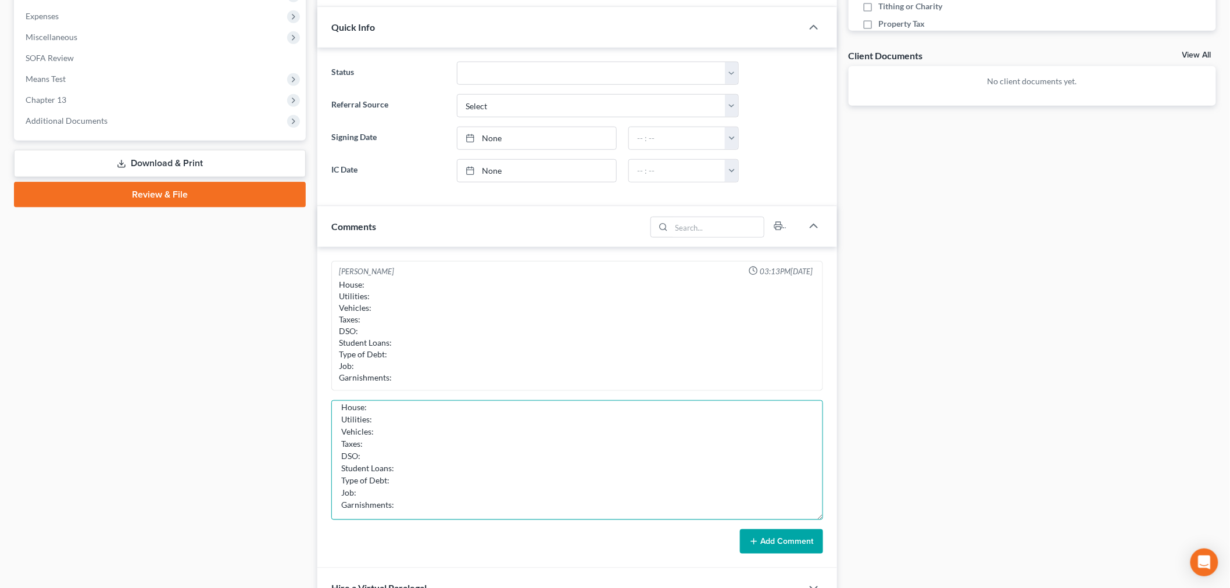
scroll to position [0, 0]
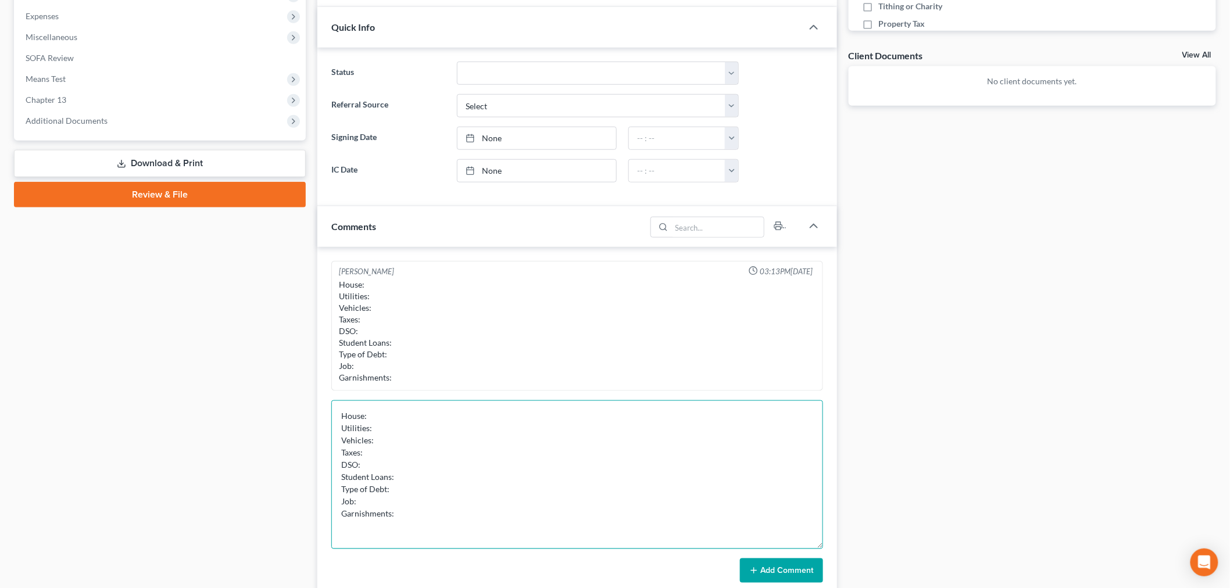
drag, startPoint x: 816, startPoint y: 441, endPoint x: 461, endPoint y: 422, distance: 355.7
click at [812, 548] on textarea "House: Utilities: Vehicles: Taxes: DSO: Student Loans: Type of Debt: Job: Garni…" at bounding box center [577, 475] width 492 height 149
click at [461, 422] on textarea "House: Utilities: Vehicles: Taxes: DSO: Student Loans: Type of Debt: Job: Garni…" at bounding box center [577, 475] width 492 height 149
click at [468, 413] on textarea "House: Utilities: Vehicles: Taxes: DSO: Student Loans: Type of Debt: Job: Garni…" at bounding box center [577, 475] width 492 height 149
drag, startPoint x: 449, startPoint y: 413, endPoint x: 400, endPoint y: 414, distance: 49.4
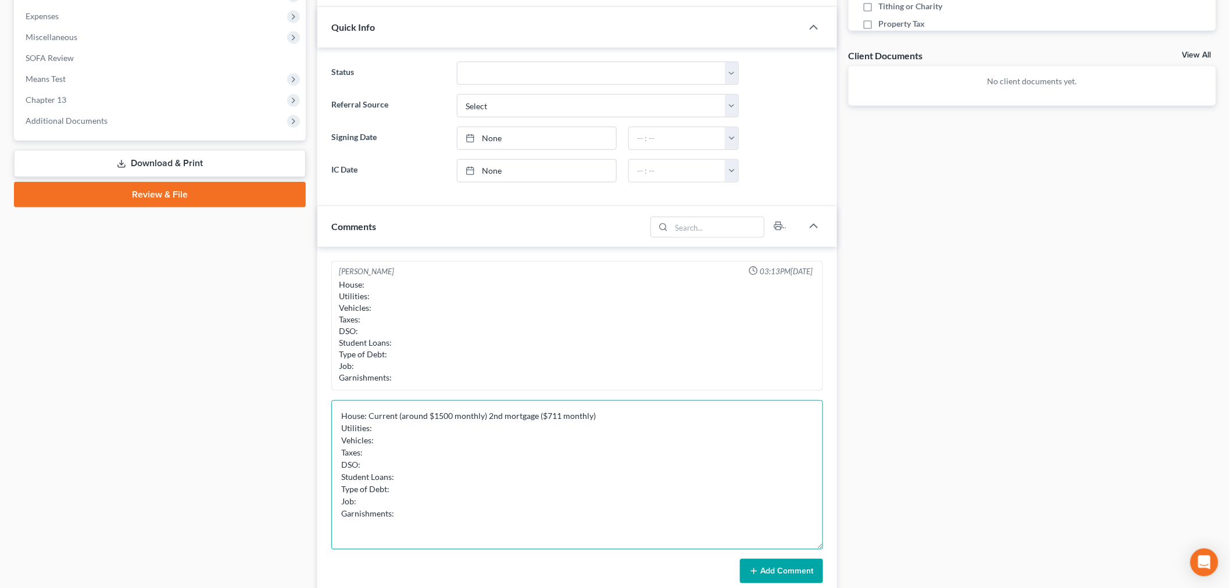
click at [400, 414] on textarea "House: Current (around $1500 monthly) 2nd mortgage ($711 monthly) Utilities: Ve…" at bounding box center [577, 475] width 492 height 149
click at [401, 415] on textarea "House: Current (1582 monthly) 2nd mortgage ($711 monthly) Utilities: Vehicles: …" at bounding box center [577, 475] width 492 height 149
click at [551, 435] on textarea "House: Current ($1582 monthly) 2nd mortgage ($711 monthly) Utilities: Vehicles:…" at bounding box center [577, 475] width 492 height 149
drag, startPoint x: 599, startPoint y: 416, endPoint x: 540, endPoint y: 431, distance: 61.1
click at [598, 416] on textarea "House: Current ($1582 monthly) 2nd mortgage ($711 monthly) Utilities: Vehicles:…" at bounding box center [577, 475] width 492 height 149
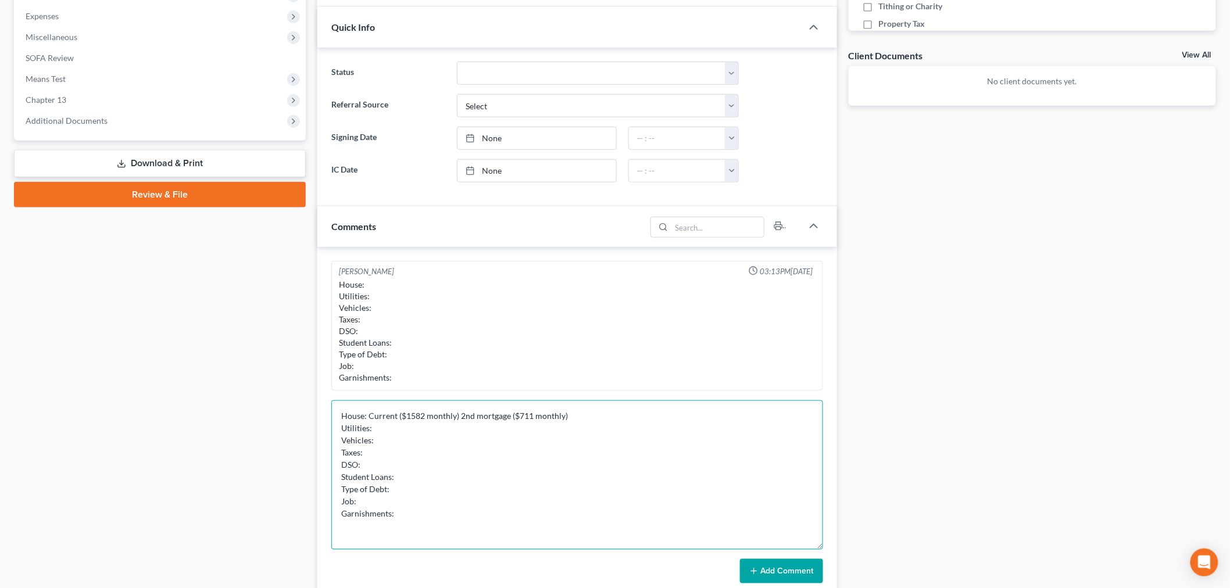
click at [540, 431] on textarea "House: Current ($1582 monthly) 2nd mortgage ($711 monthly) Utilities: Vehicles:…" at bounding box center [577, 475] width 492 height 149
click at [576, 416] on textarea "House: Current ($1582 monthly) 2nd mortgage ($711 monthly) Utilities: Vehicles:…" at bounding box center [577, 475] width 492 height 149
click at [455, 432] on textarea "House: Current ($1582 monthly) 2nd mortgage ($711 monthly) Utilities: Vehicles:…" at bounding box center [577, 475] width 492 height 149
click at [431, 443] on textarea "House: Current ($1582 monthly) 2nd mortgage ($711 monthly) Utilities: Current V…" at bounding box center [577, 475] width 492 height 149
click at [470, 443] on textarea "House: Current ($1582 monthly) 2nd mortgage ($711 monthly) Utilities: Current V…" at bounding box center [577, 475] width 492 height 149
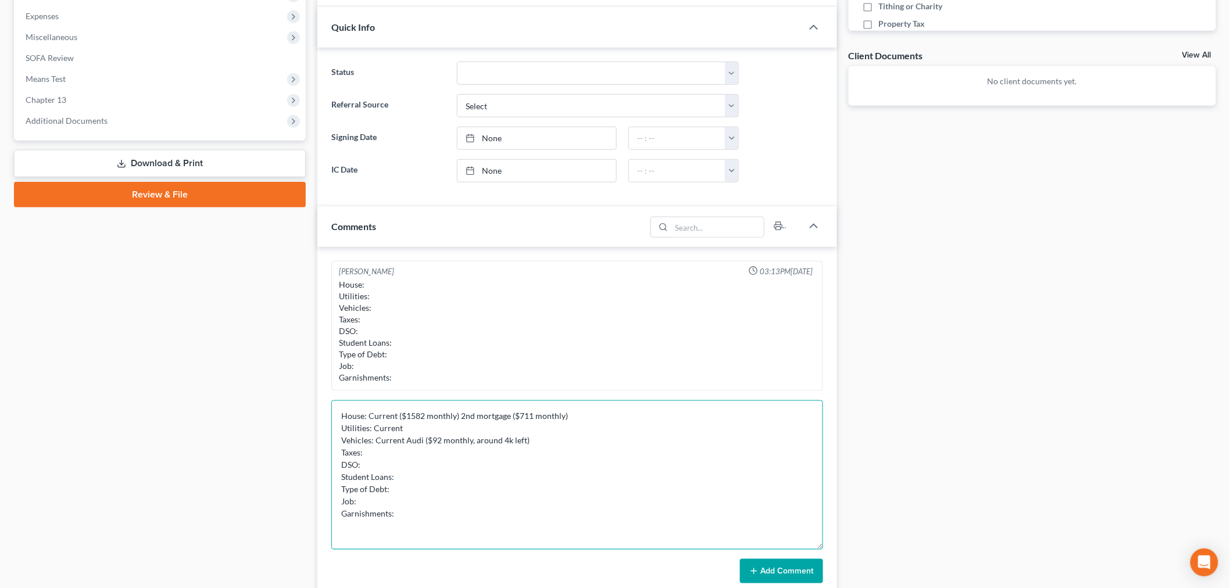
click at [577, 441] on textarea "House: Current ($1582 monthly) 2nd mortgage ($711 monthly) Utilities: Current V…" at bounding box center [577, 475] width 492 height 149
click at [536, 452] on textarea "House: Current ($1582 monthly) 2nd mortgage ($711 monthly) Utilities: Current V…" at bounding box center [577, 475] width 492 height 149
click at [425, 458] on textarea "House: Current ($1582 monthly) 2nd mortgage ($711 monthly) Utilities: Current V…" at bounding box center [577, 475] width 492 height 149
click at [425, 466] on textarea "House: Current ($1582 monthly) 2nd mortgage ($711 monthly) Utilities: Current V…" at bounding box center [577, 475] width 492 height 149
click at [500, 480] on textarea "House: Current ($1582 monthly) 2nd mortgage ($711 monthly) Utilities: Current V…" at bounding box center [577, 475] width 492 height 149
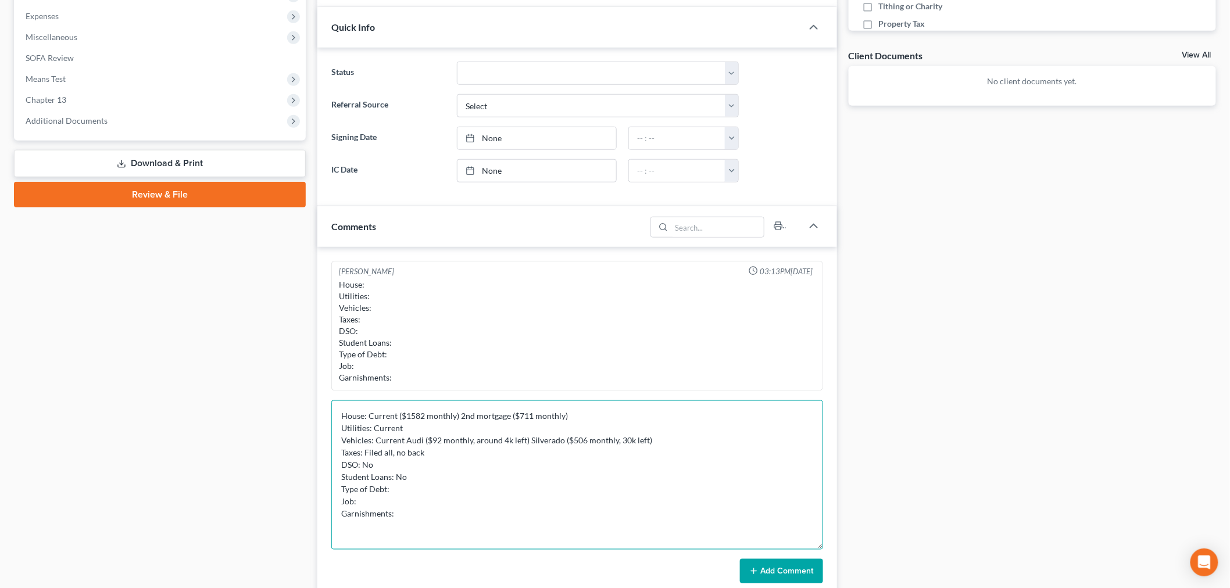
click at [477, 491] on textarea "House: Current ($1582 monthly) 2nd mortgage ($711 monthly) Utilities: Current V…" at bounding box center [577, 475] width 492 height 149
click at [440, 504] on textarea "House: Current ($1582 monthly) 2nd mortgage ($711 monthly) Utilities: Current V…" at bounding box center [577, 475] width 492 height 149
click at [480, 505] on textarea "House: Current ($1582 monthly) 2nd mortgage ($711 monthly) Utilities: Current V…" at bounding box center [577, 475] width 492 height 149
drag, startPoint x: 455, startPoint y: 493, endPoint x: 451, endPoint y: 488, distance: 6.2
click at [454, 491] on textarea "House: Current ($1582 monthly) 2nd mortgage ($711 monthly) Utilities: Current V…" at bounding box center [577, 475] width 492 height 149
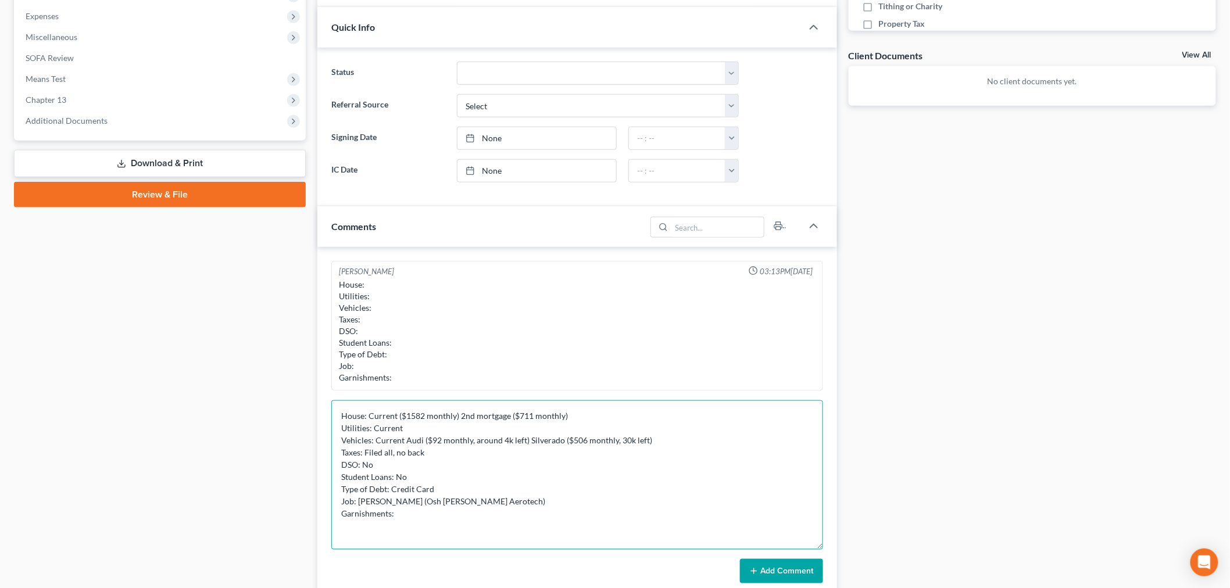
click at [467, 497] on textarea "House: Current ($1582 monthly) 2nd mortgage ($711 monthly) Utilities: Current V…" at bounding box center [577, 475] width 492 height 149
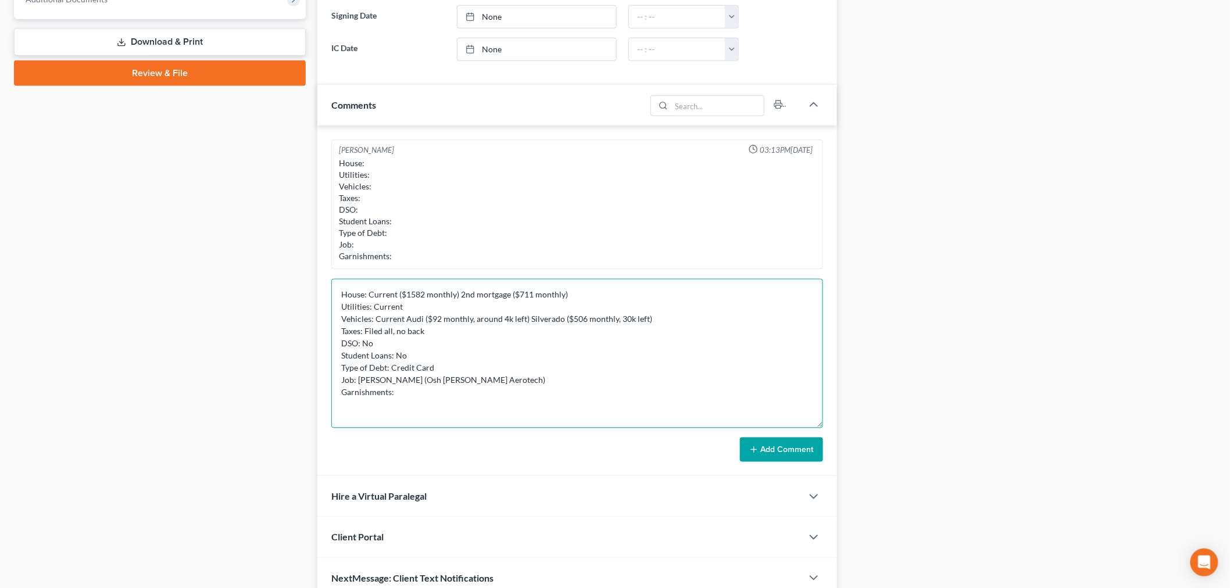
scroll to position [565, 0]
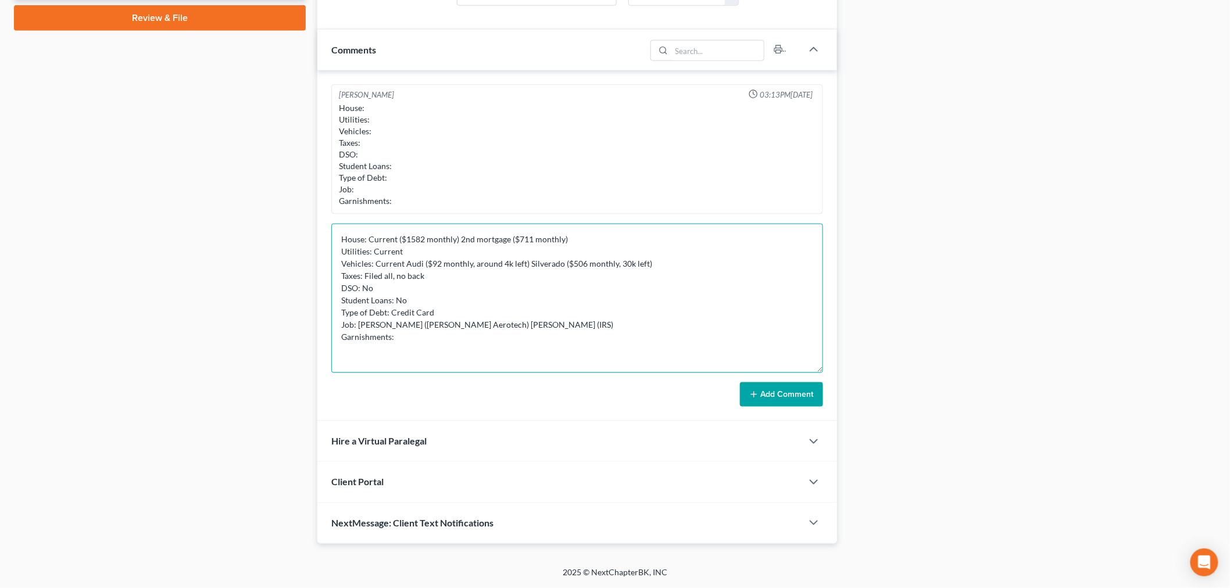
click at [479, 338] on textarea "House: Current ($1582 monthly) 2nd mortgage ($711 monthly) Utilities: Current V…" at bounding box center [577, 298] width 492 height 149
click at [523, 320] on textarea "House: Current ($1582 monthly) 2nd mortgage ($711 monthly) Utilities: Current V…" at bounding box center [577, 298] width 492 height 149
click at [410, 334] on textarea "House: Current ($1582 monthly) 2nd mortgage ($711 monthly) Utilities: Current V…" at bounding box center [577, 298] width 492 height 149
type textarea "House: Current ($1582 monthly) 2nd mortgage ($711 monthly) Utilities: Current V…"
click at [792, 397] on button "Add Comment" at bounding box center [781, 395] width 83 height 24
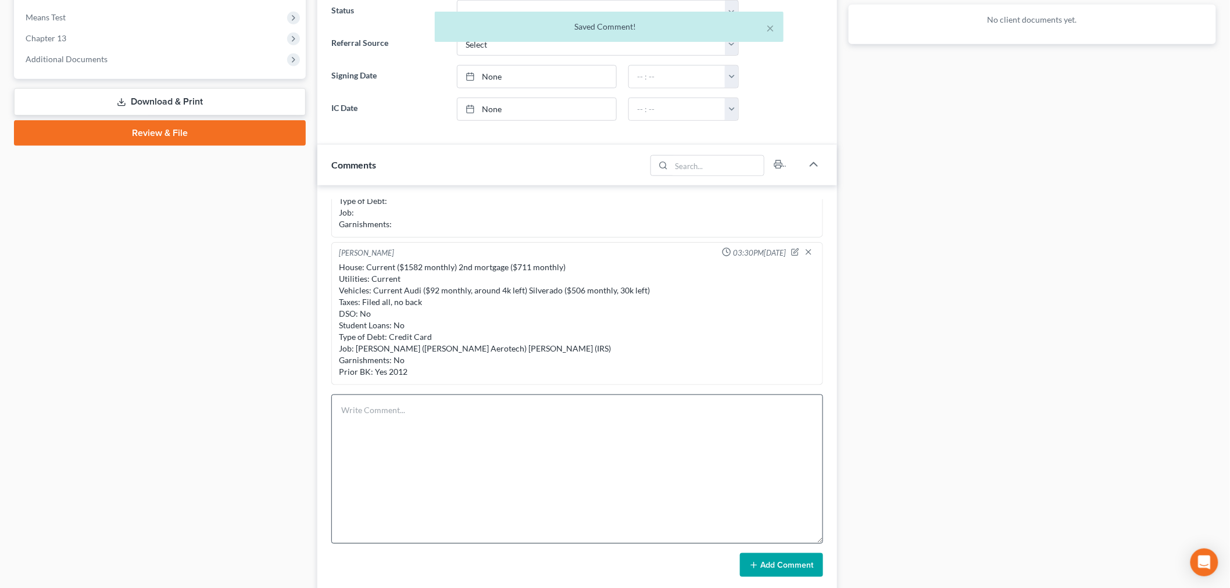
scroll to position [500, 0]
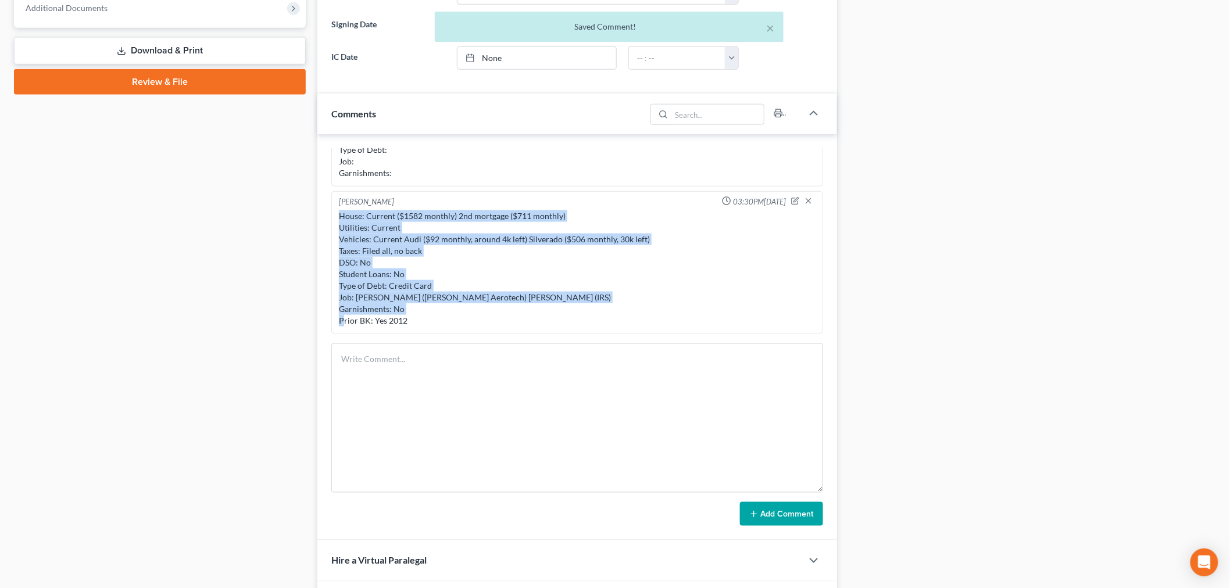
drag, startPoint x: 417, startPoint y: 327, endPoint x: 341, endPoint y: 208, distance: 141.5
click at [341, 208] on div "House: Current ($1582 monthly) 2nd mortgage ($711 monthly) Utilities: Current V…" at bounding box center [577, 268] width 481 height 121
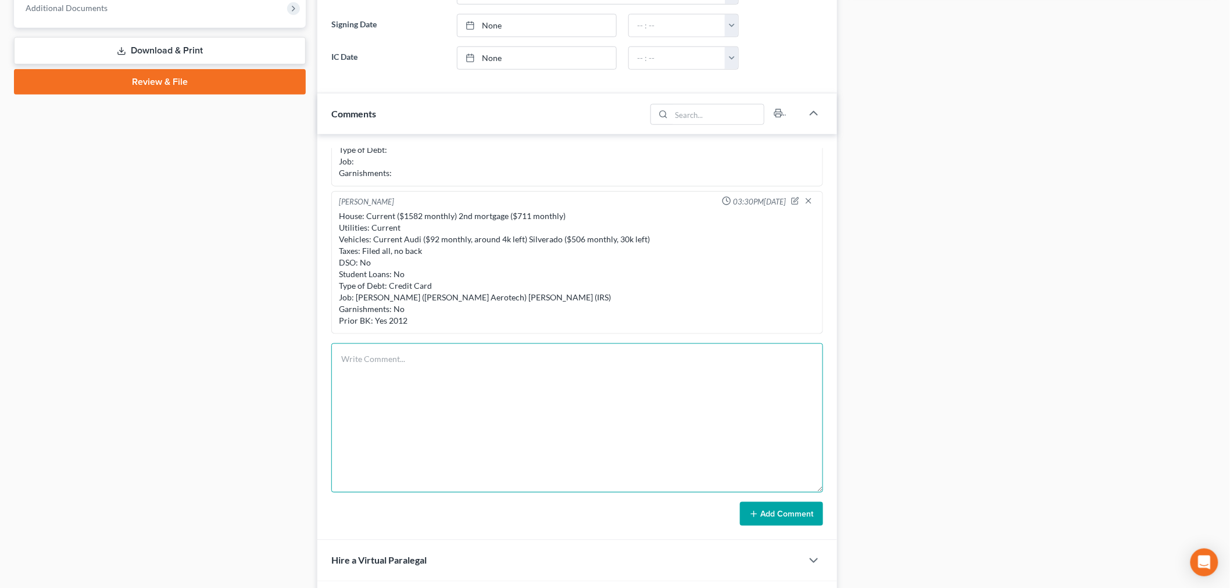
click at [718, 355] on textarea at bounding box center [577, 418] width 492 height 149
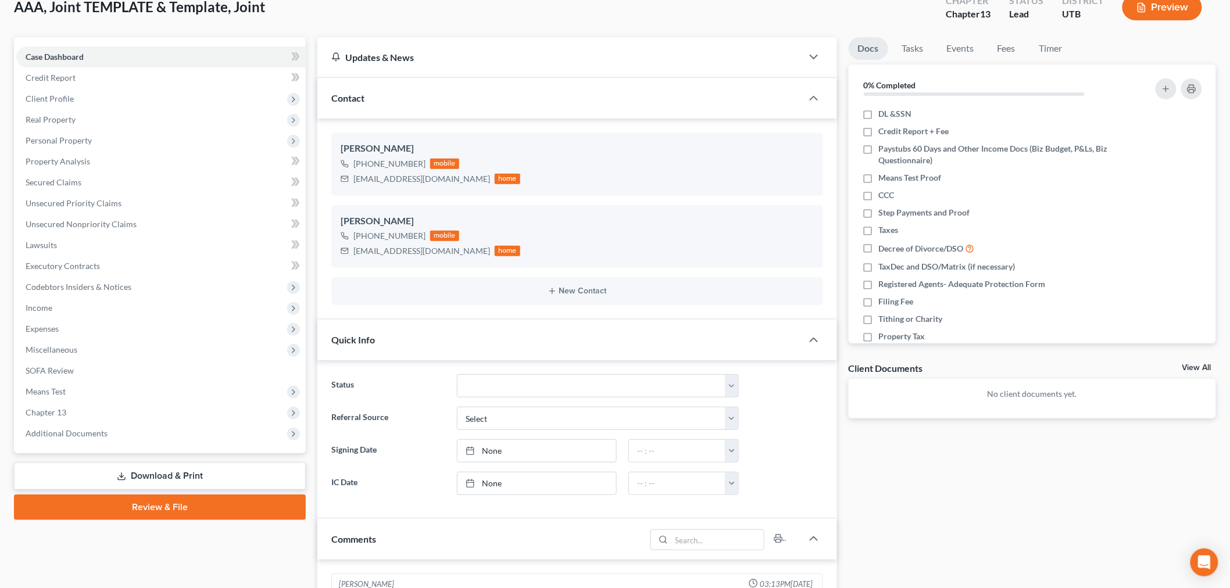
scroll to position [0, 0]
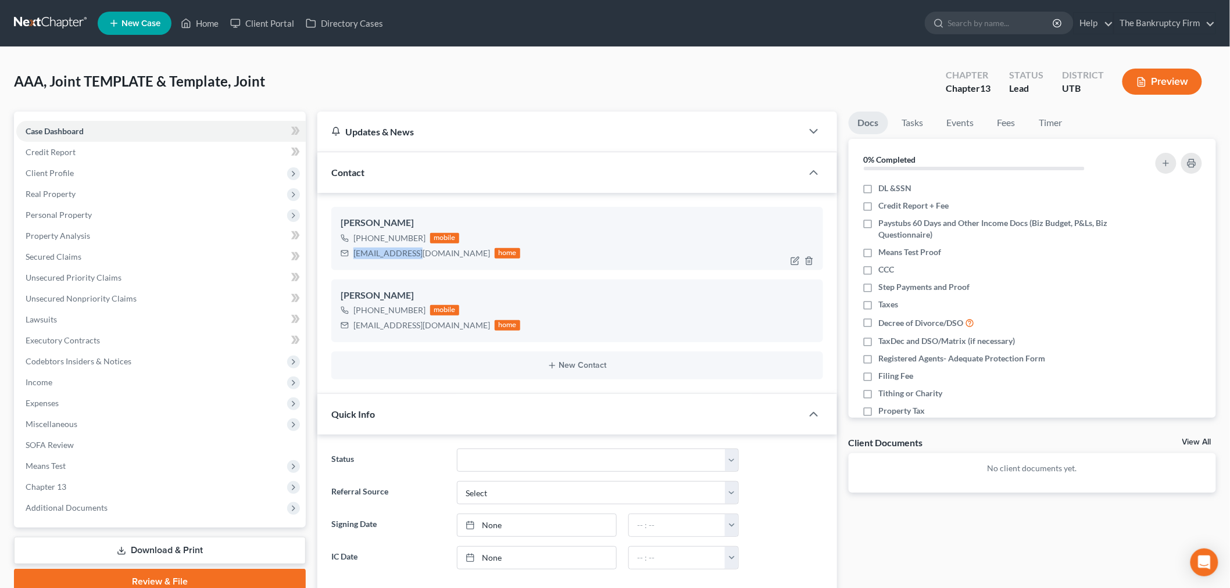
drag, startPoint x: 355, startPoint y: 255, endPoint x: 413, endPoint y: 257, distance: 58.2
click at [413, 257] on div "[EMAIL_ADDRESS][DOMAIN_NAME]" at bounding box center [422, 254] width 137 height 12
copy div "[EMAIL_ADDRESS][DOMAIN_NAME]"
drag, startPoint x: 365, startPoint y: 236, endPoint x: 373, endPoint y: 15, distance: 221.7
click at [428, 241] on div "[PHONE_NUMBER] mobile" at bounding box center [431, 238] width 180 height 15
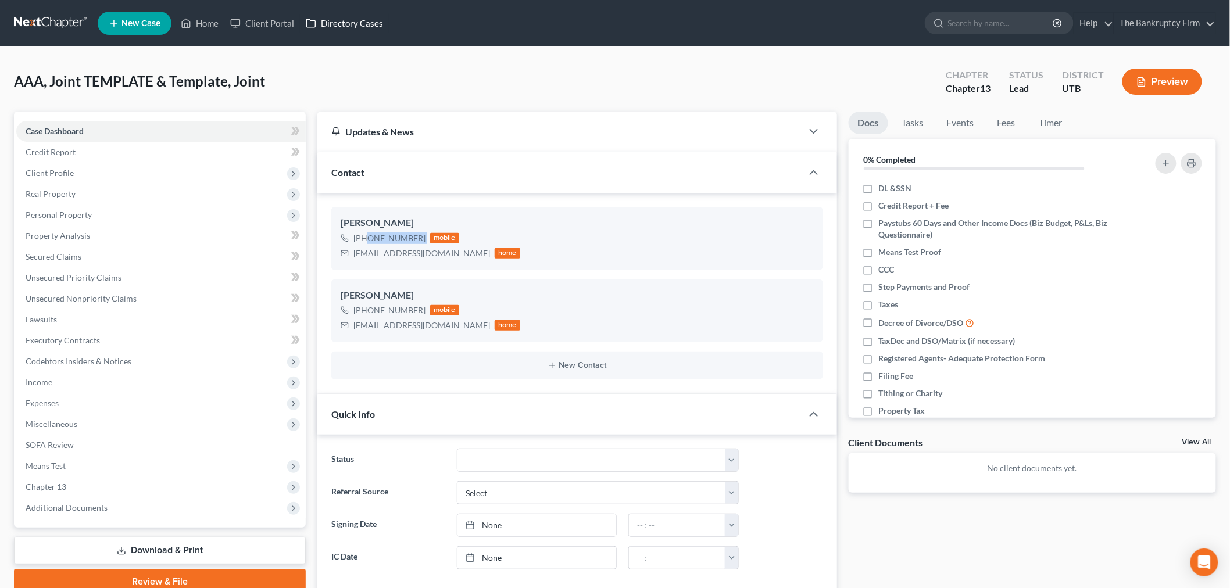
copy div "[PHONE_NUMBER]"
drag, startPoint x: 352, startPoint y: 323, endPoint x: 433, endPoint y: 330, distance: 81.7
click at [433, 330] on div "[EMAIL_ADDRESS][DOMAIN_NAME] home" at bounding box center [431, 325] width 180 height 15
copy div "[EMAIL_ADDRESS][DOMAIN_NAME]"
drag, startPoint x: 364, startPoint y: 312, endPoint x: 422, endPoint y: 310, distance: 58.2
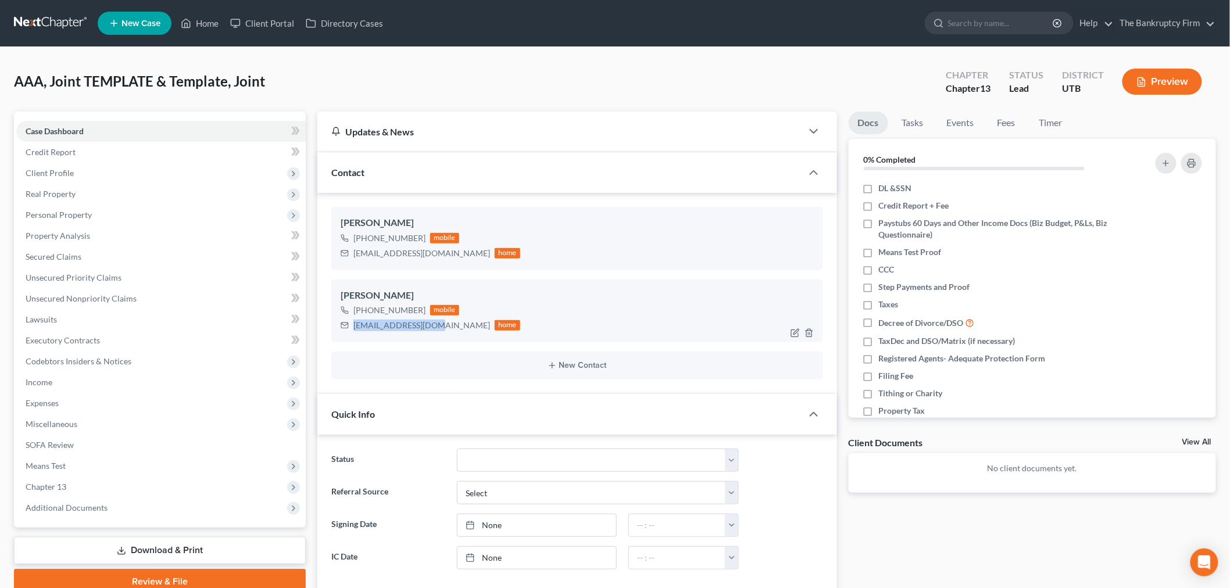
click at [422, 310] on div "[PHONE_NUMBER] mobile" at bounding box center [431, 310] width 180 height 15
copy div "[PHONE_NUMBER]"
click at [96, 172] on span "Client Profile" at bounding box center [161, 173] width 290 height 21
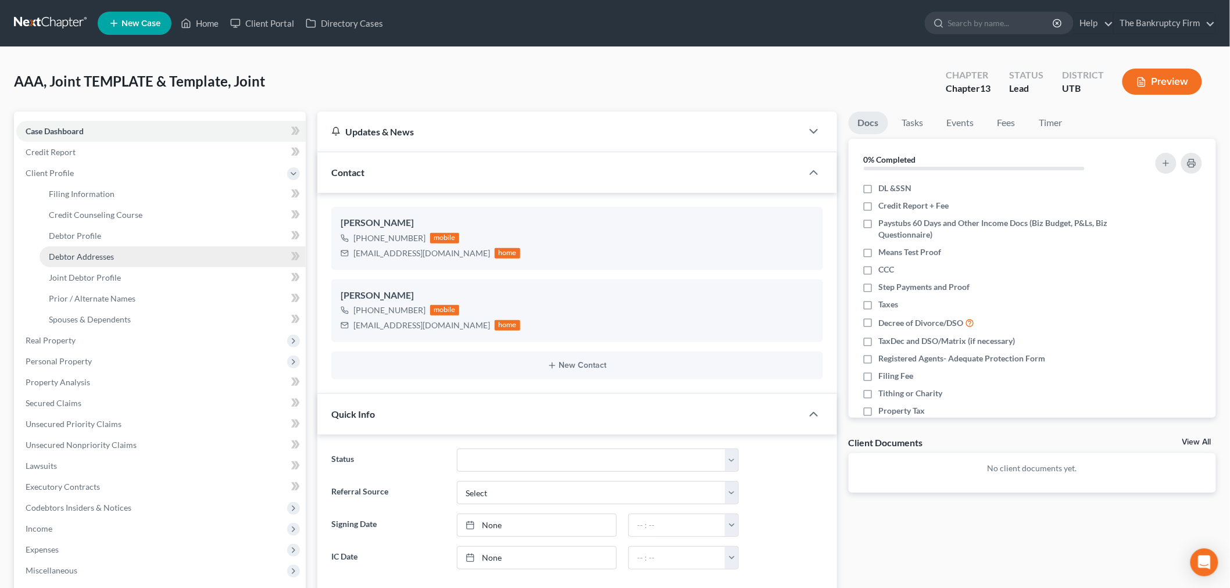
click at [81, 254] on span "Debtor Addresses" at bounding box center [81, 257] width 65 height 10
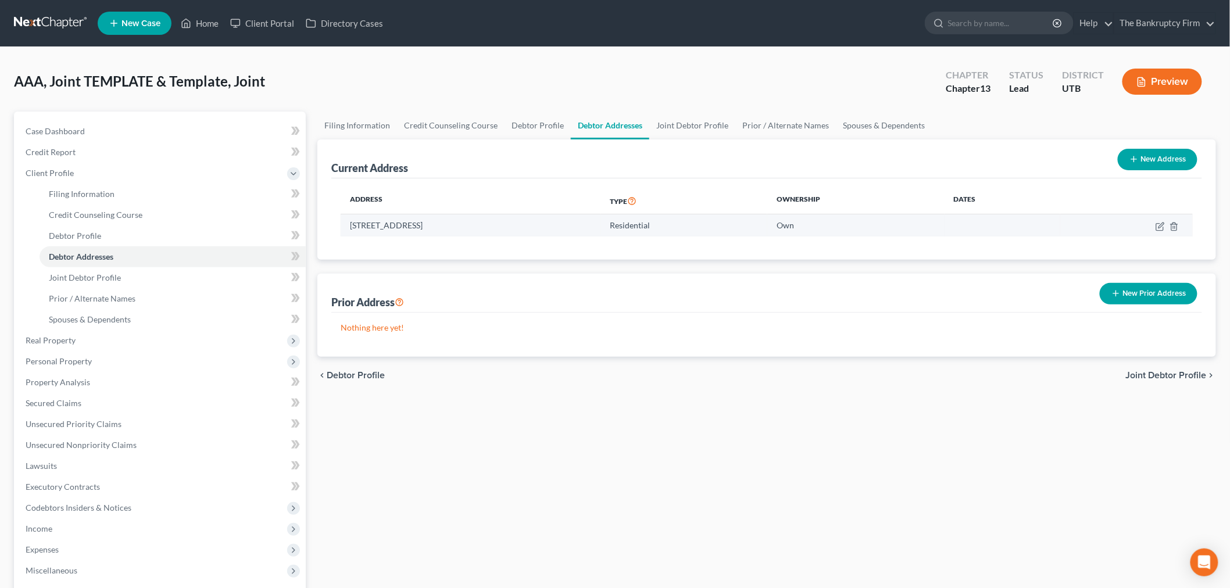
drag, startPoint x: 342, startPoint y: 223, endPoint x: 526, endPoint y: 231, distance: 183.9
click at [526, 231] on td "[STREET_ADDRESS]" at bounding box center [471, 226] width 260 height 22
copy td "[STREET_ADDRESS]"
